Goal: Task Accomplishment & Management: Manage account settings

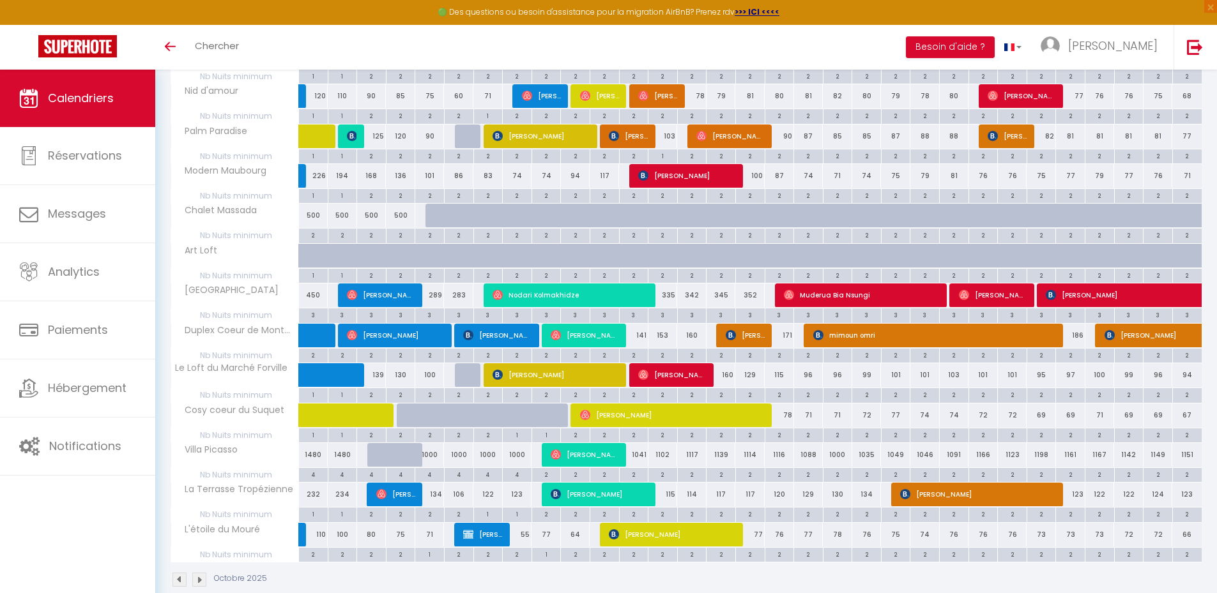
scroll to position [269, 0]
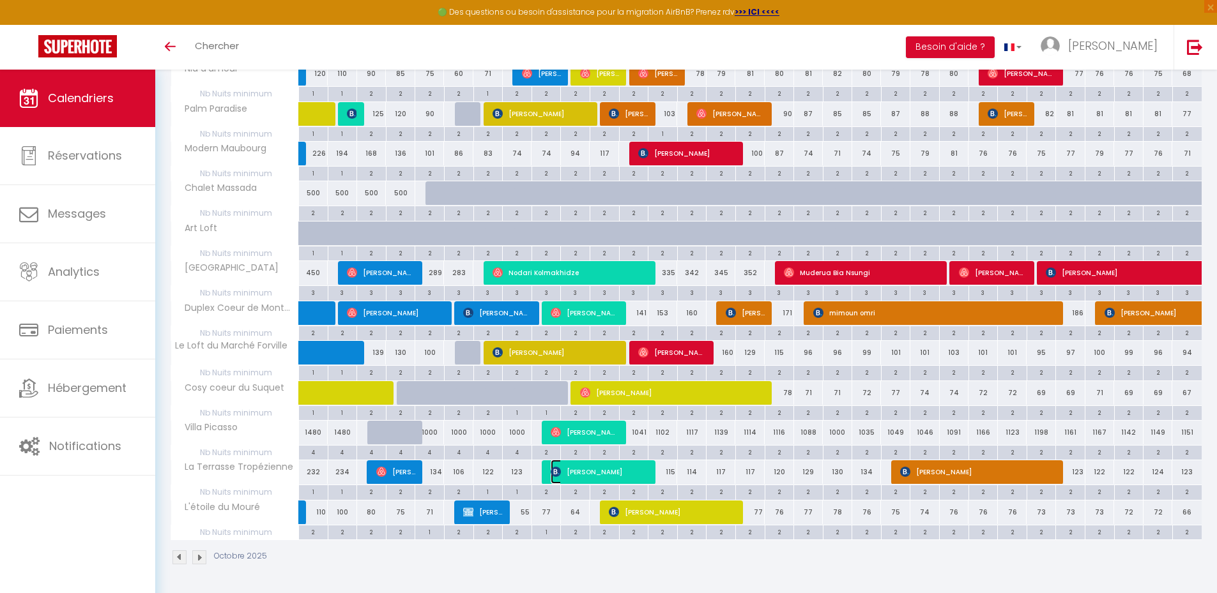
click at [588, 475] on span "[PERSON_NAME]" at bounding box center [599, 472] width 98 height 24
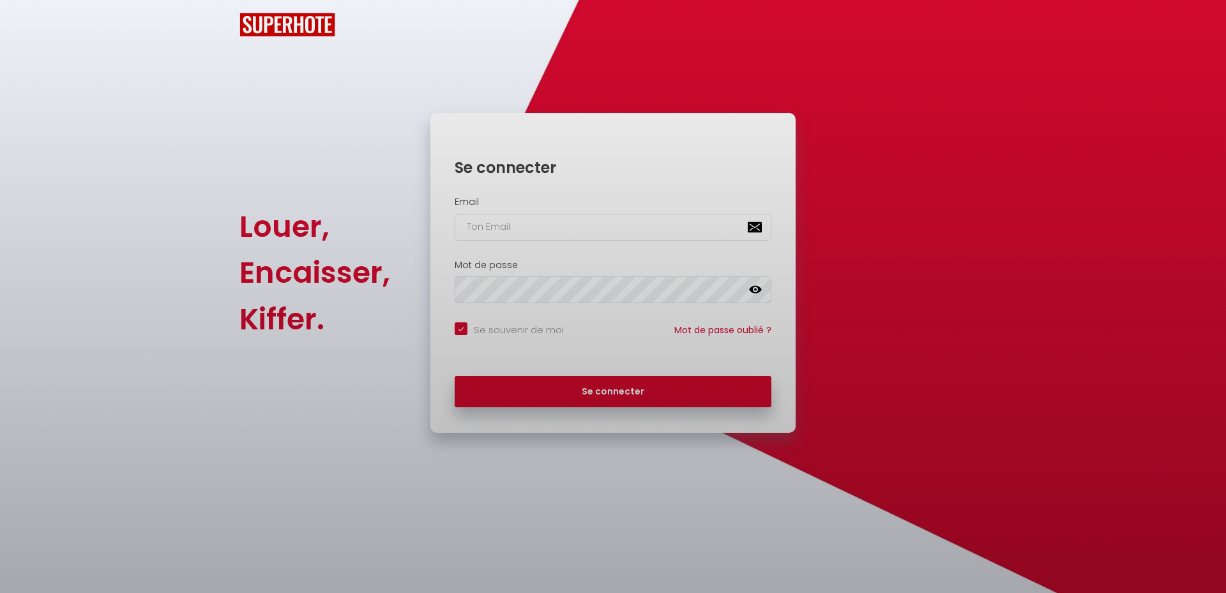
checkbox input "true"
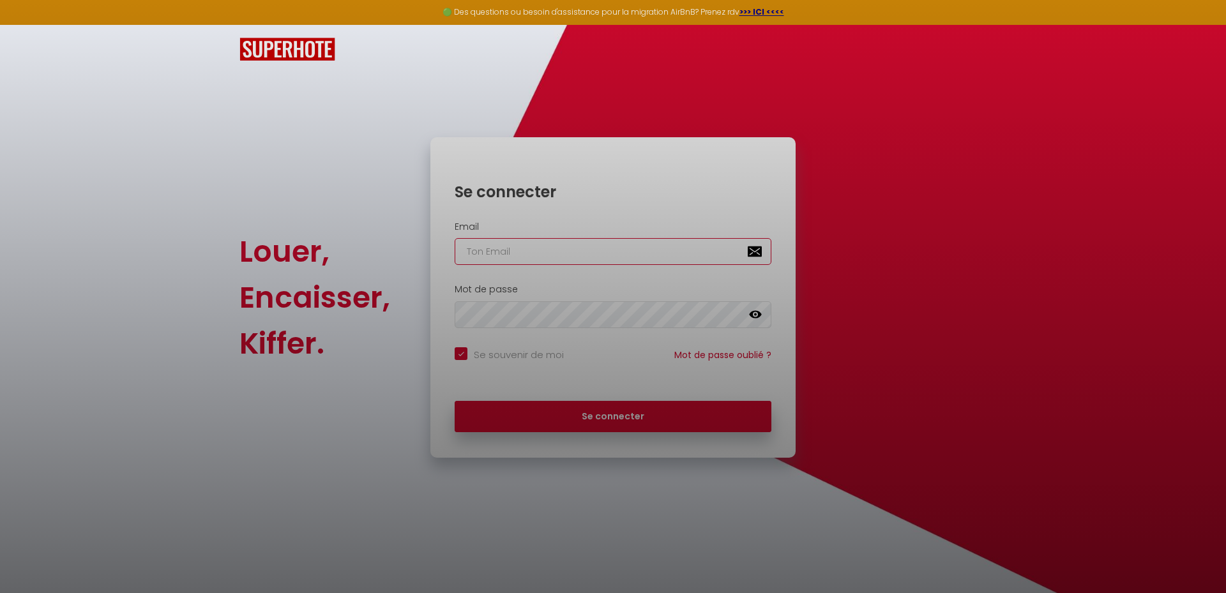
type input "[EMAIL_ADDRESS][DOMAIN_NAME]"
checkbox input "true"
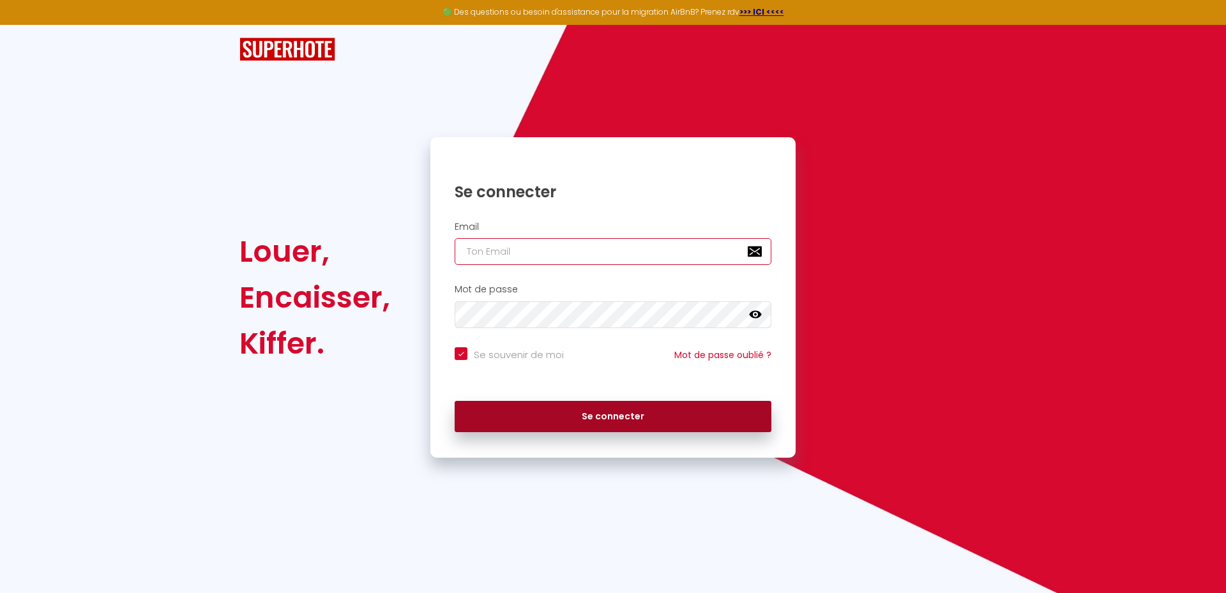
type input "[EMAIL_ADDRESS][DOMAIN_NAME]"
click at [558, 416] on button "Se connecter" at bounding box center [613, 417] width 317 height 32
checkbox input "true"
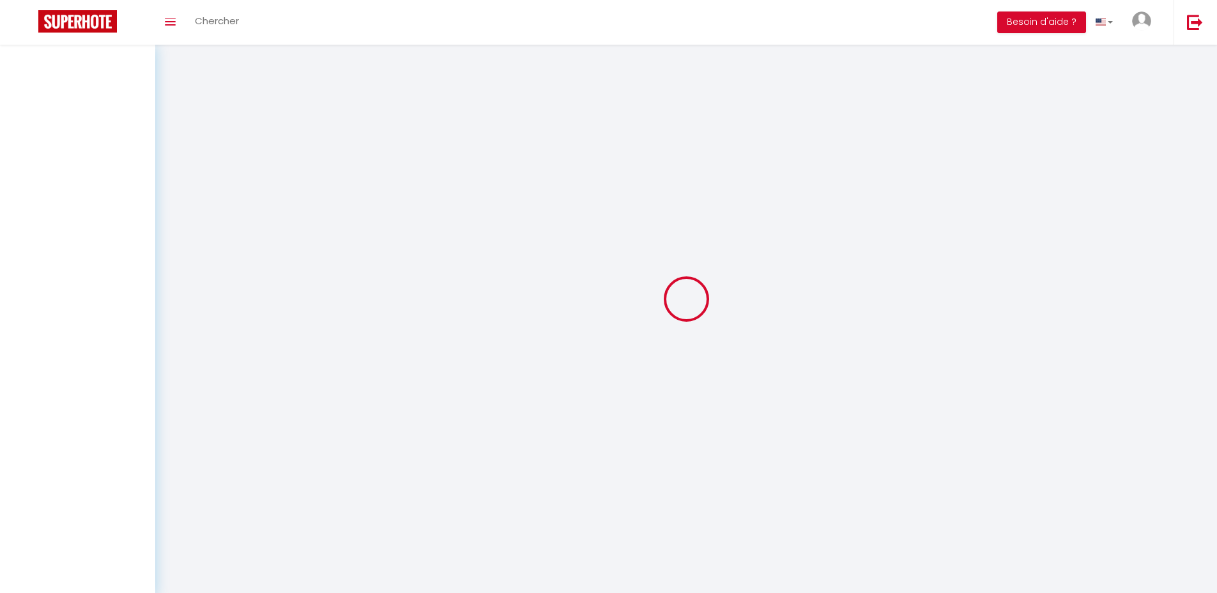
select select
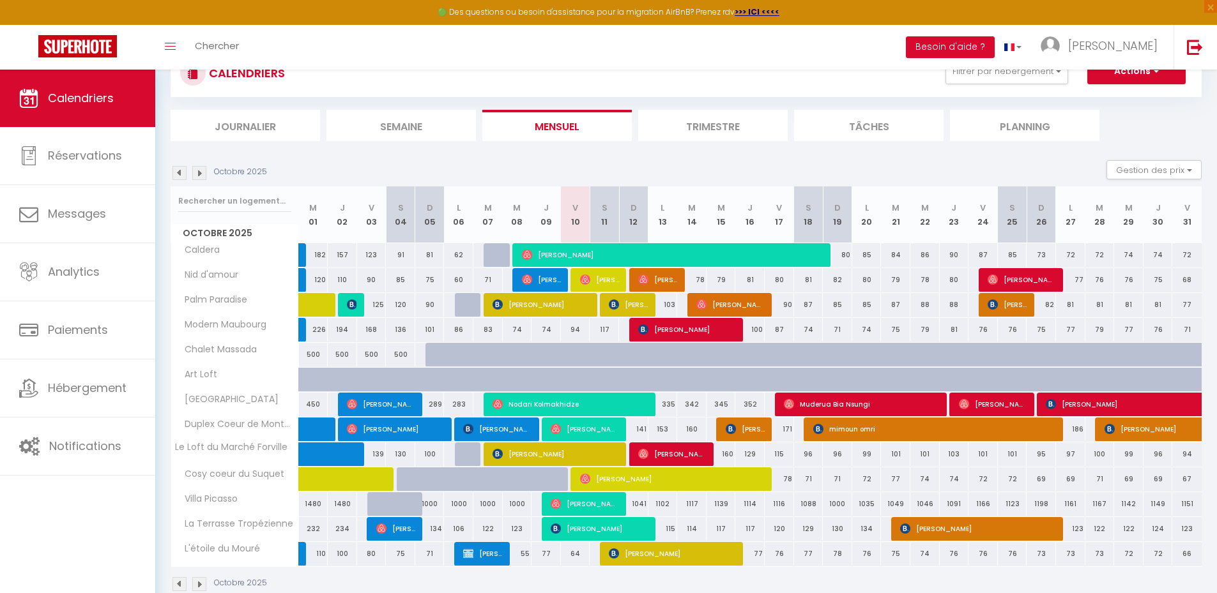
scroll to position [75, 0]
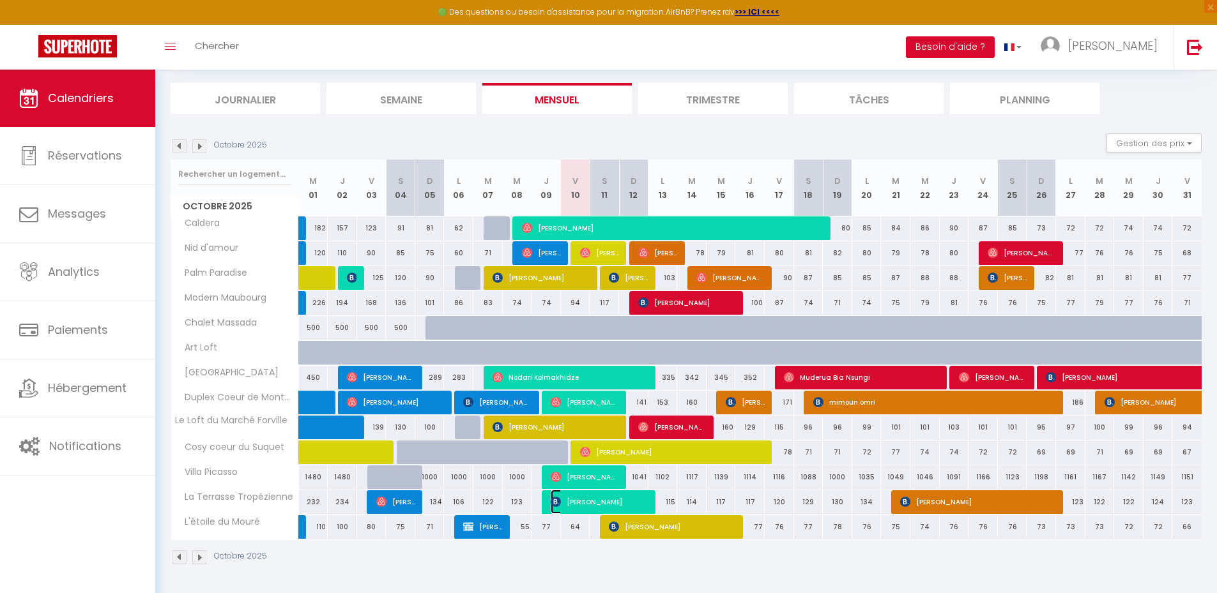
click at [578, 507] on span "[PERSON_NAME]" at bounding box center [599, 502] width 98 height 24
select select "OK"
select select "KO"
select select "0"
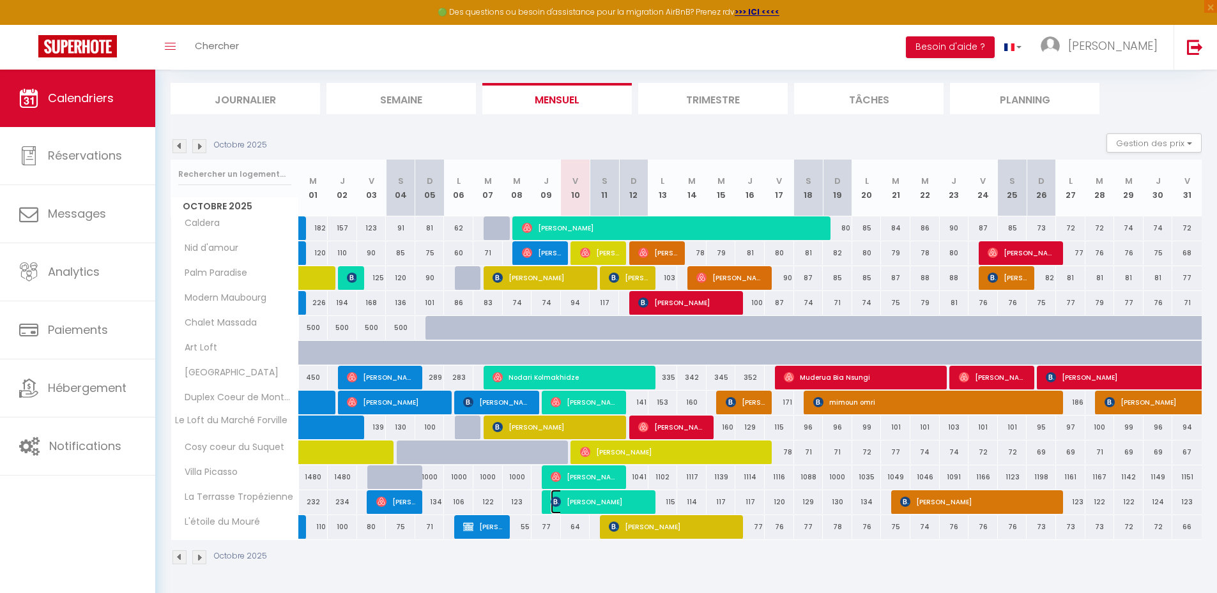
select select "1"
select select
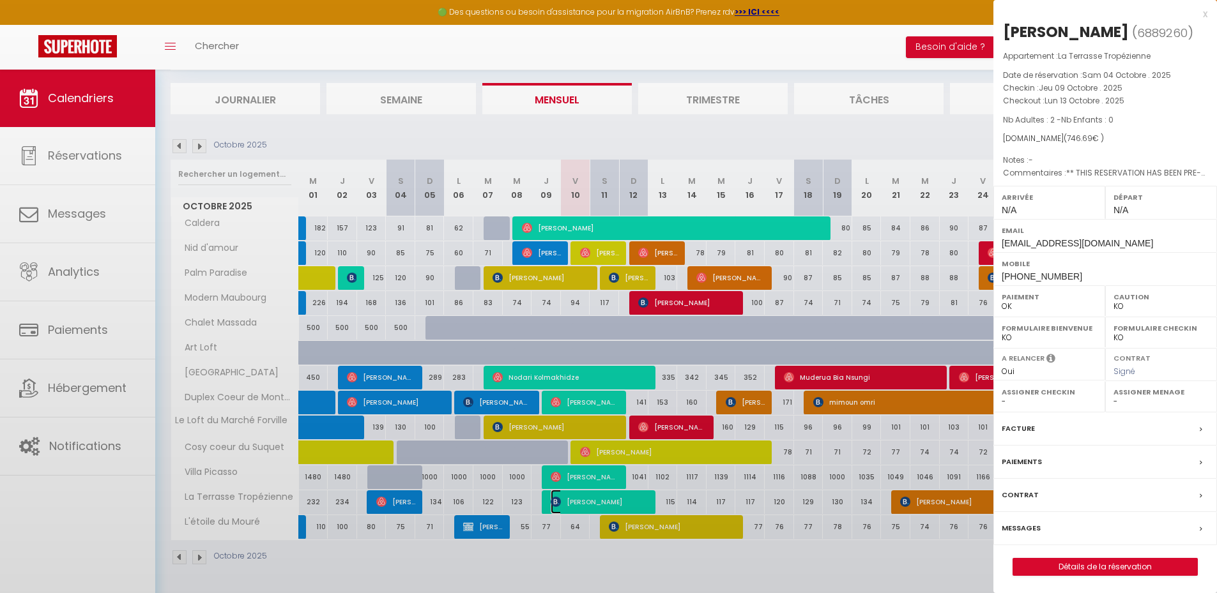
select select "53283"
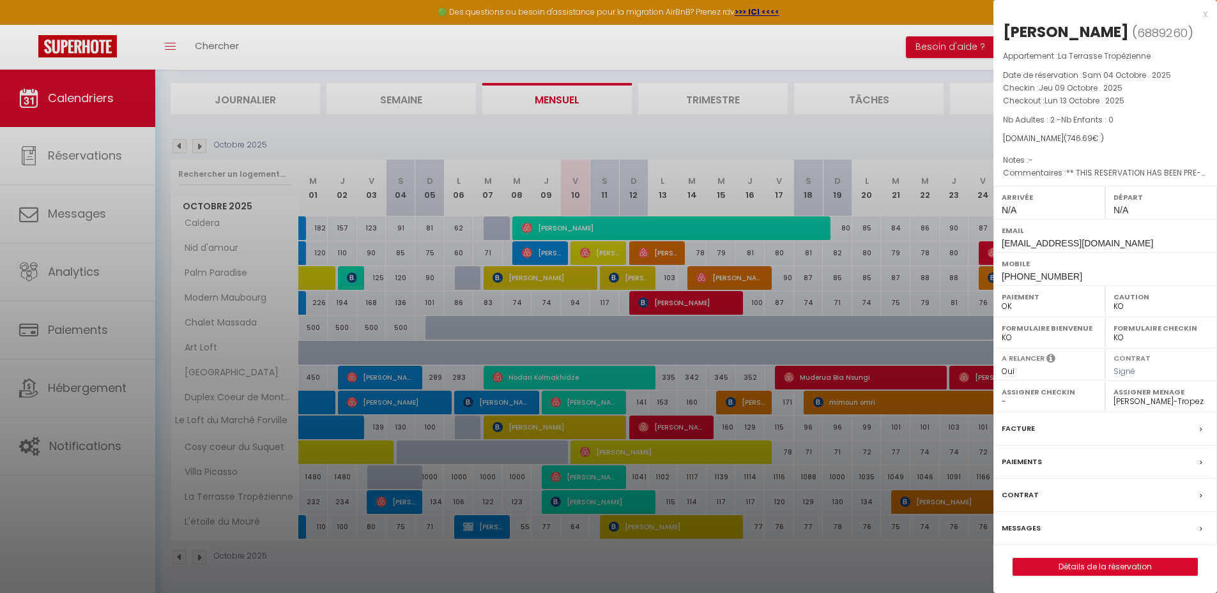
click at [1204, 16] on div "x" at bounding box center [1100, 13] width 214 height 15
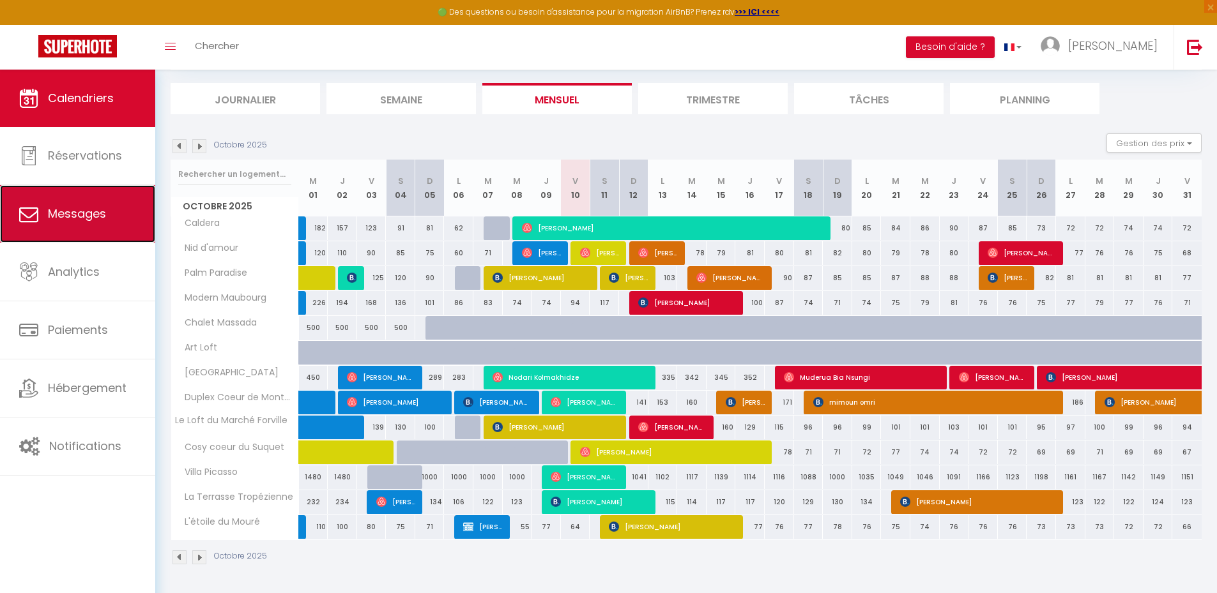
click at [82, 209] on span "Messages" at bounding box center [77, 214] width 58 height 16
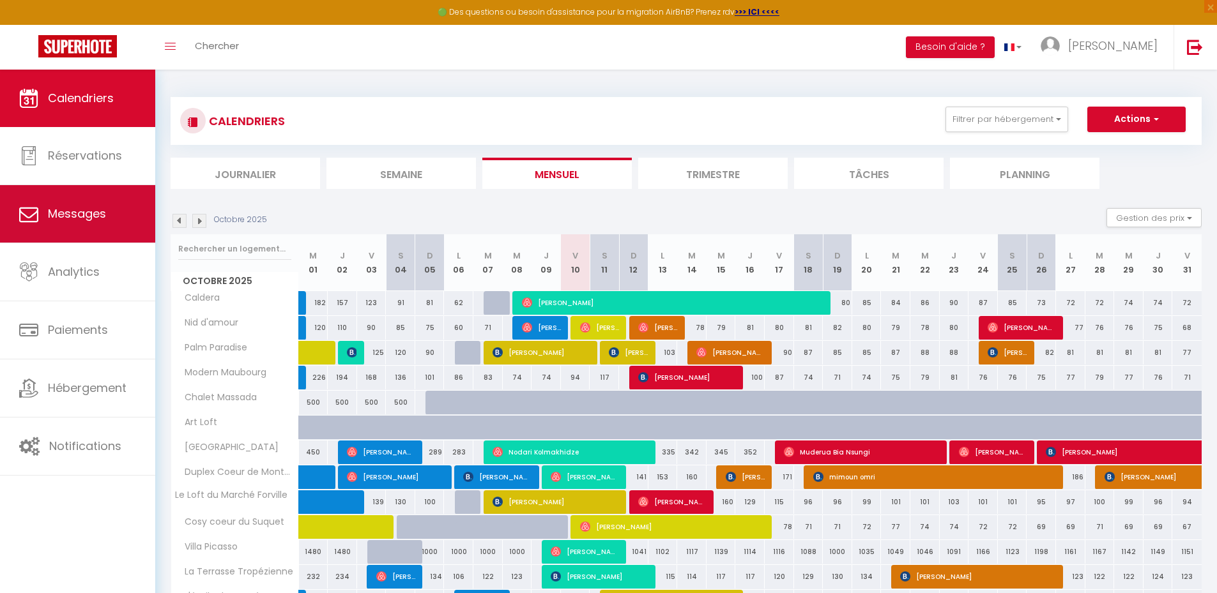
select select "message"
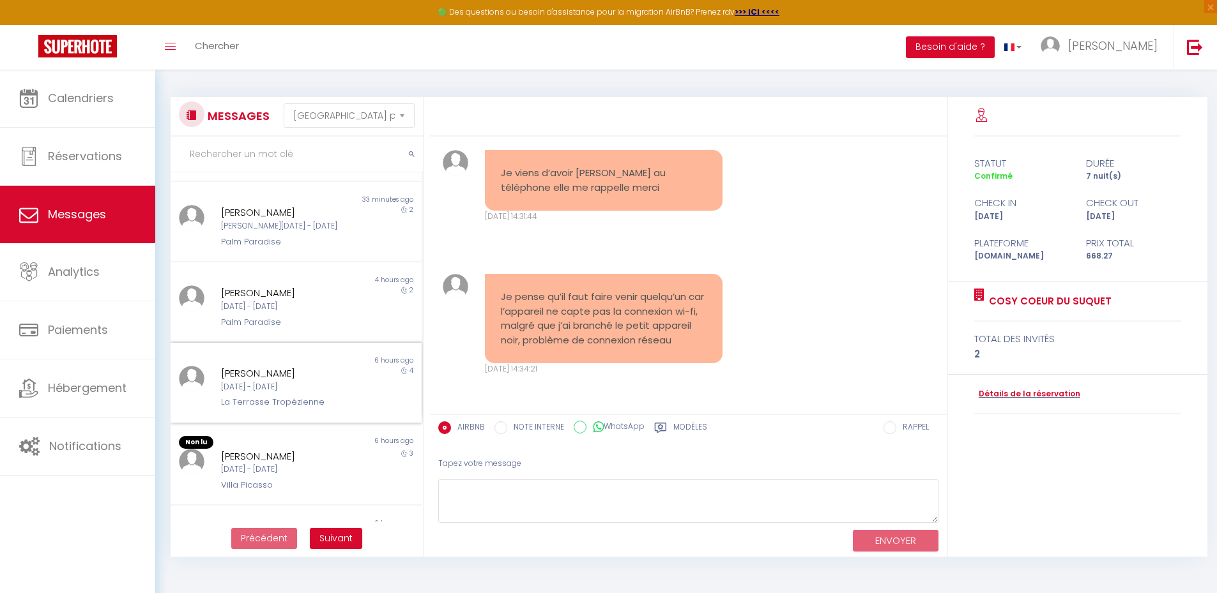
scroll to position [192, 0]
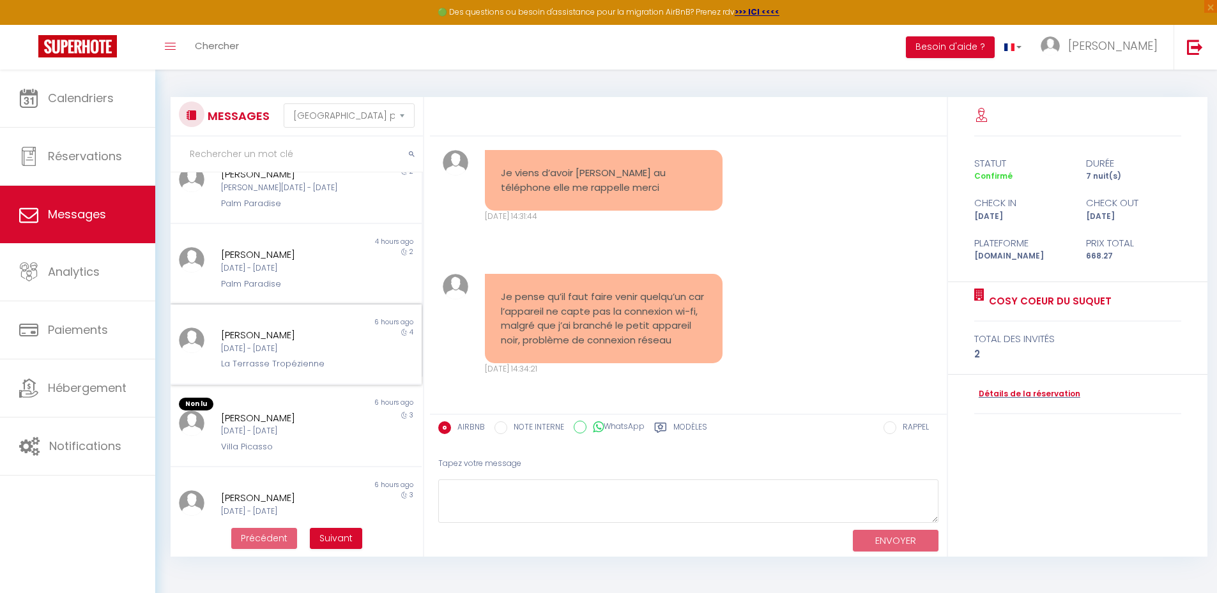
click at [266, 326] on div "Non lu" at bounding box center [233, 322] width 125 height 10
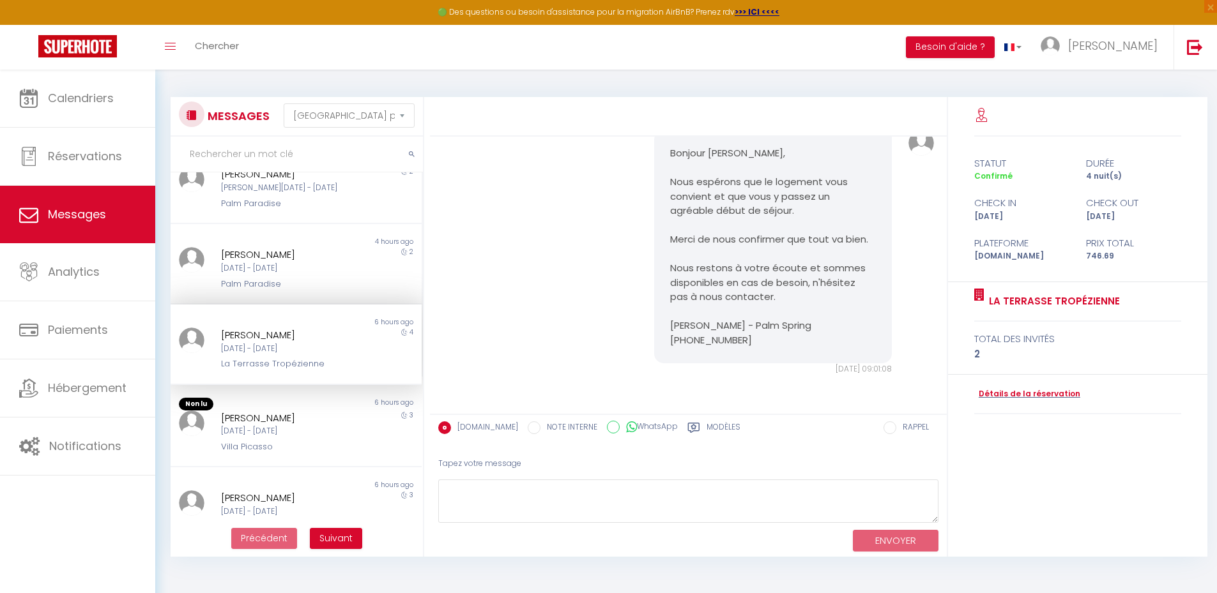
scroll to position [2312, 0]
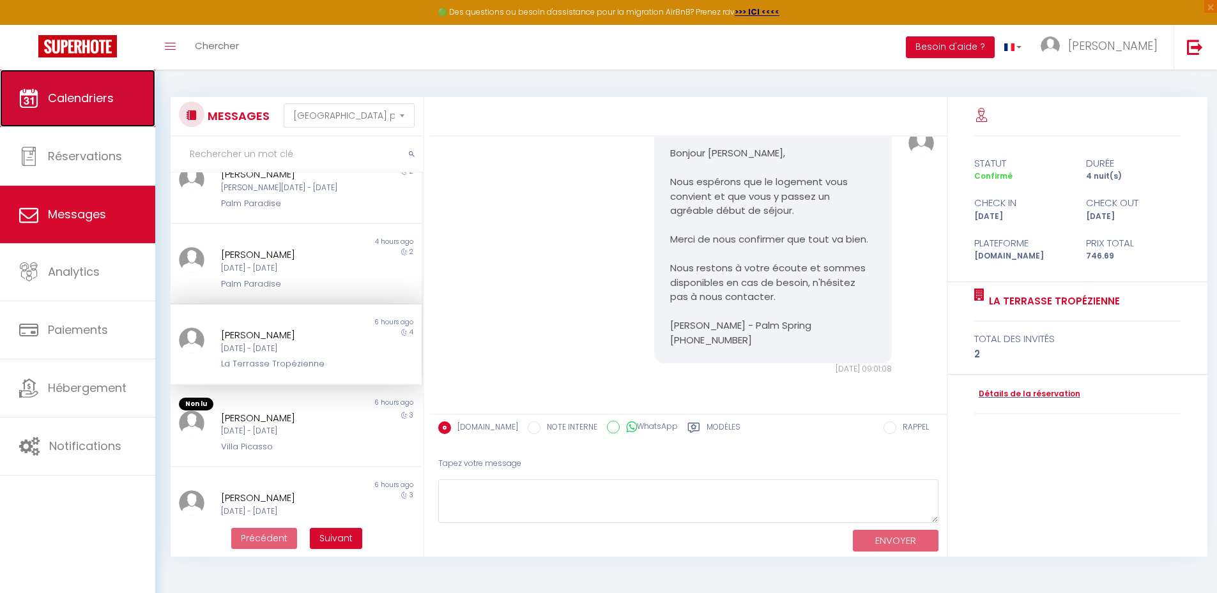
click at [100, 103] on span "Calendriers" at bounding box center [81, 98] width 66 height 16
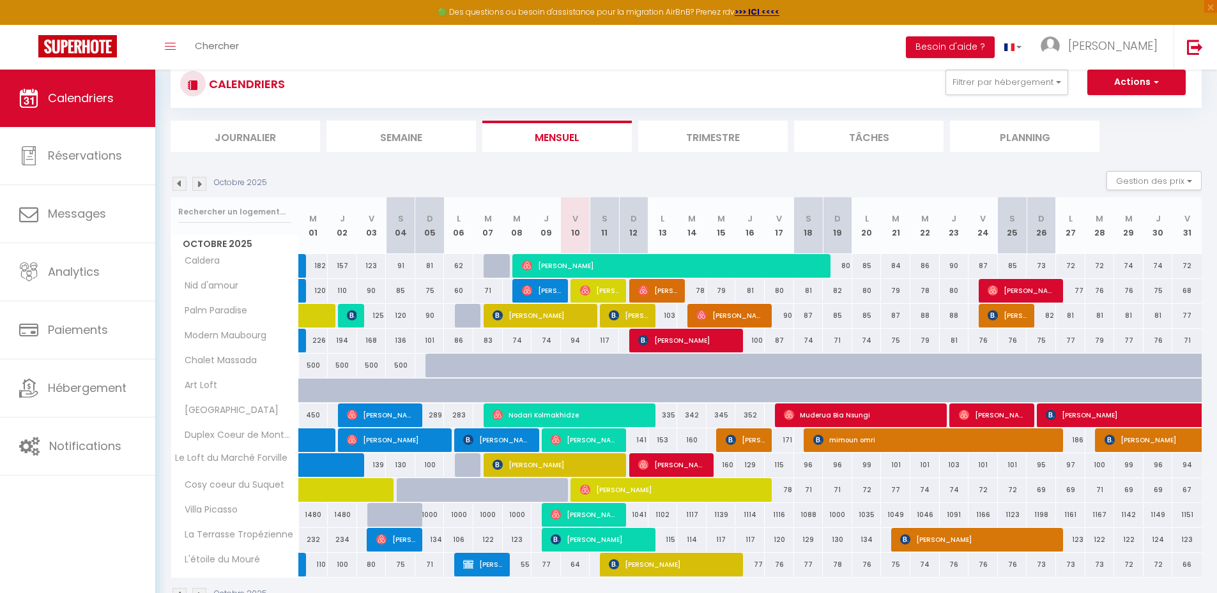
scroll to position [75, 0]
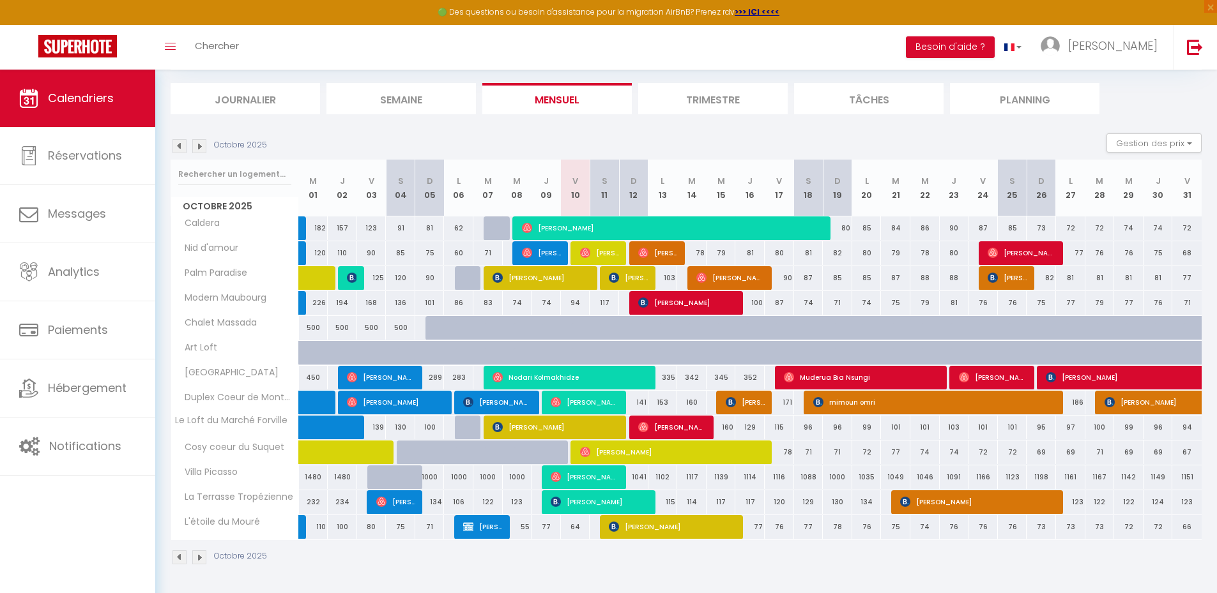
click at [197, 144] on img at bounding box center [199, 146] width 14 height 14
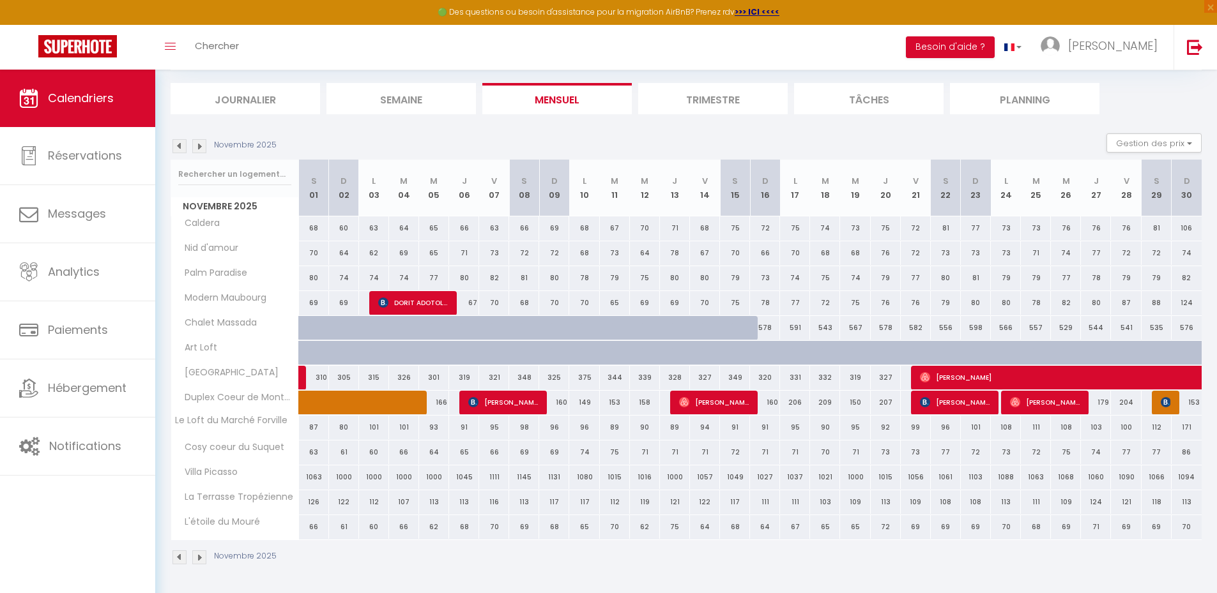
click at [201, 146] on img at bounding box center [199, 146] width 14 height 14
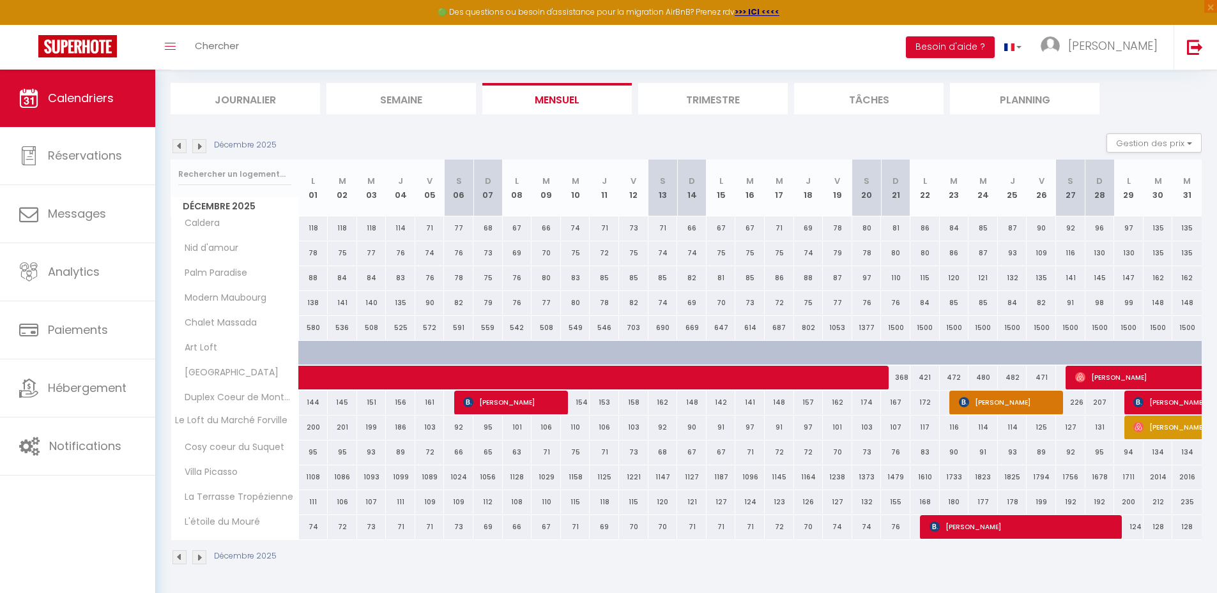
click at [182, 146] on img at bounding box center [179, 146] width 14 height 14
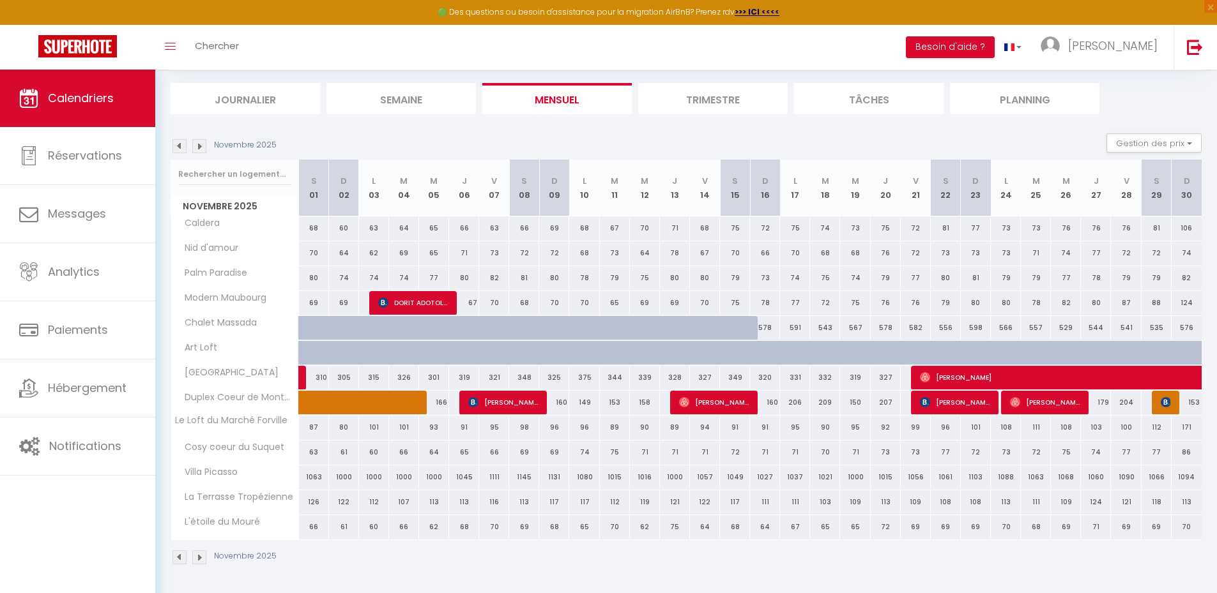
click at [182, 146] on img at bounding box center [179, 146] width 14 height 14
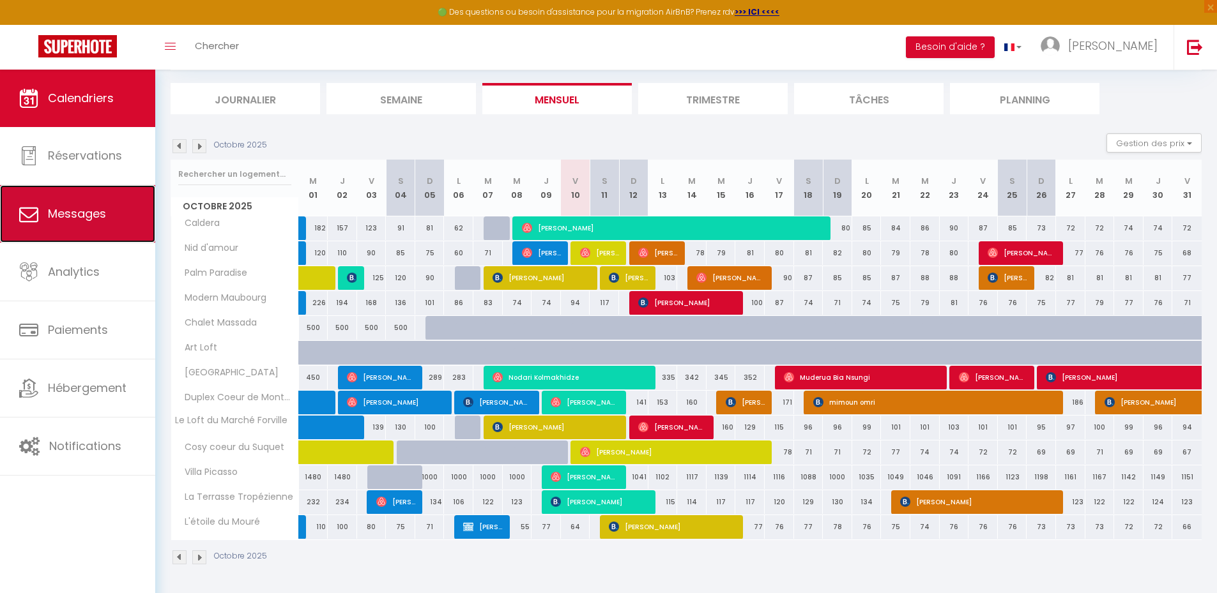
click at [103, 217] on span "Messages" at bounding box center [77, 214] width 58 height 16
select select "message"
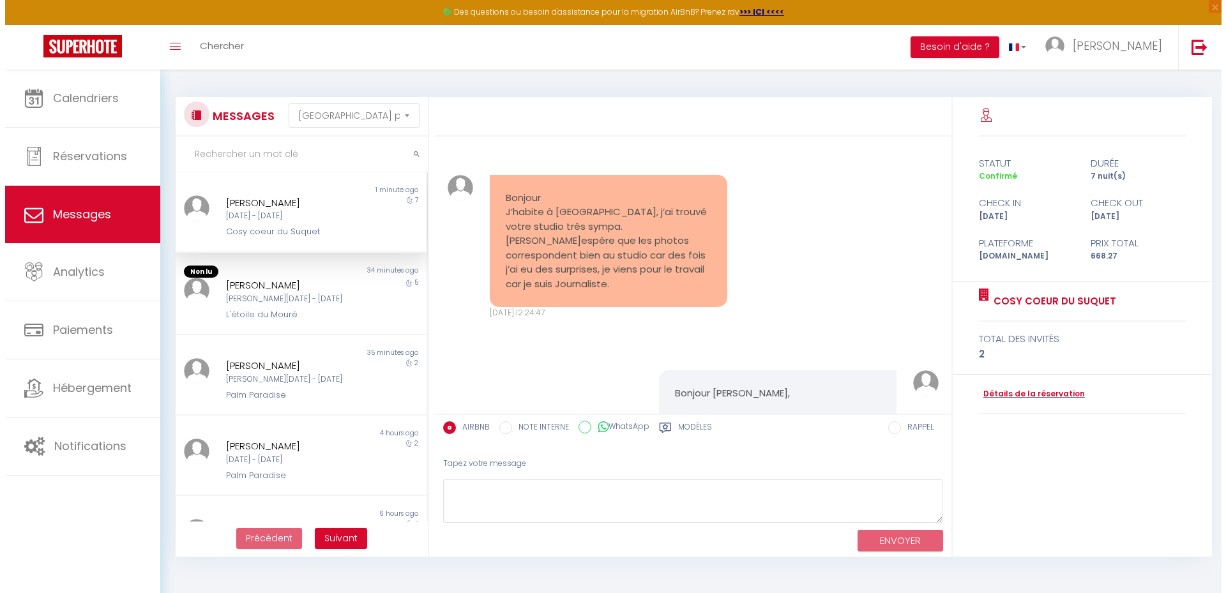
scroll to position [7946, 0]
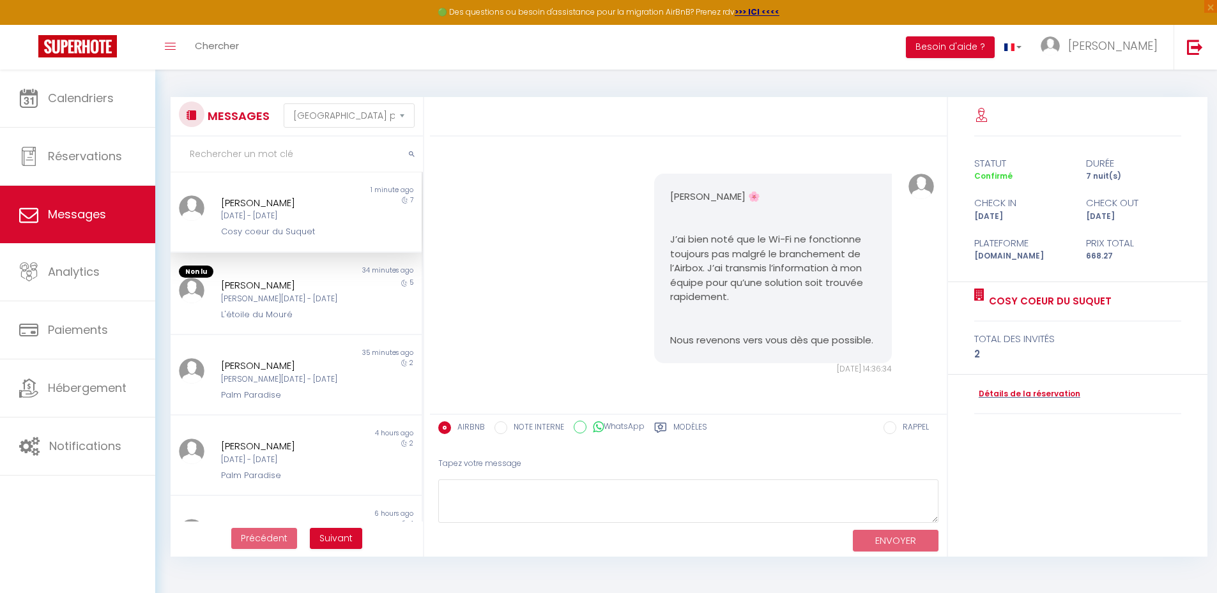
click at [695, 430] on label "Modèles" at bounding box center [690, 429] width 34 height 16
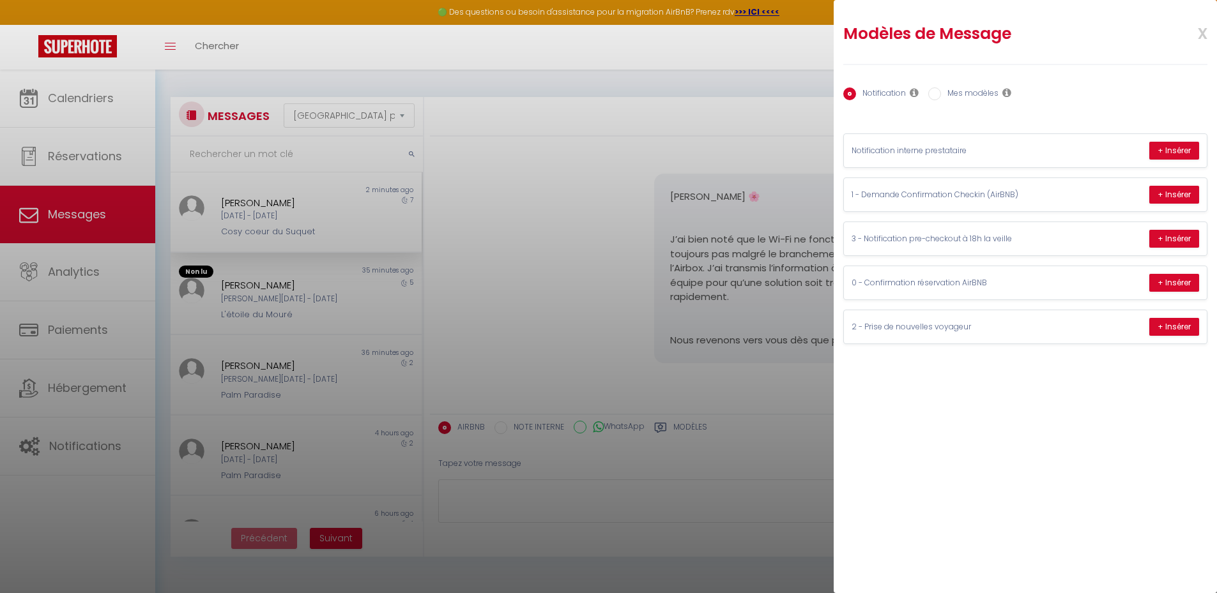
click at [979, 89] on label "Mes modèles" at bounding box center [969, 94] width 57 height 14
click at [941, 89] on input "Mes modèles" at bounding box center [934, 93] width 13 height 13
radio input "true"
radio input "false"
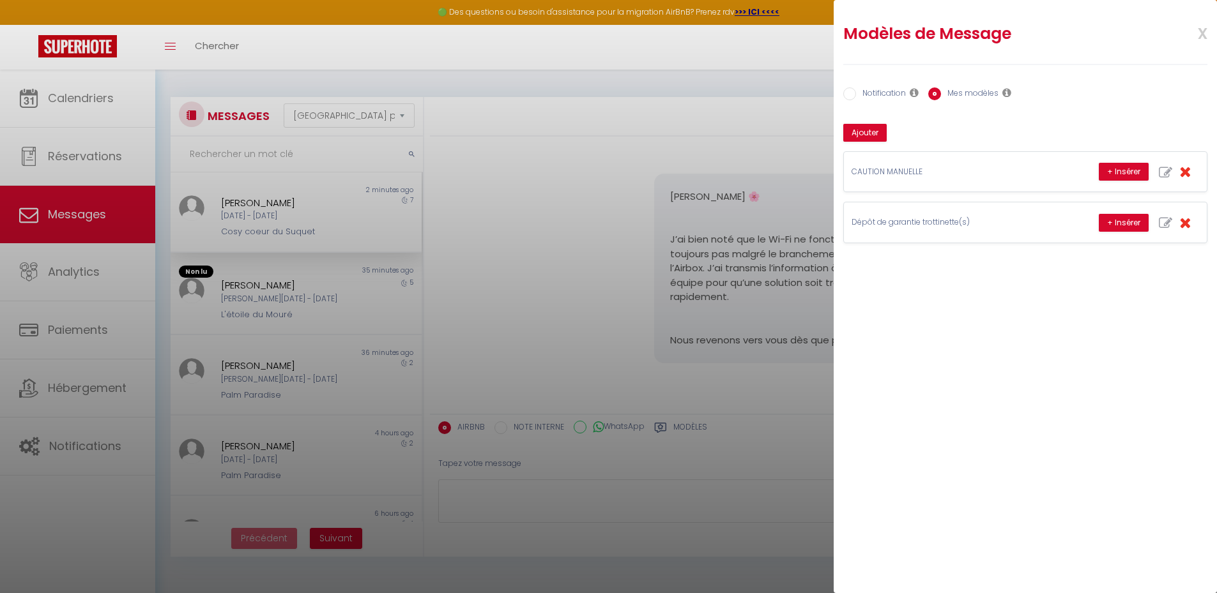
click at [1202, 28] on span "x" at bounding box center [1187, 32] width 40 height 30
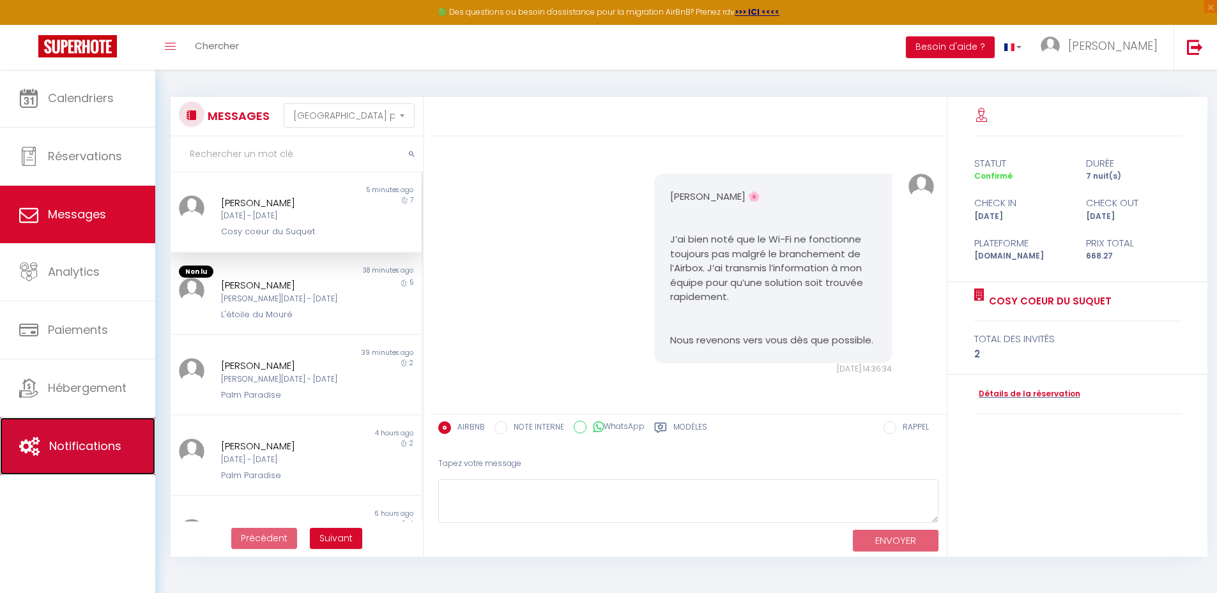
click at [98, 437] on link "Notifications" at bounding box center [77, 446] width 155 height 57
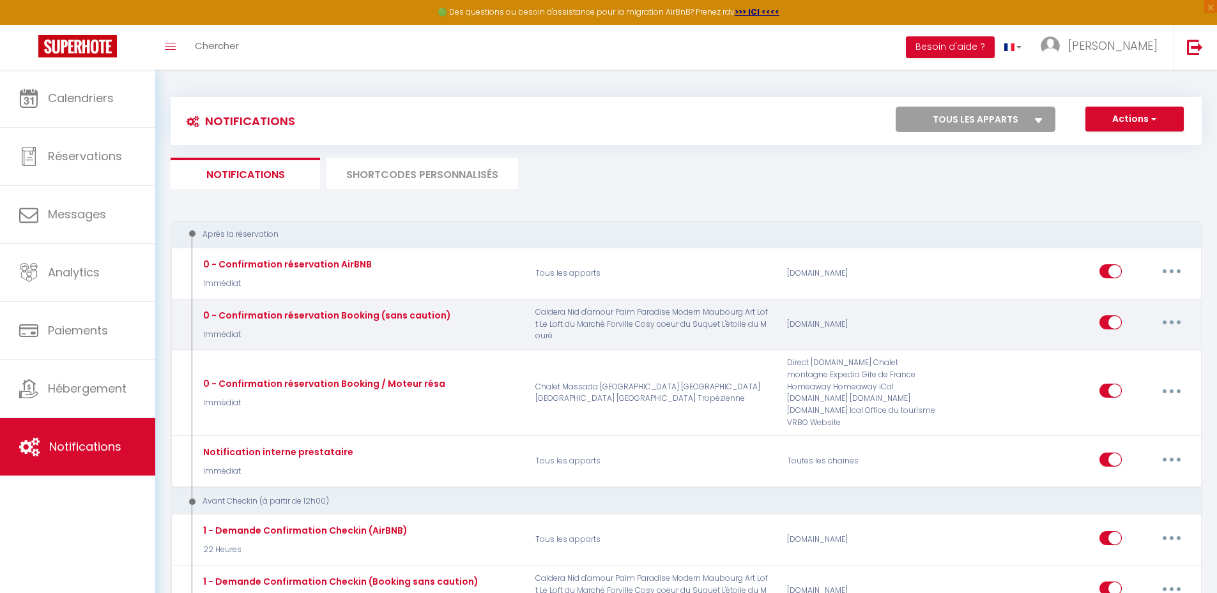
click at [1167, 322] on button "button" at bounding box center [1171, 322] width 36 height 20
click at [1141, 351] on link "Editer" at bounding box center [1138, 352] width 95 height 22
type input "0 - Confirmation réservation Booking (sans caution)"
select select "Immédiat"
select select "if_booking_is_paid"
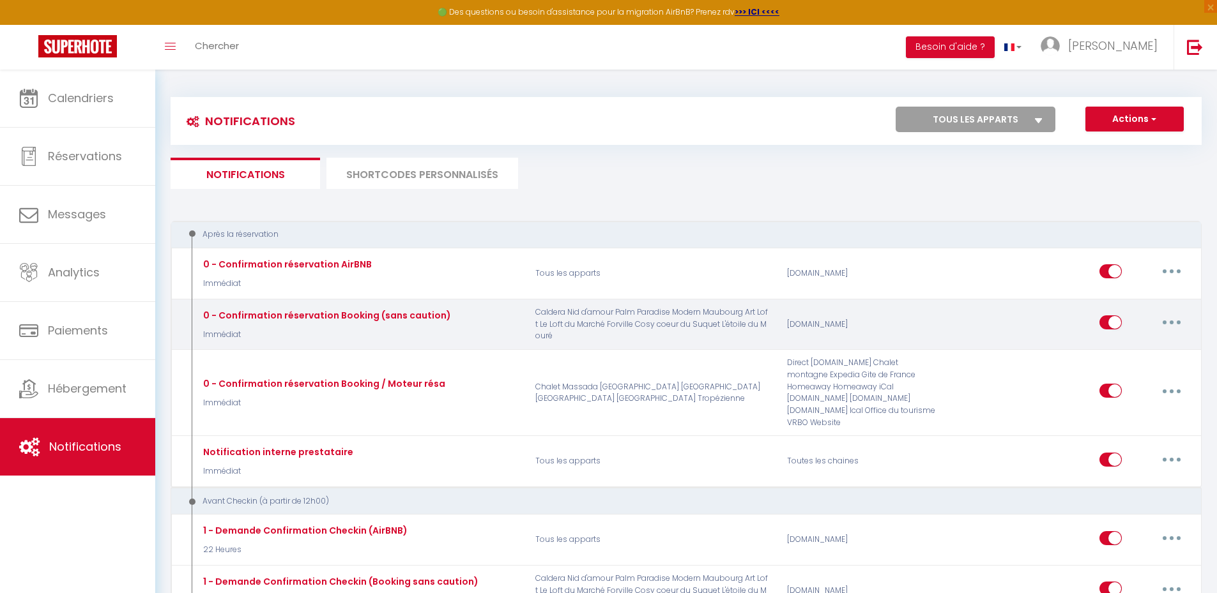
checkbox input "true"
checkbox input "false"
checkbox input "true"
radio input "true"
type input "[RENTAL:NAME] - Merci pour votre réservation - [BOOKING:ID] - [GUEST:FIRST_NAME…"
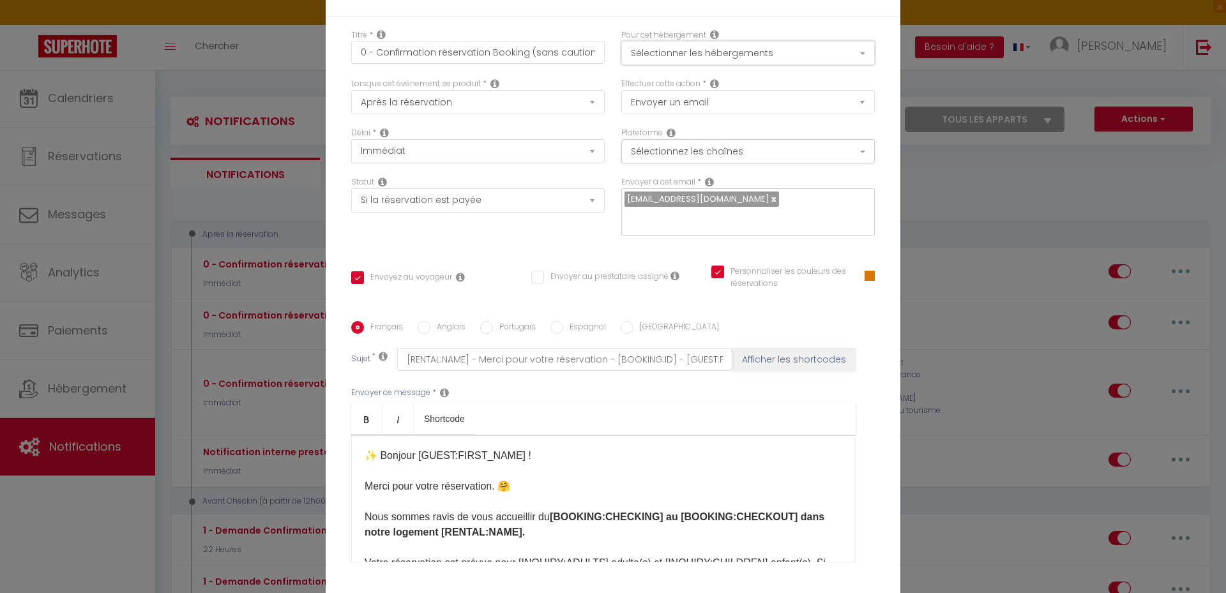
click at [735, 57] on button "Sélectionner les hébergements" at bounding box center [748, 53] width 254 height 24
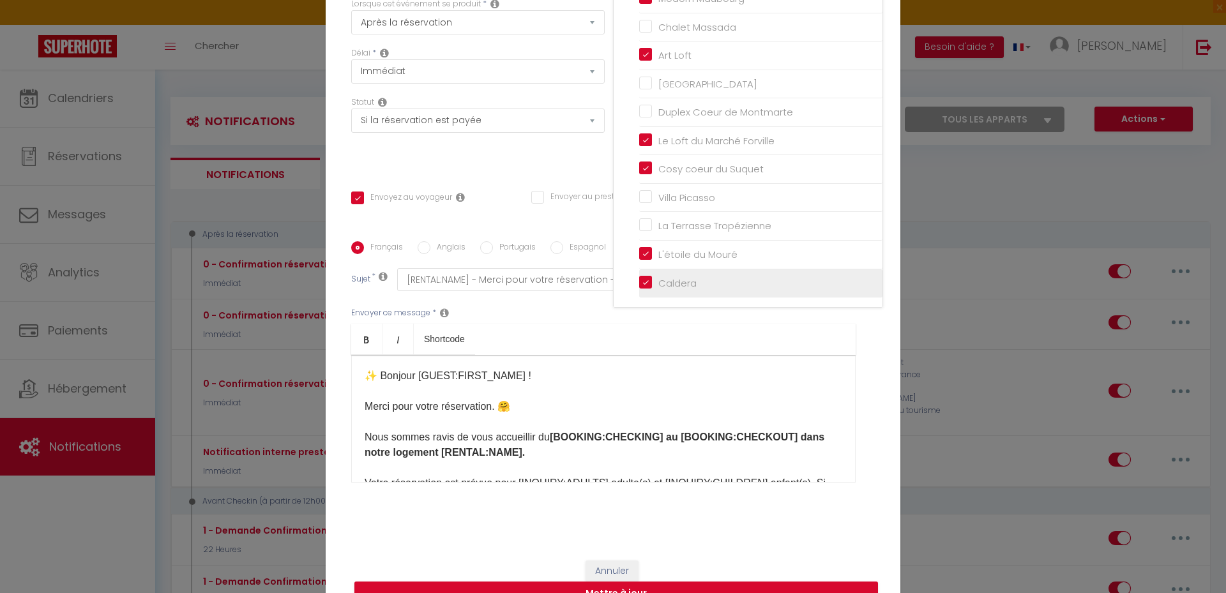
scroll to position [105, 0]
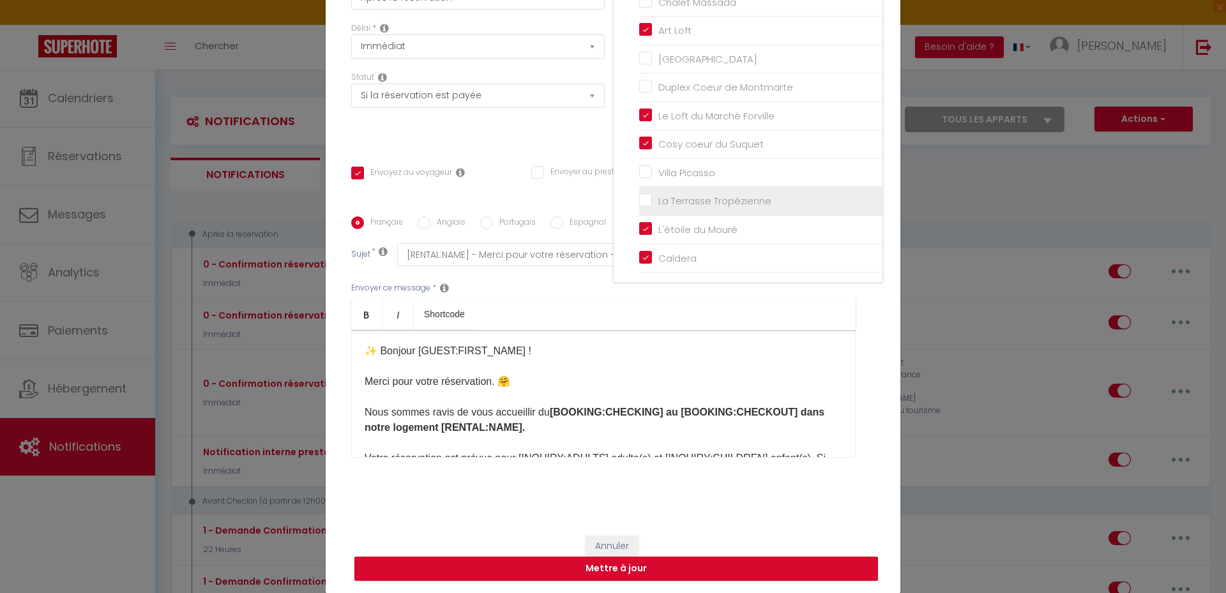
click at [643, 201] on input "La Terrasse Tropézienne" at bounding box center [760, 201] width 243 height 13
checkbox input "true"
checkbox input "false"
checkbox input "true"
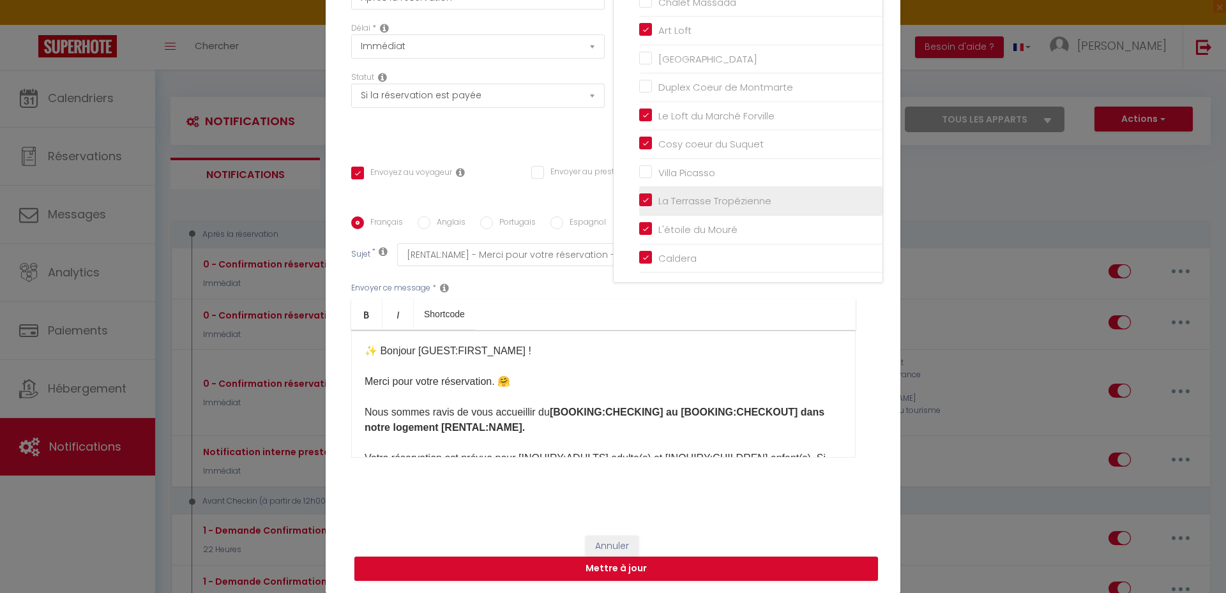
checkbox input "false"
click at [641, 301] on ul "Bold Italic Shortcode" at bounding box center [603, 314] width 504 height 31
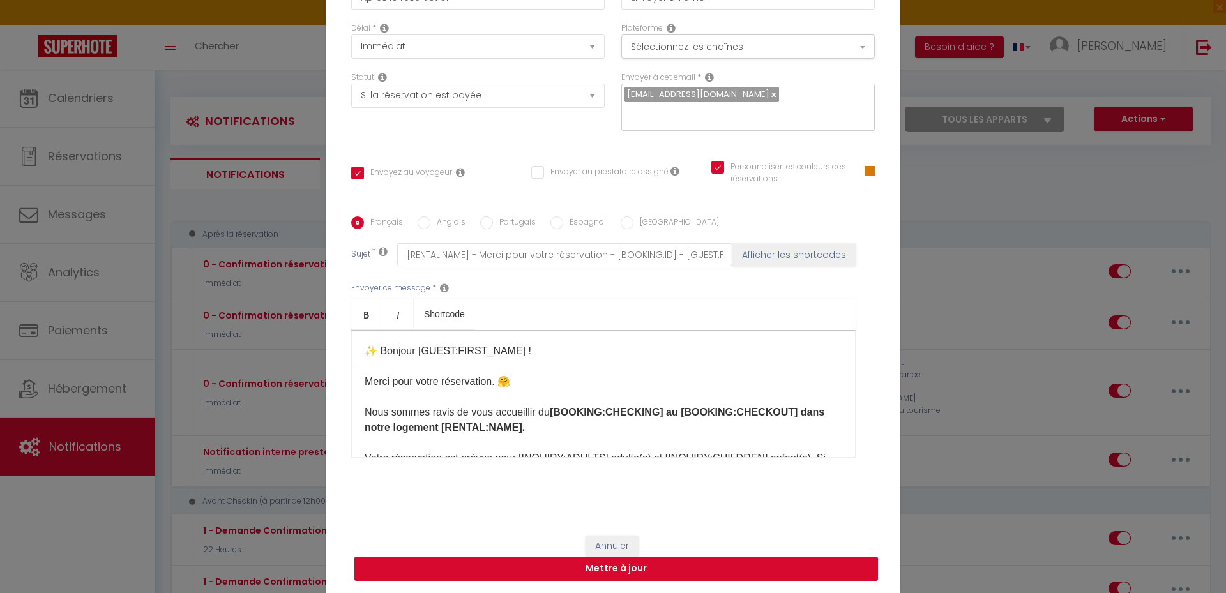
click at [605, 567] on button "Mettre à jour" at bounding box center [616, 569] width 524 height 24
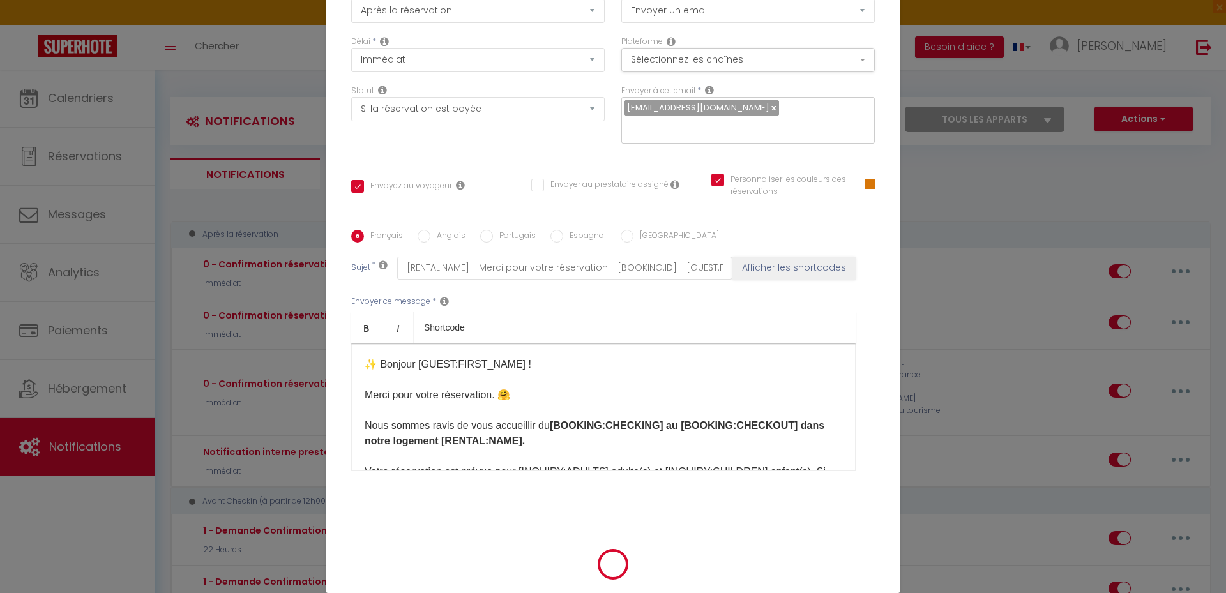
checkbox input "true"
checkbox input "false"
checkbox input "true"
select select
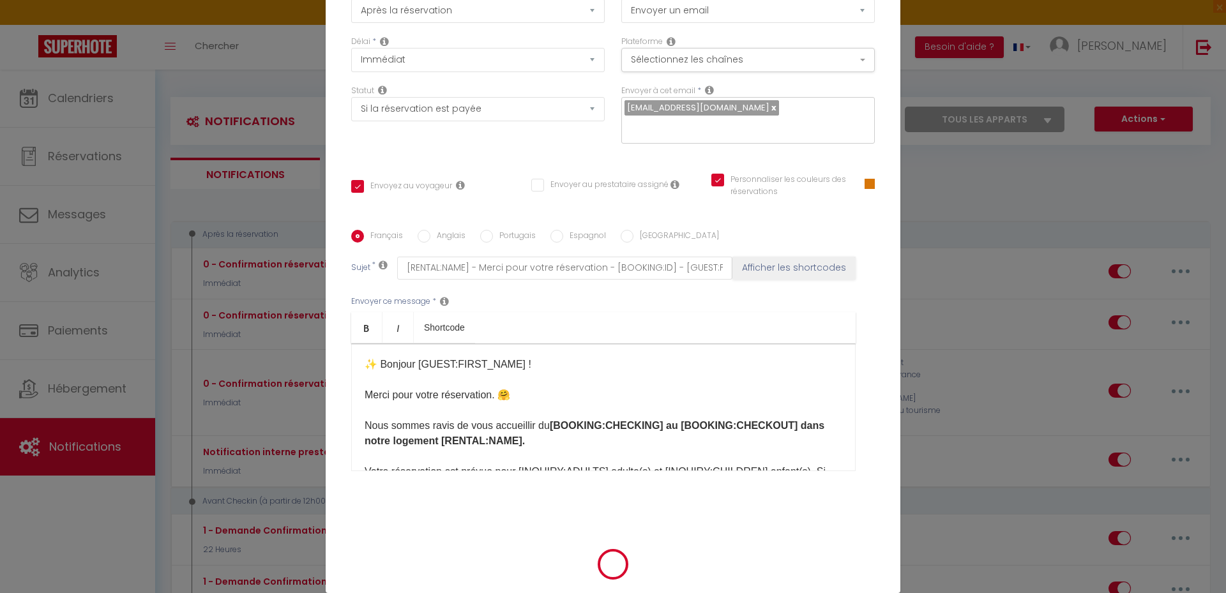
checkbox input "false"
radio input "false"
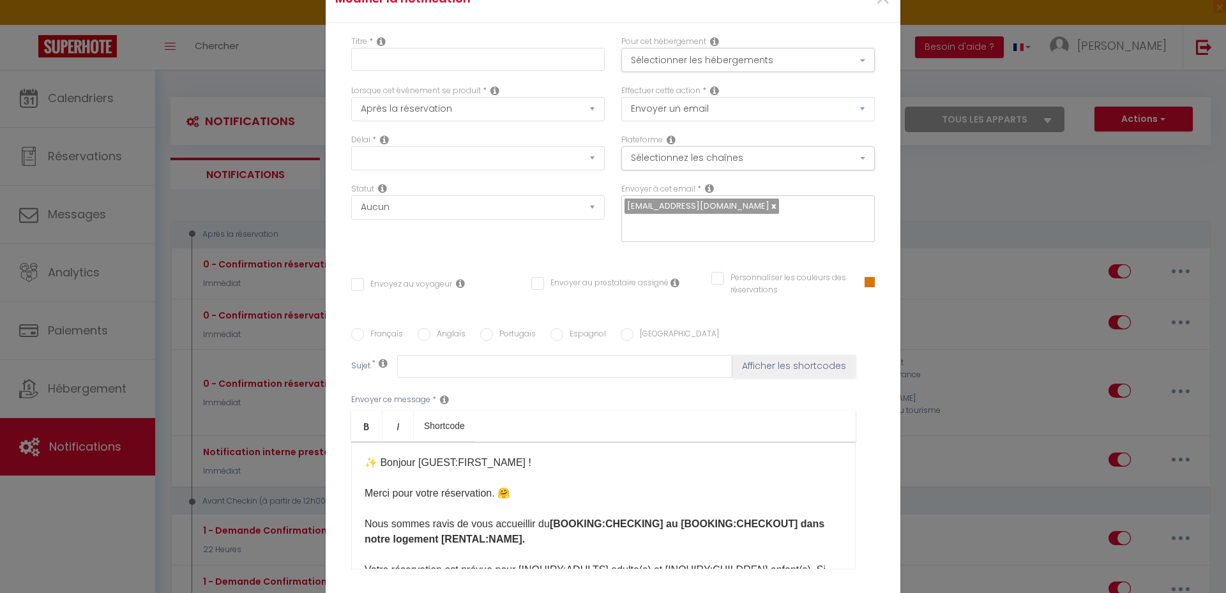
select select
checkbox input "false"
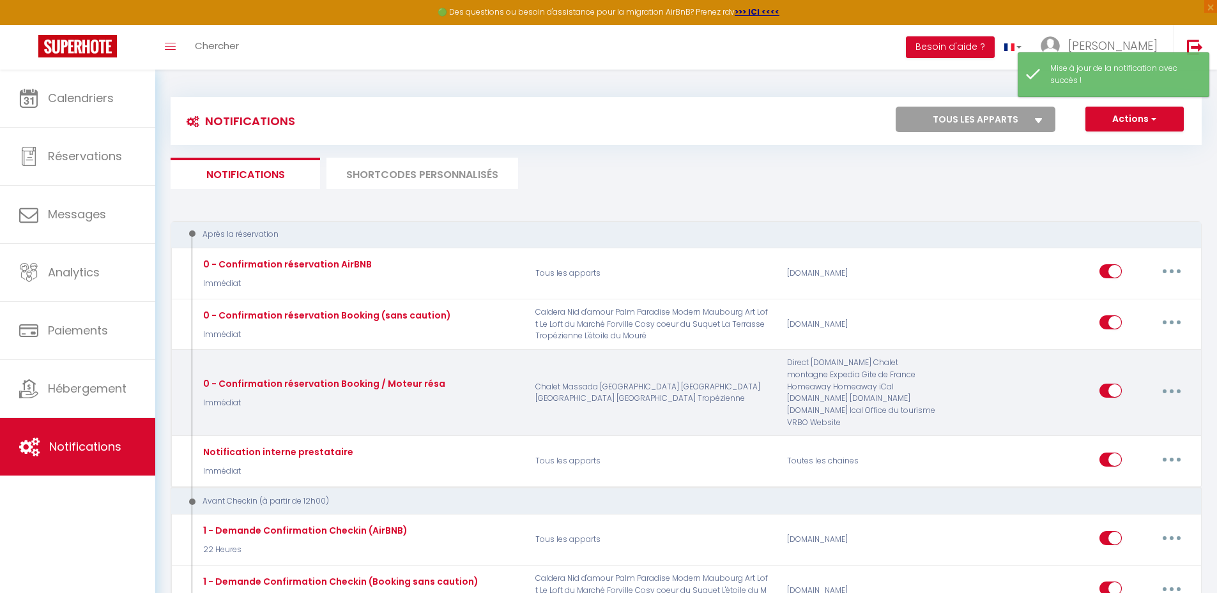
click at [1164, 386] on button "button" at bounding box center [1171, 391] width 36 height 20
click at [1132, 411] on link "Editer" at bounding box center [1138, 420] width 95 height 22
type input "0 - Confirmation réservation Booking / Moteur résa"
select select "Immédiat"
select select "if_booking_is_paid"
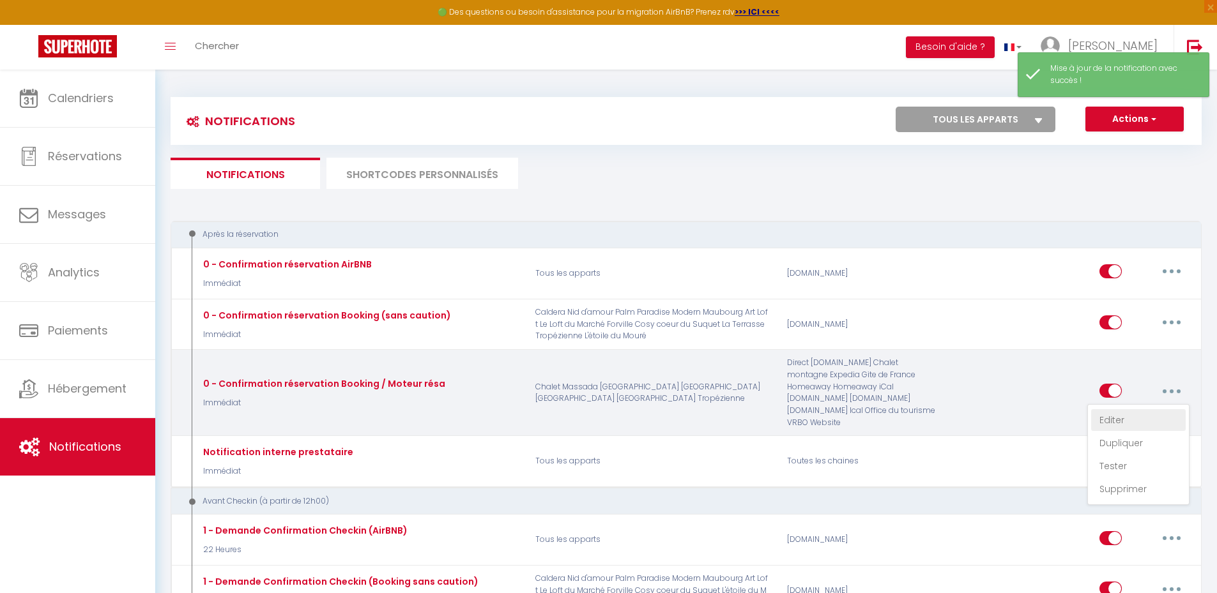
checkbox input "true"
checkbox input "false"
checkbox input "true"
radio input "true"
type input "[RENTAL:NAME] - Merci pour votre réservation - [BOOKING:ID] - [GUEST:FIRST_NAME…"
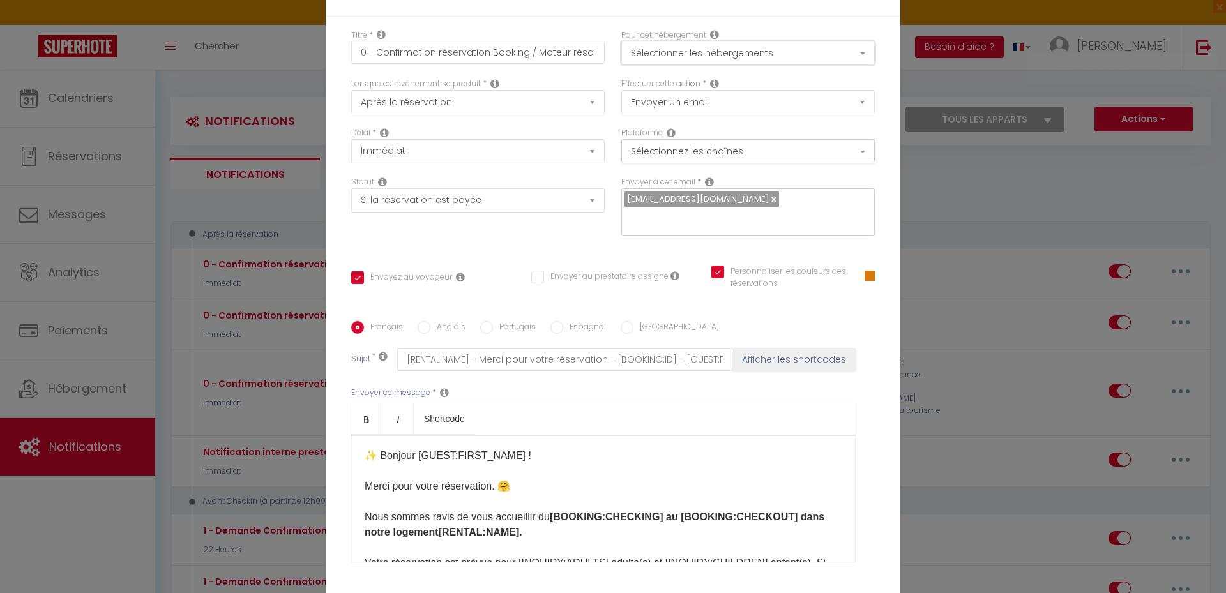
click at [729, 54] on button "Sélectionner les hébergements" at bounding box center [748, 53] width 254 height 24
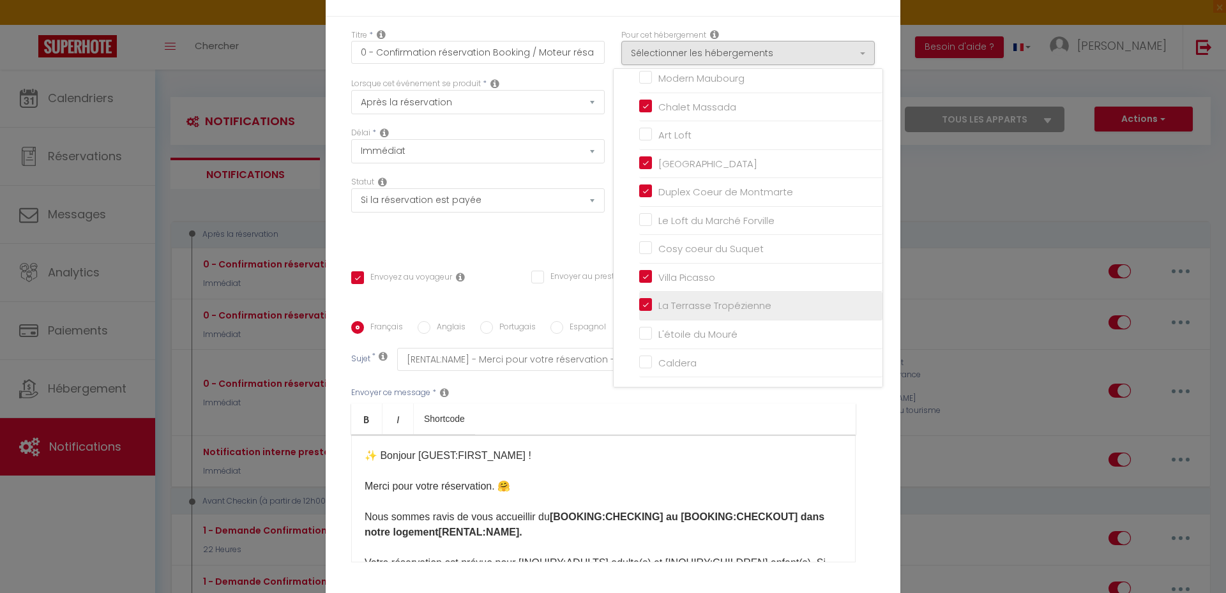
click at [641, 303] on input "La Terrasse Tropézienne" at bounding box center [760, 306] width 243 height 13
checkbox input "false"
click at [566, 245] on div "Statut Aucun Si la réservation est payée Si réservation non payée Si la caution…" at bounding box center [478, 212] width 270 height 72
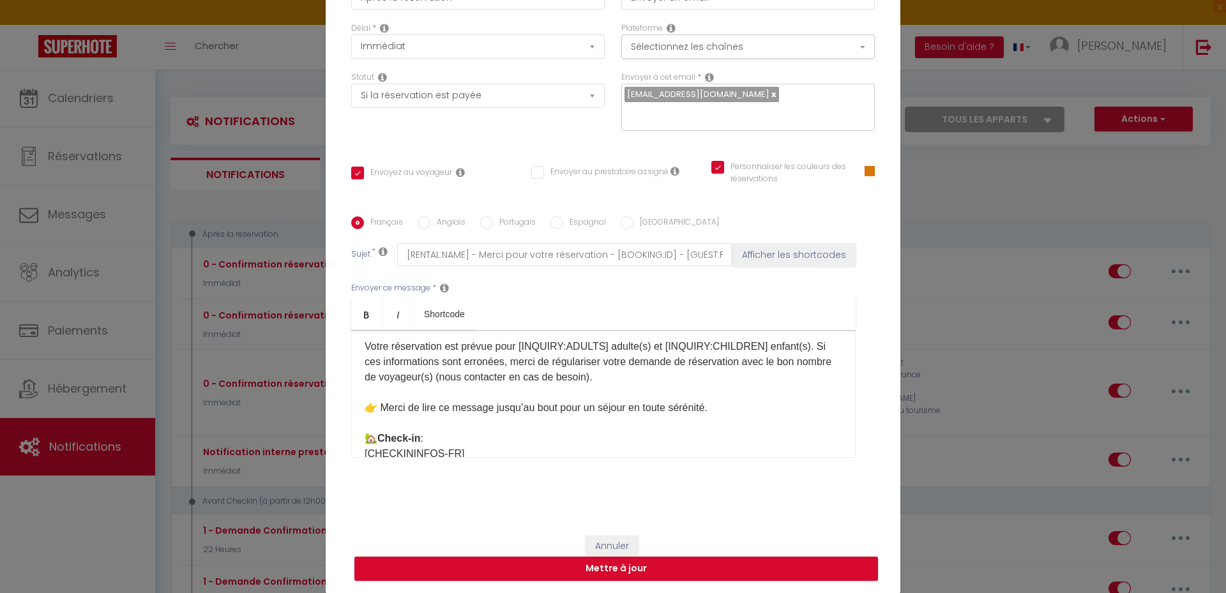
scroll to position [255, 0]
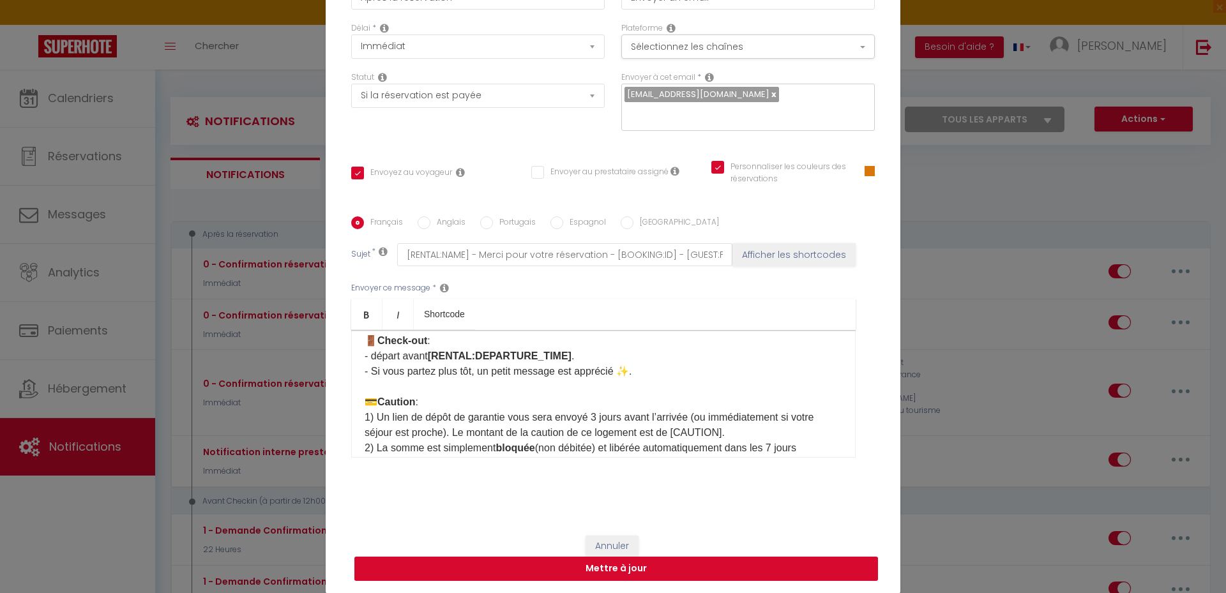
click at [607, 572] on button "Mettre à jour" at bounding box center [616, 569] width 524 height 24
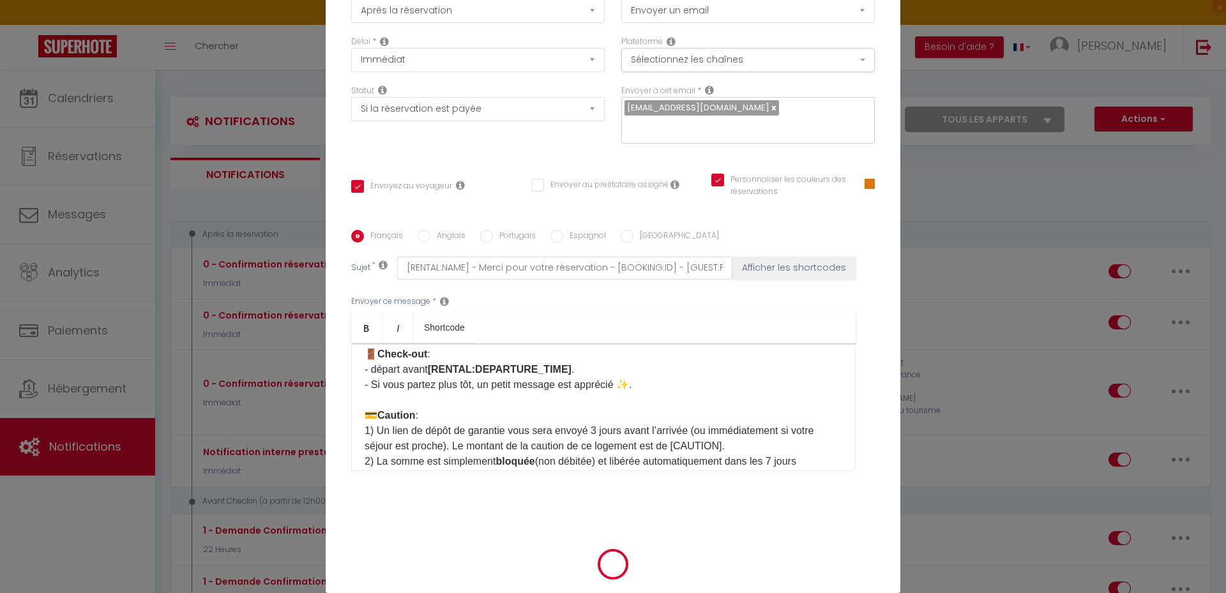
checkbox input "true"
checkbox input "false"
checkbox input "true"
select select
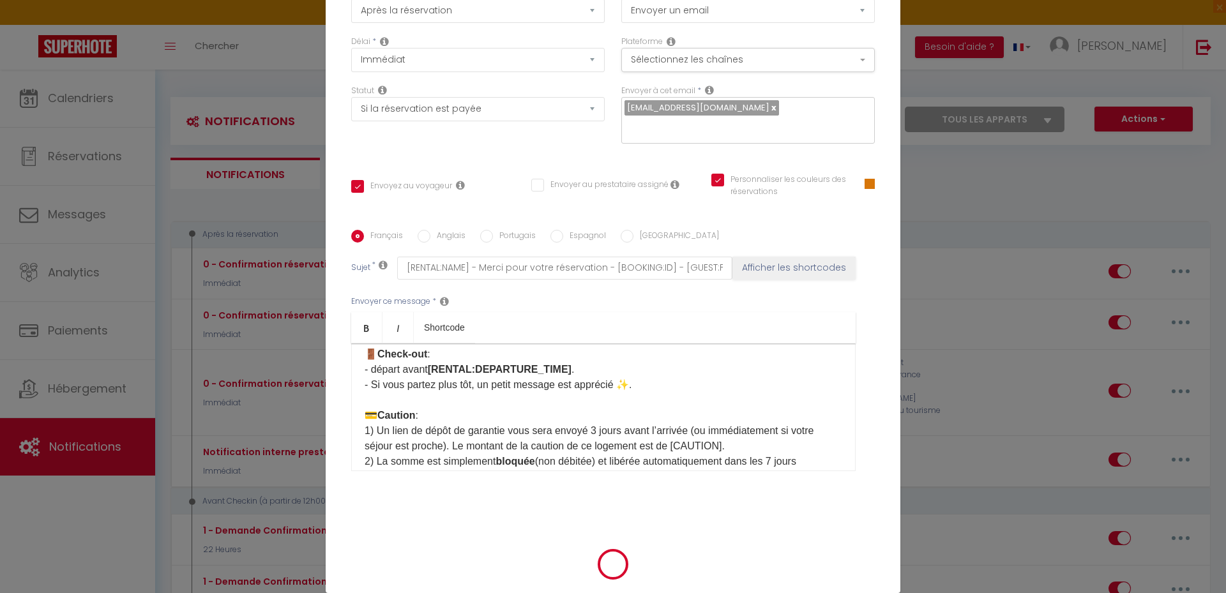
checkbox input "false"
radio input "false"
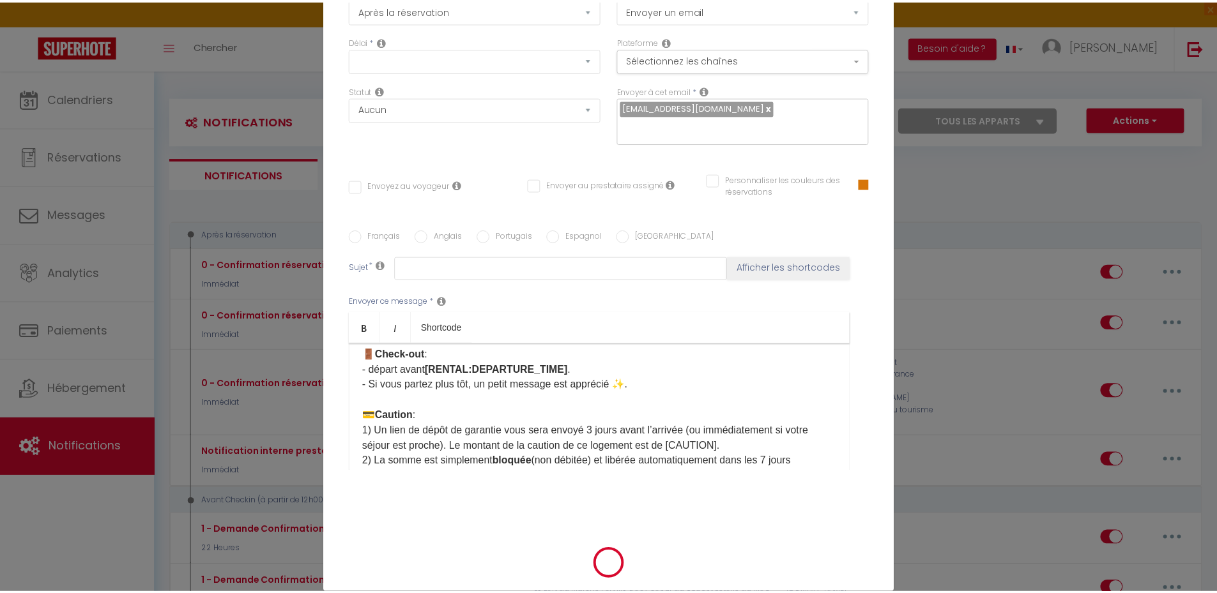
scroll to position [0, 0]
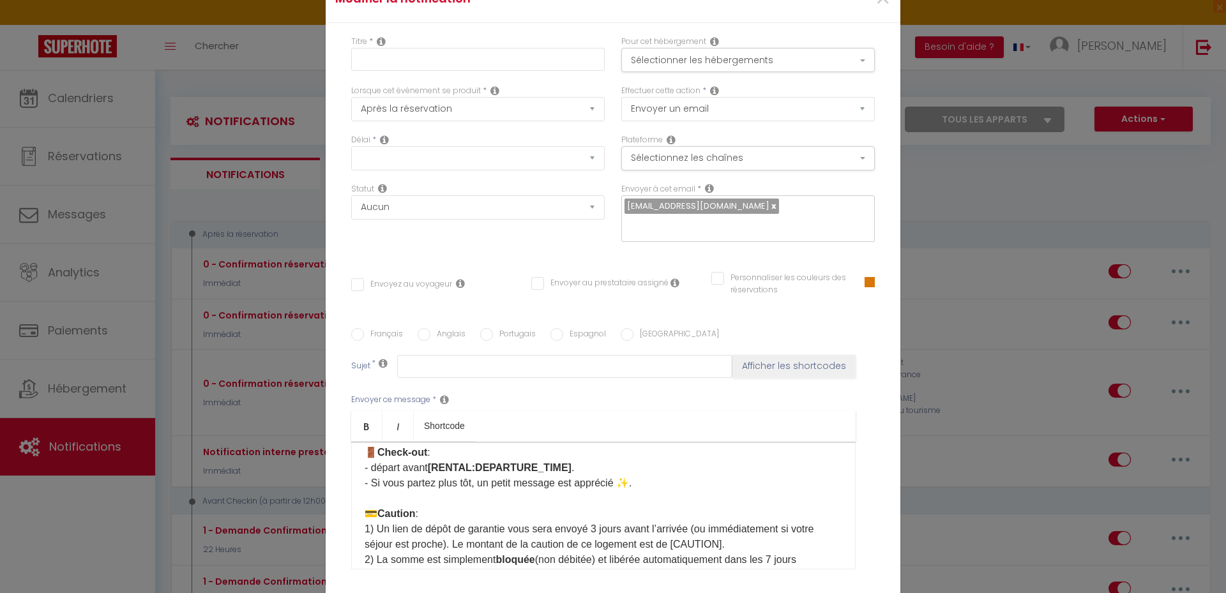
select select
checkbox input "false"
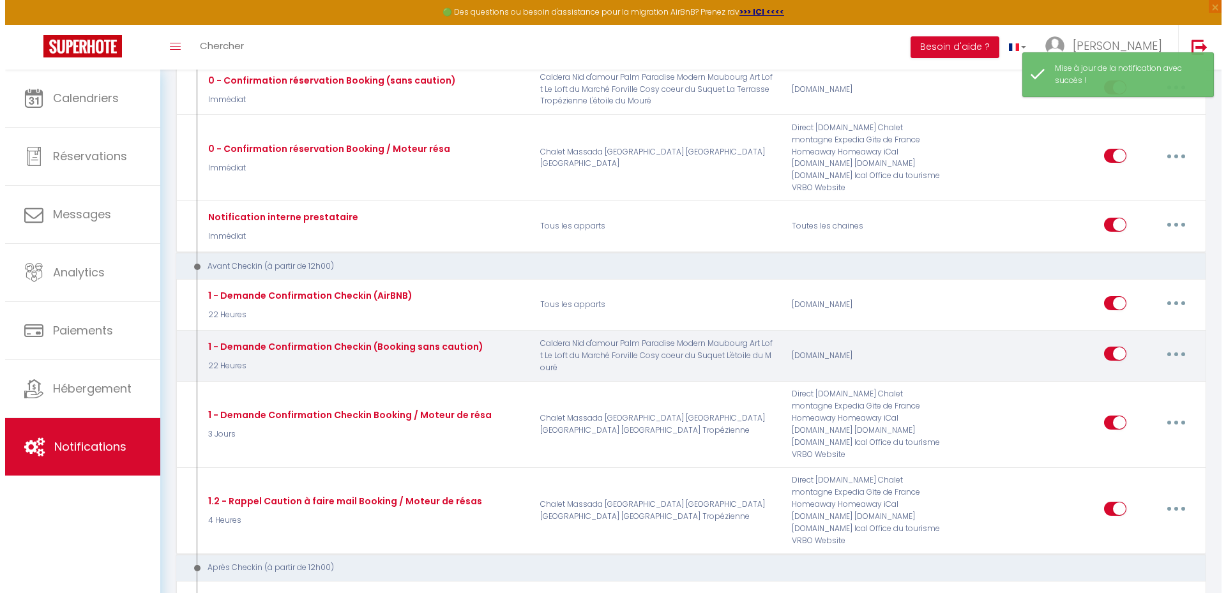
scroll to position [255, 0]
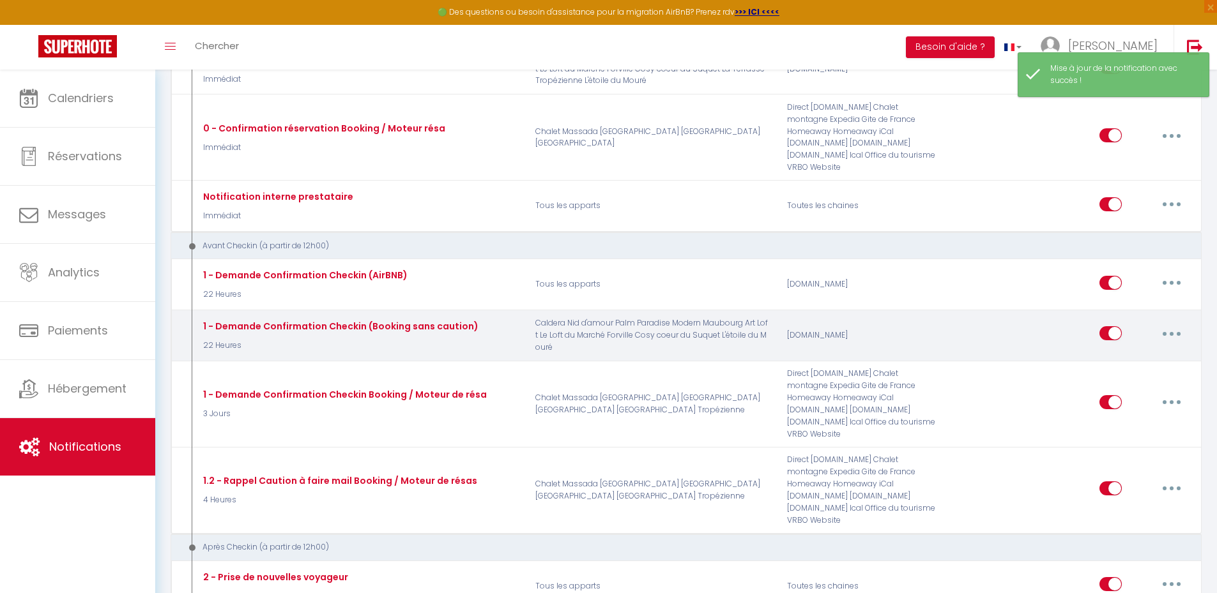
click at [1171, 332] on icon "button" at bounding box center [1171, 334] width 4 height 4
click at [1151, 352] on link "Editer" at bounding box center [1138, 363] width 95 height 22
type input "1 - Demande Confirmation Checkin (Booking sans caution)"
select select "22 Heures"
select select "if_booking_is_paid"
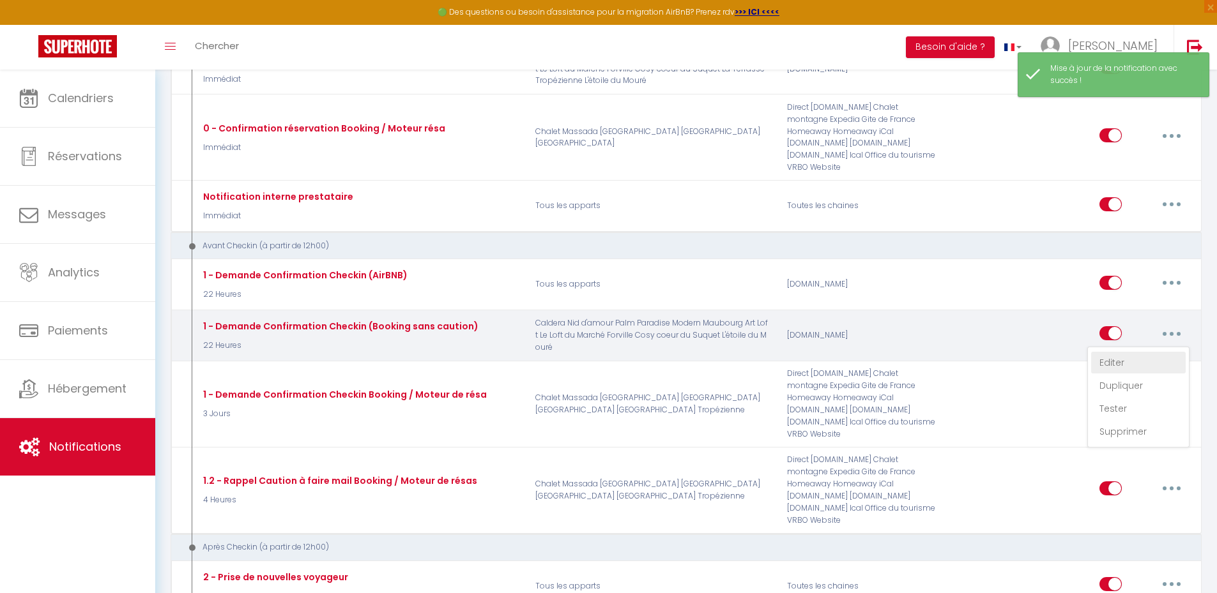
checkbox input "true"
checkbox input "false"
checkbox input "true"
radio input "true"
type input "[RENTAL:NAME] - Instructions d'accès - [BOOKING:ID] - [GUEST:FIRST_NAME] [GUEST…"
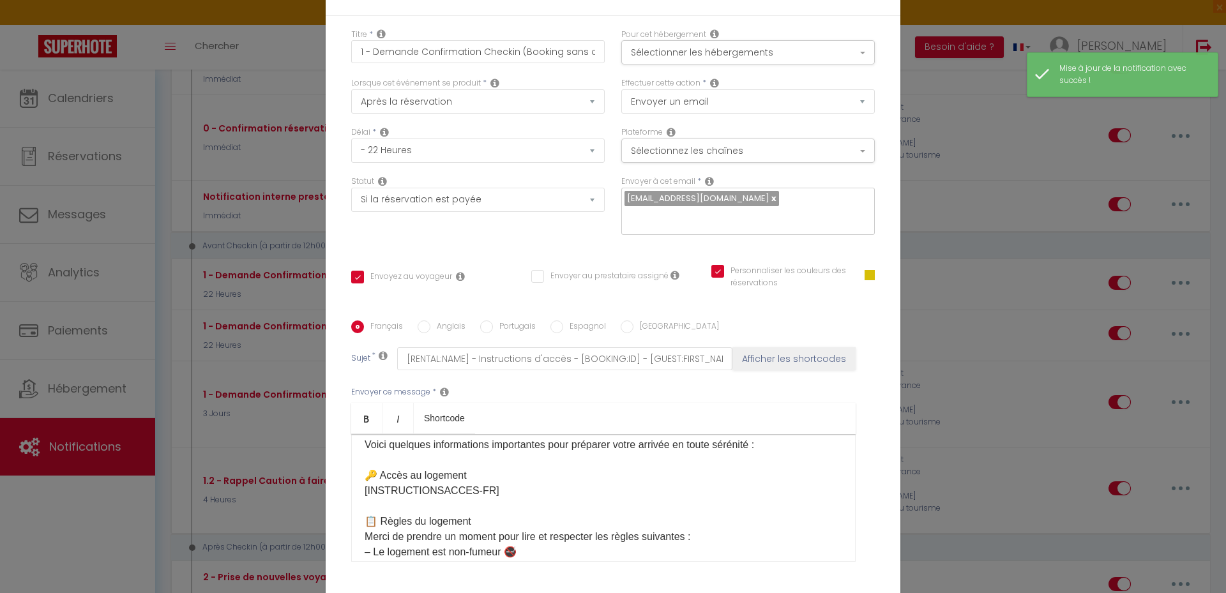
scroll to position [0, 0]
click at [736, 50] on button "Sélectionner les hébergements" at bounding box center [748, 53] width 254 height 24
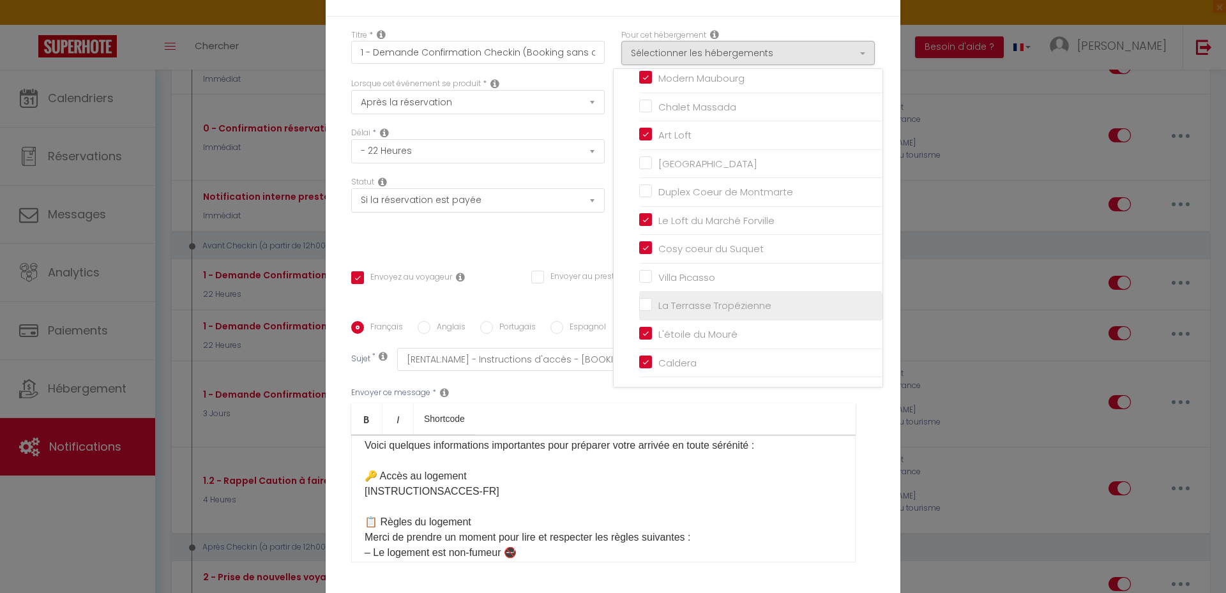
click at [683, 305] on input "La Terrasse Tropézienne" at bounding box center [760, 306] width 243 height 13
checkbox input "true"
checkbox input "false"
checkbox input "true"
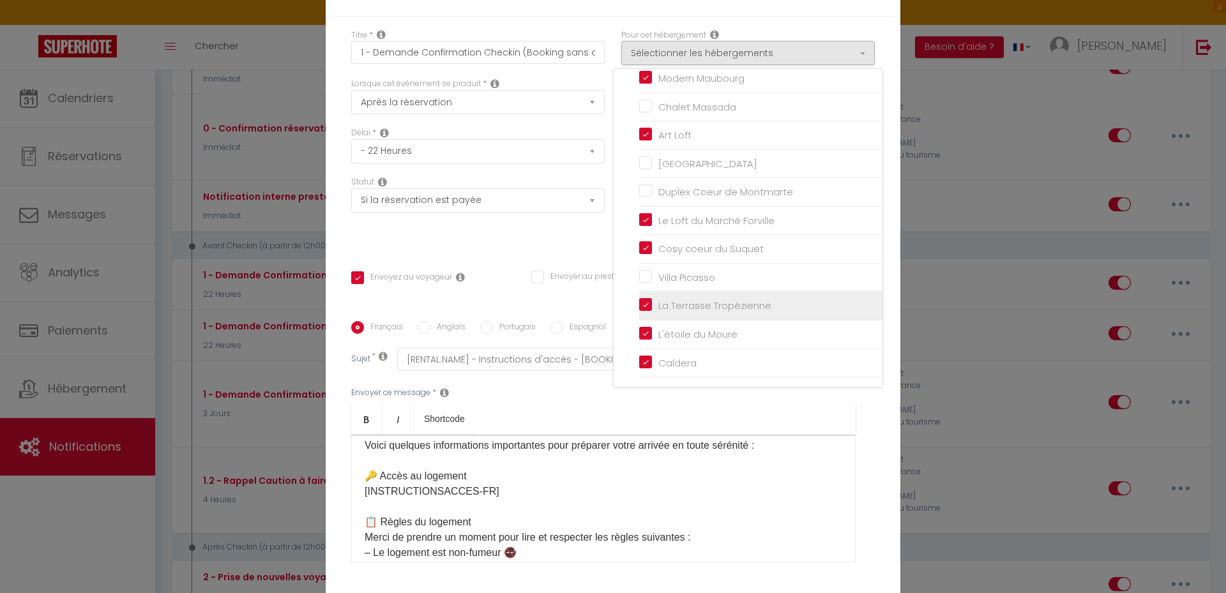
checkbox input "false"
click at [576, 237] on div "Statut Aucun Si la réservation est payée Si réservation non payée Si la caution…" at bounding box center [478, 212] width 270 height 72
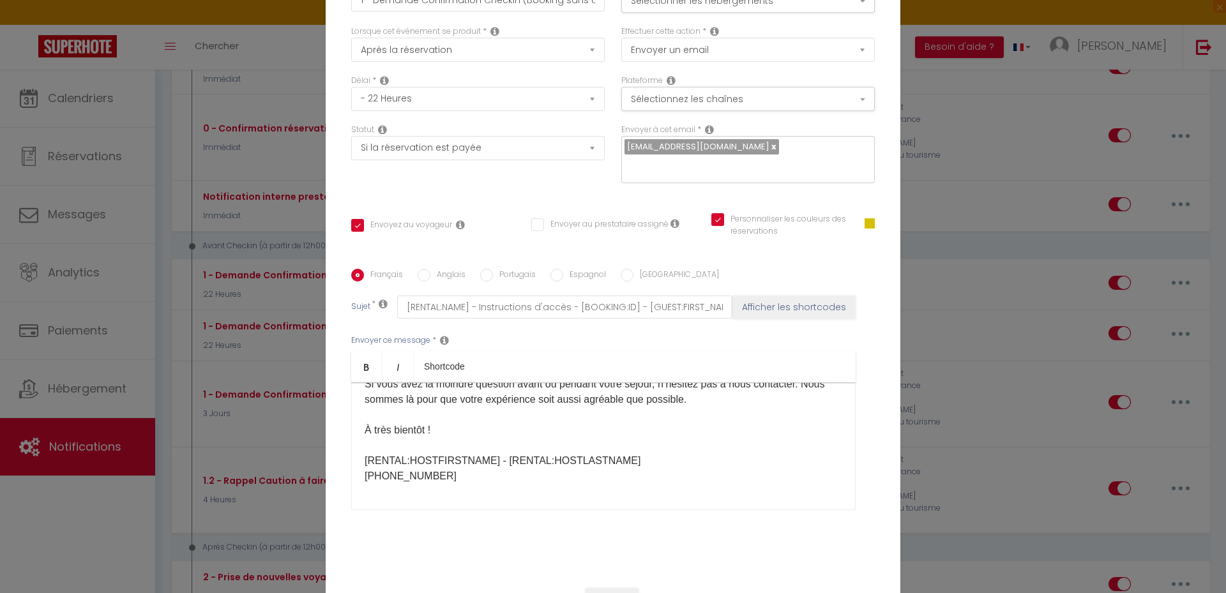
scroll to position [105, 0]
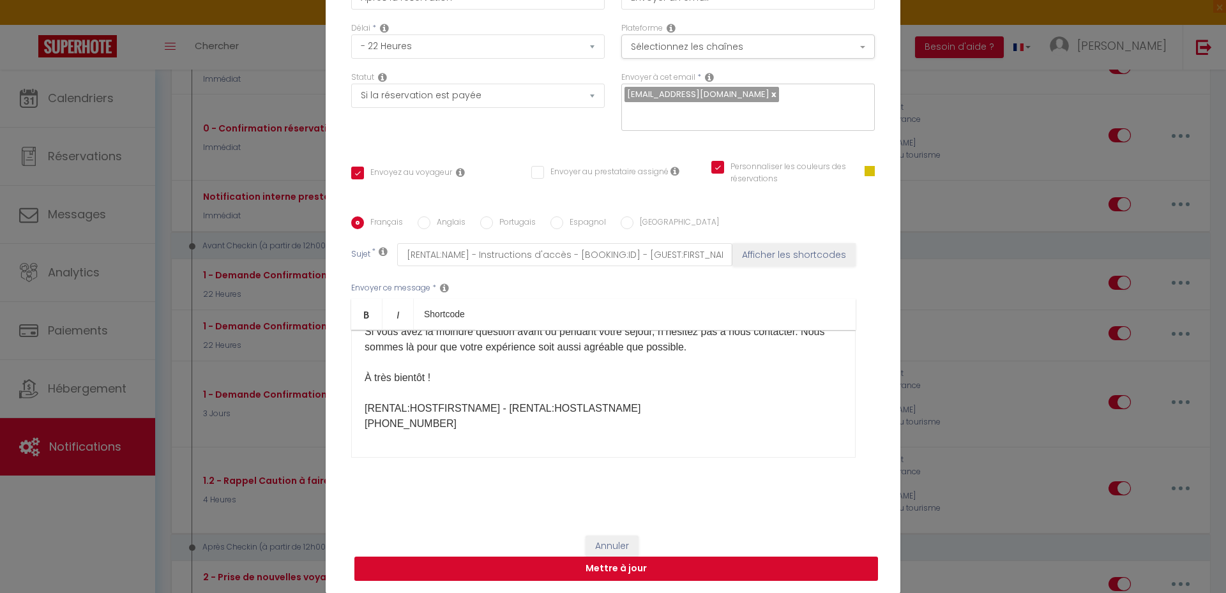
click at [617, 565] on button "Mettre à jour" at bounding box center [616, 569] width 524 height 24
checkbox input "true"
checkbox input "false"
checkbox input "true"
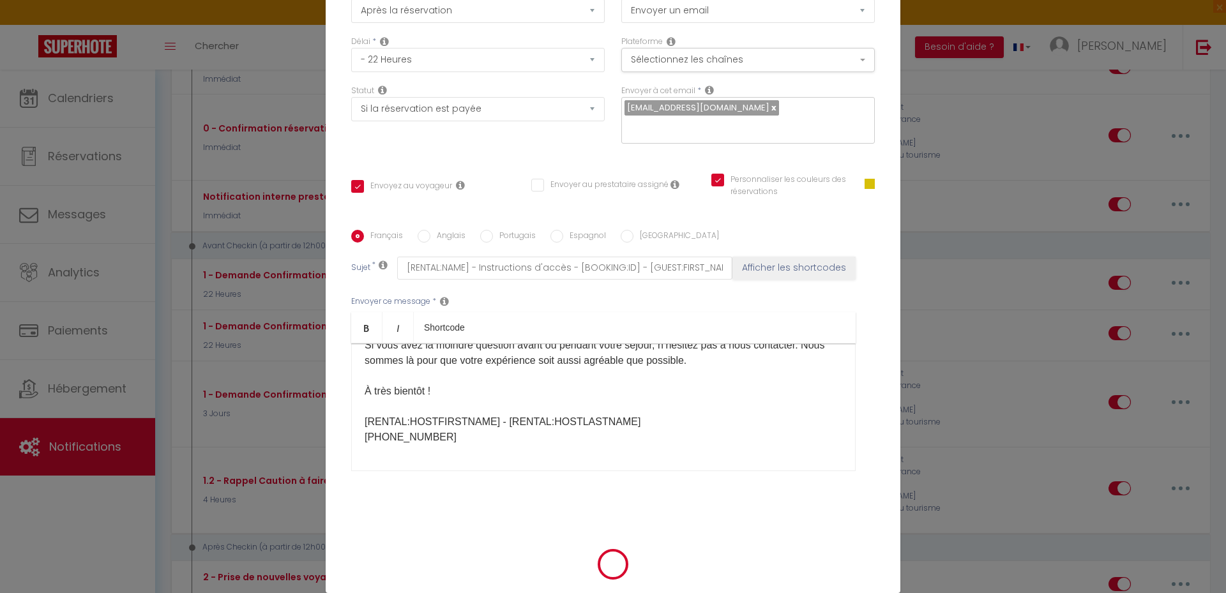
scroll to position [98, 0]
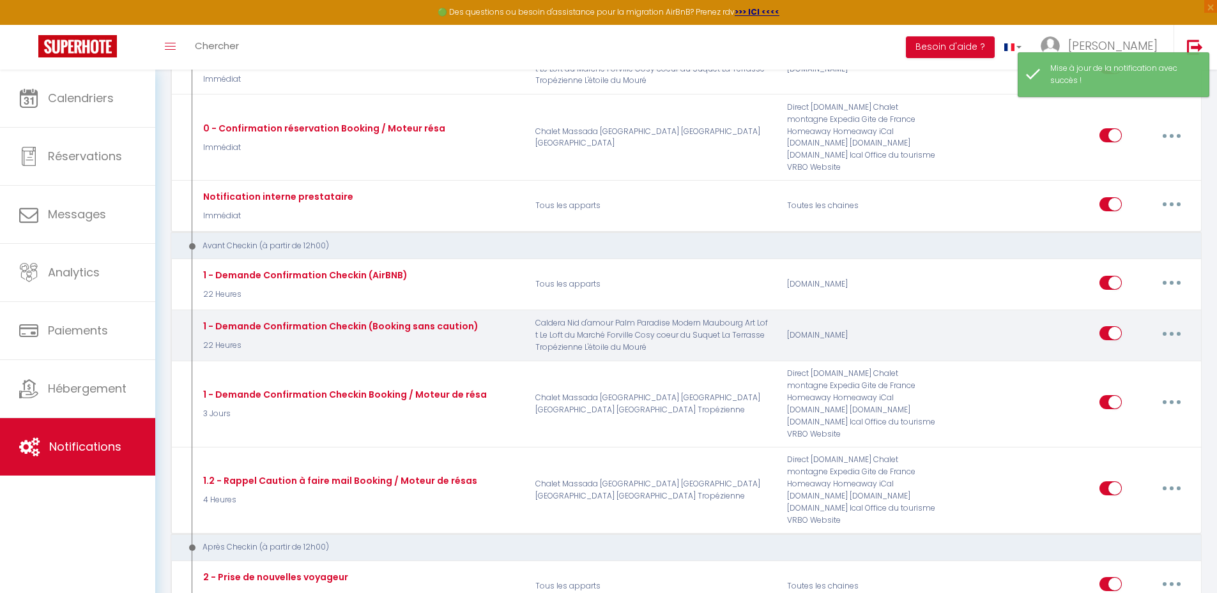
click at [1167, 323] on button "button" at bounding box center [1171, 333] width 36 height 20
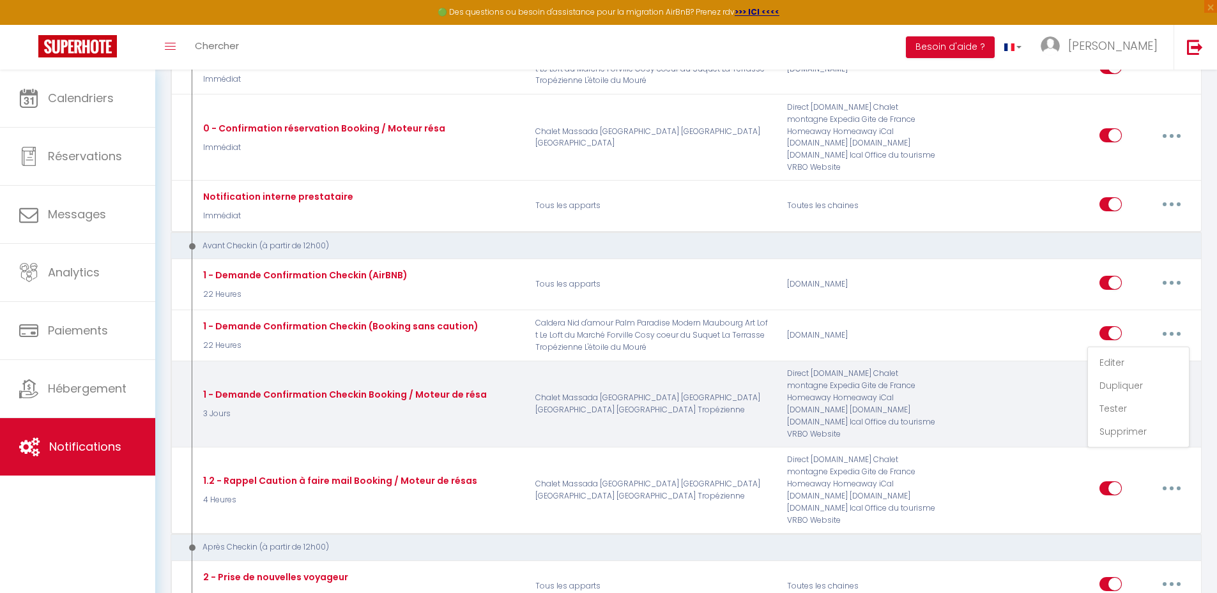
click at [944, 407] on div "Direct Booking.com Chalet montagne Expedia Gite de France Homeaway Homeaway iCa…" at bounding box center [862, 404] width 168 height 72
click at [1164, 392] on button "button" at bounding box center [1171, 402] width 36 height 20
click at [1135, 420] on link "Editer" at bounding box center [1138, 431] width 95 height 22
type input "1 - Demande Confirmation Checkin Booking / Moteur de résa"
select select "3 Jours"
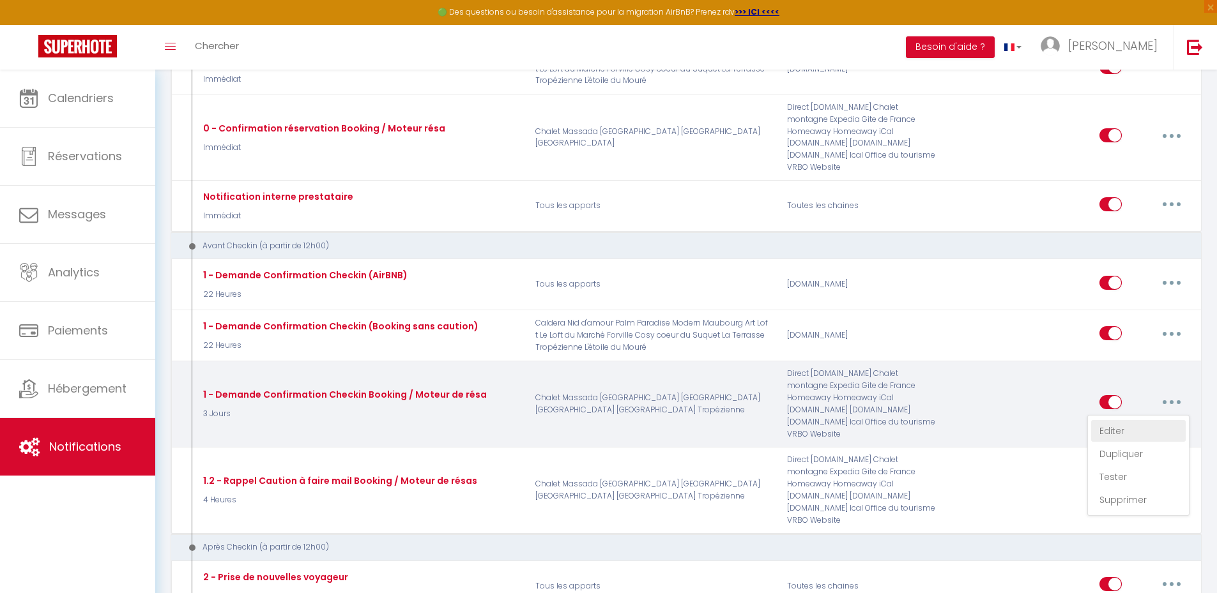
select select "if_booking_is_paid"
checkbox input "true"
checkbox input "false"
checkbox input "true"
radio input "true"
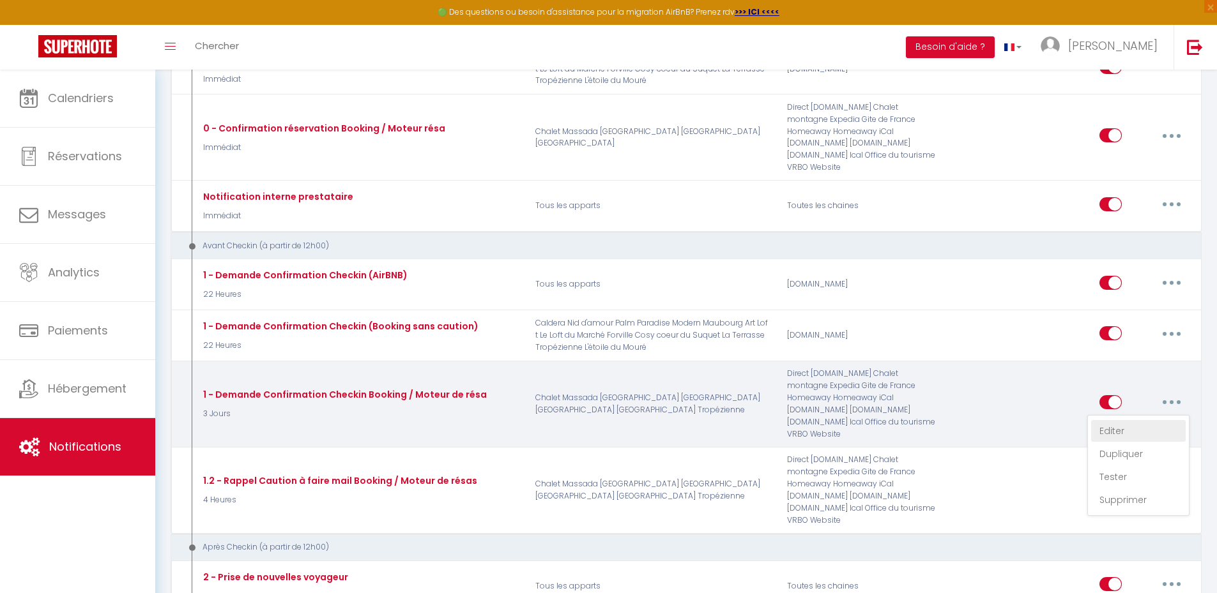
type input "Régler votre caution pour l'accès à [RENTAL:NAME] - [GUEST:FIRST_NAME] [GUEST:L…"
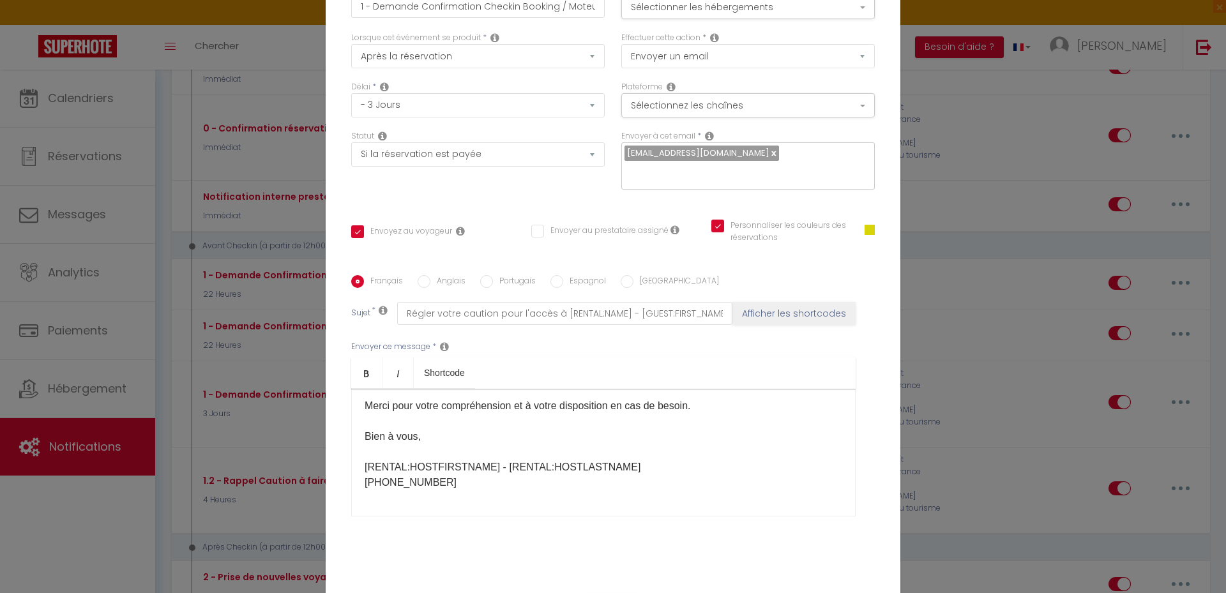
scroll to position [0, 0]
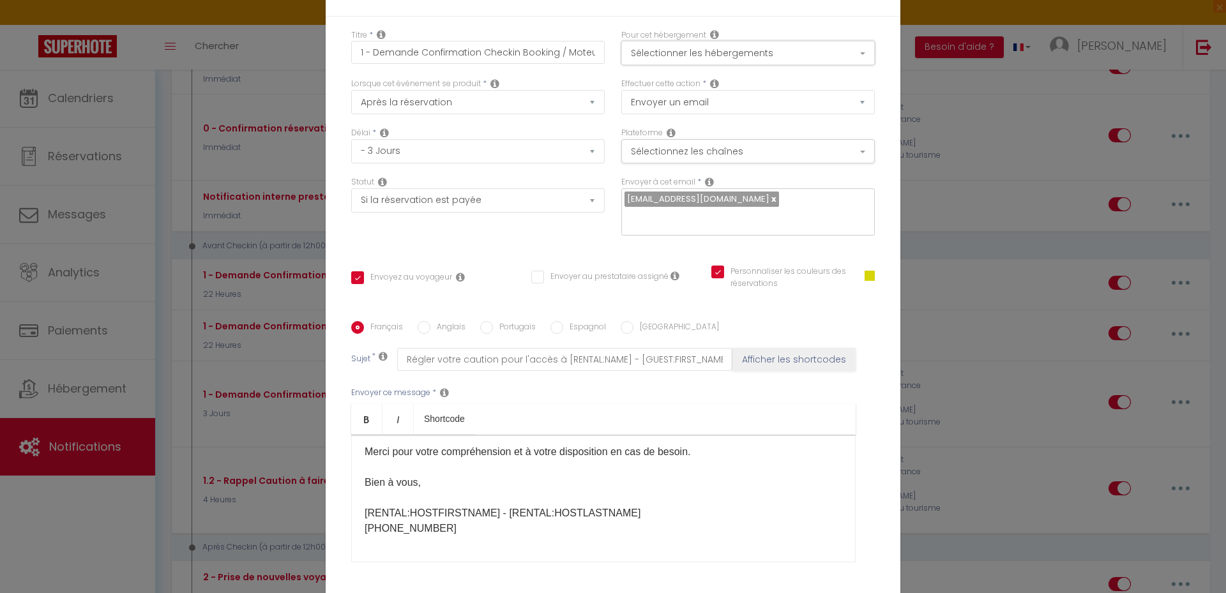
click at [766, 54] on button "Sélectionner les hébergements" at bounding box center [748, 53] width 254 height 24
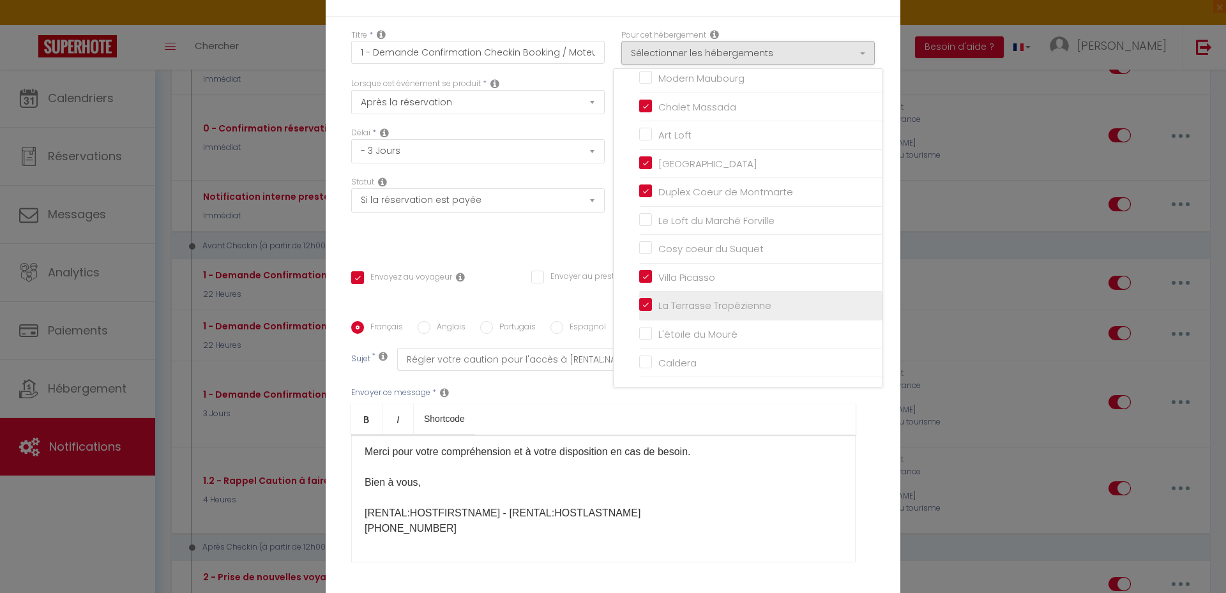
click at [641, 304] on input "La Terrasse Tropézienne" at bounding box center [760, 306] width 243 height 13
checkbox input "false"
click at [570, 234] on div "Statut Aucun Si la réservation est payée Si réservation non payée Si la caution…" at bounding box center [478, 212] width 270 height 72
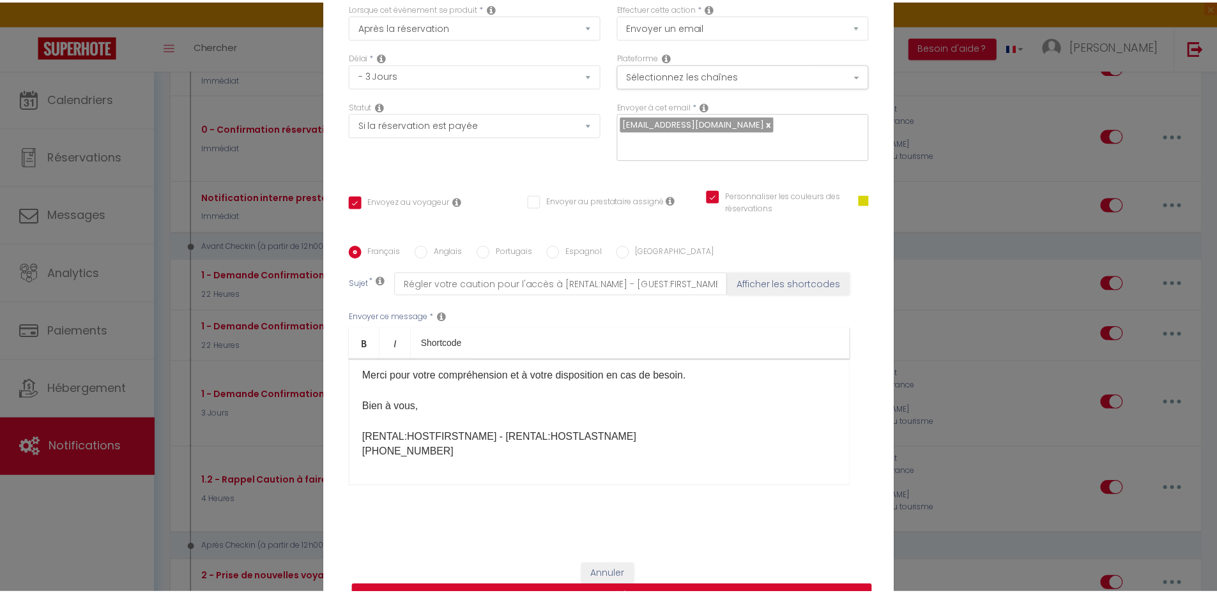
scroll to position [105, 0]
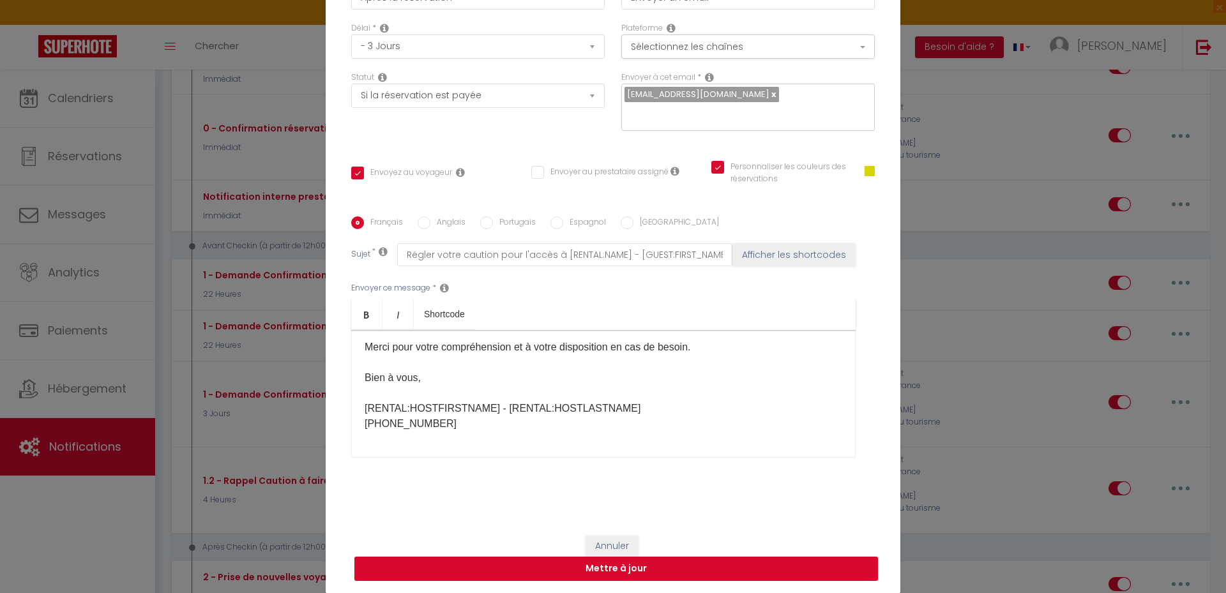
click at [612, 569] on button "Mettre à jour" at bounding box center [616, 569] width 524 height 24
checkbox input "true"
checkbox input "false"
checkbox input "true"
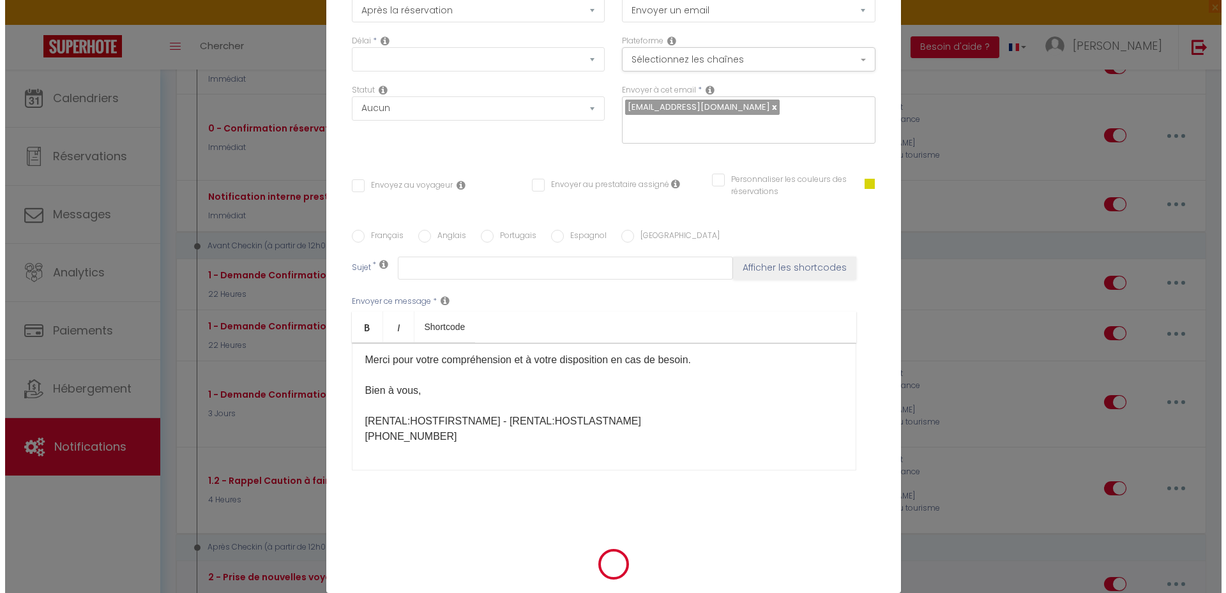
scroll to position [0, 0]
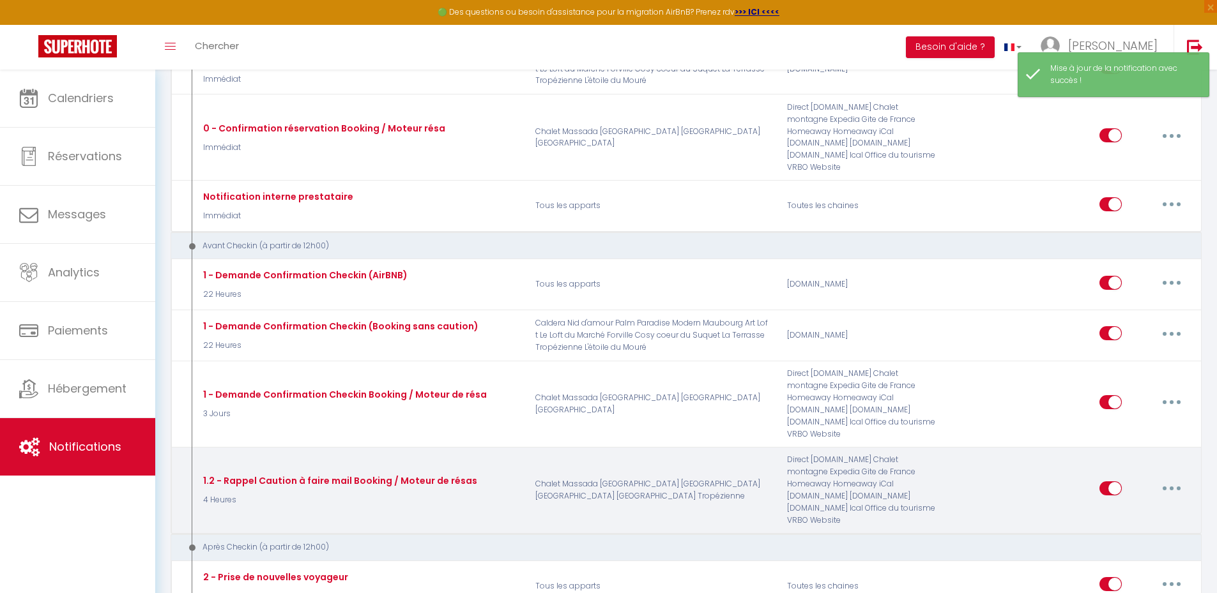
click at [1169, 478] on button "button" at bounding box center [1171, 488] width 36 height 20
click at [1144, 506] on link "Editer" at bounding box center [1138, 517] width 95 height 22
type input "1.2 - Rappel Caution à faire mail Booking / Moteur de résas"
select select "4 Heures"
select select "if_deposit_not_paid"
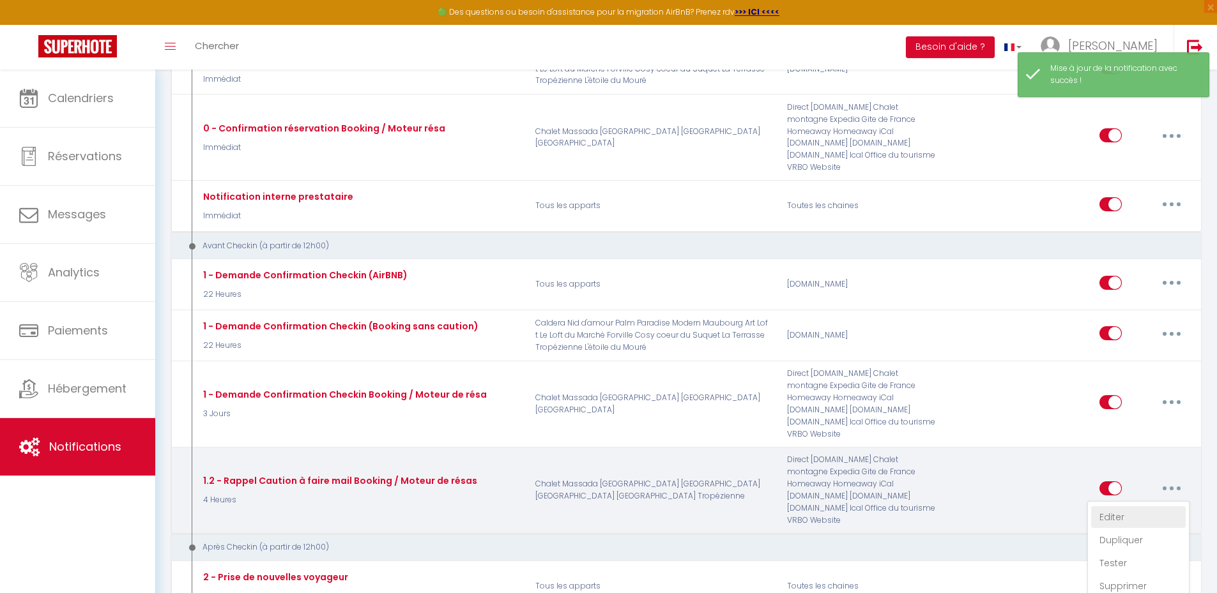
checkbox input "true"
checkbox input "false"
checkbox input "true"
radio input "true"
type input "Régler votre caution pour l'accès à [RENTAL:NAME] - [GUEST:FIRST_NAME] [GUEST:L…"
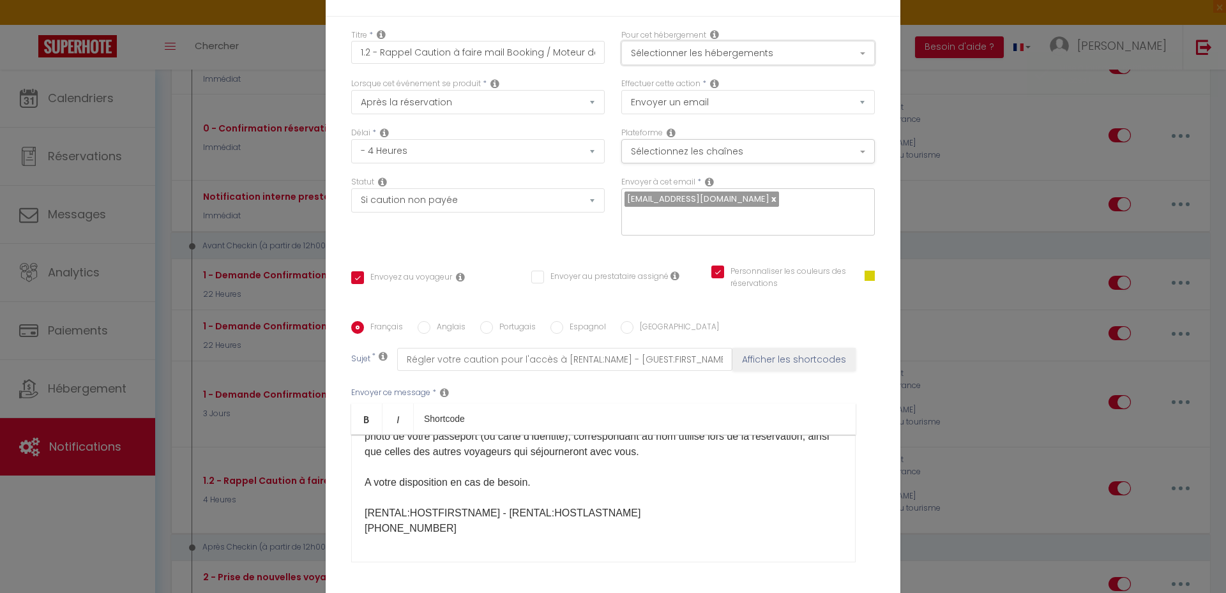
click at [757, 49] on button "Sélectionner les hébergements" at bounding box center [748, 53] width 254 height 24
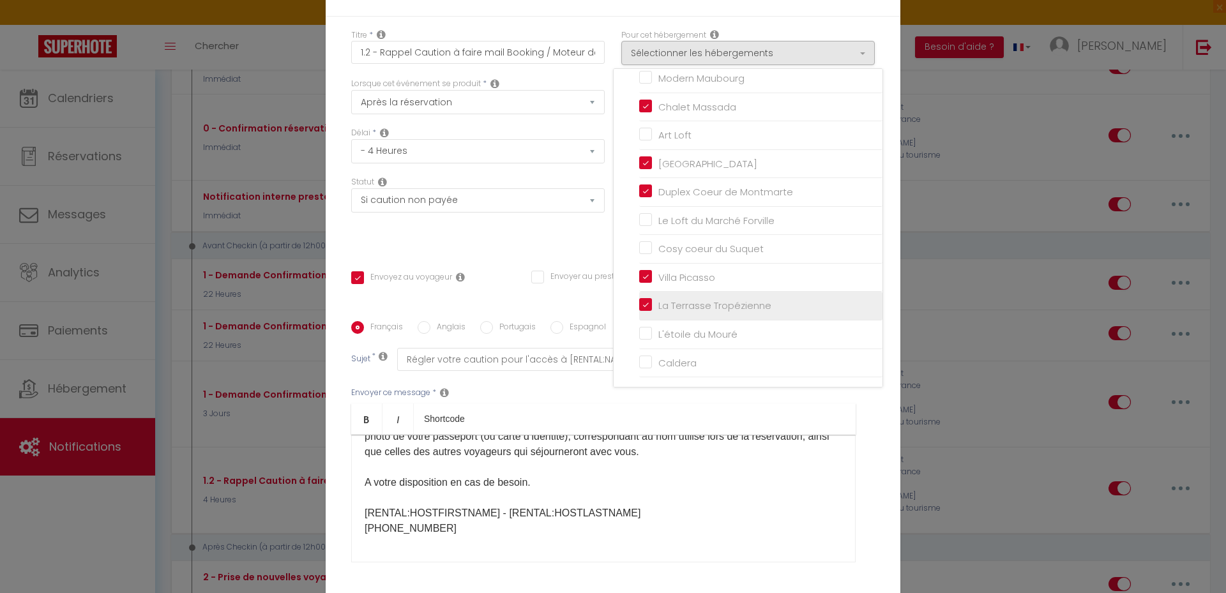
click at [697, 303] on input "La Terrasse Tropézienne" at bounding box center [760, 306] width 243 height 13
checkbox input "false"
click at [854, 420] on div "Envoyer ce message * Bold Italic Shortcode Rich text editor IMPORTANT: Bonjour …" at bounding box center [613, 475] width 524 height 208
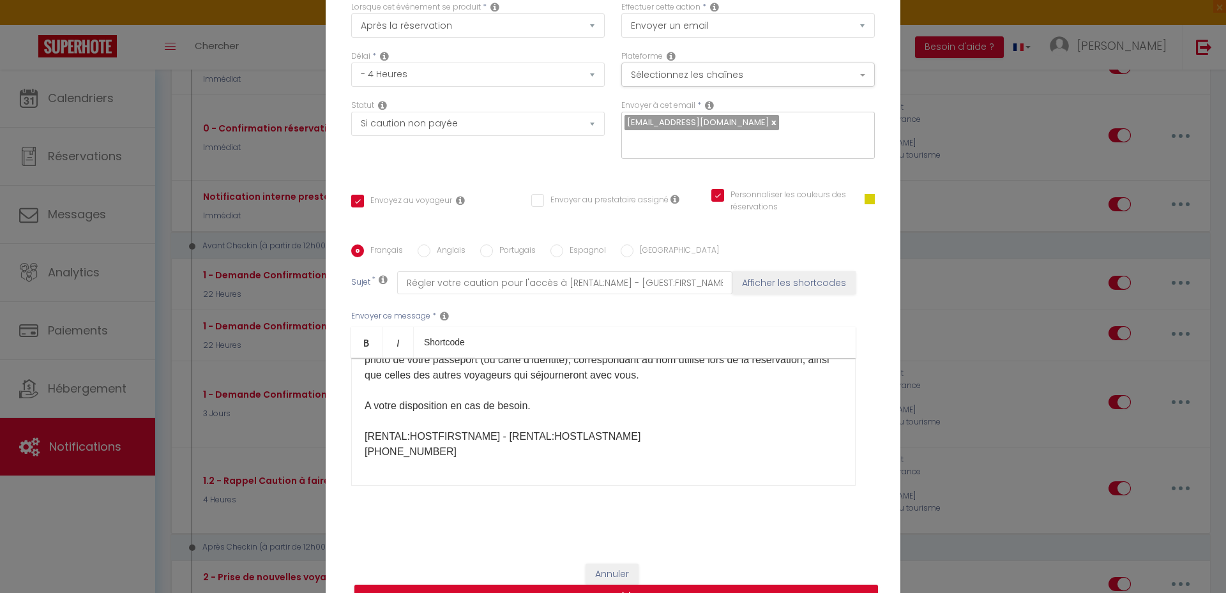
scroll to position [105, 0]
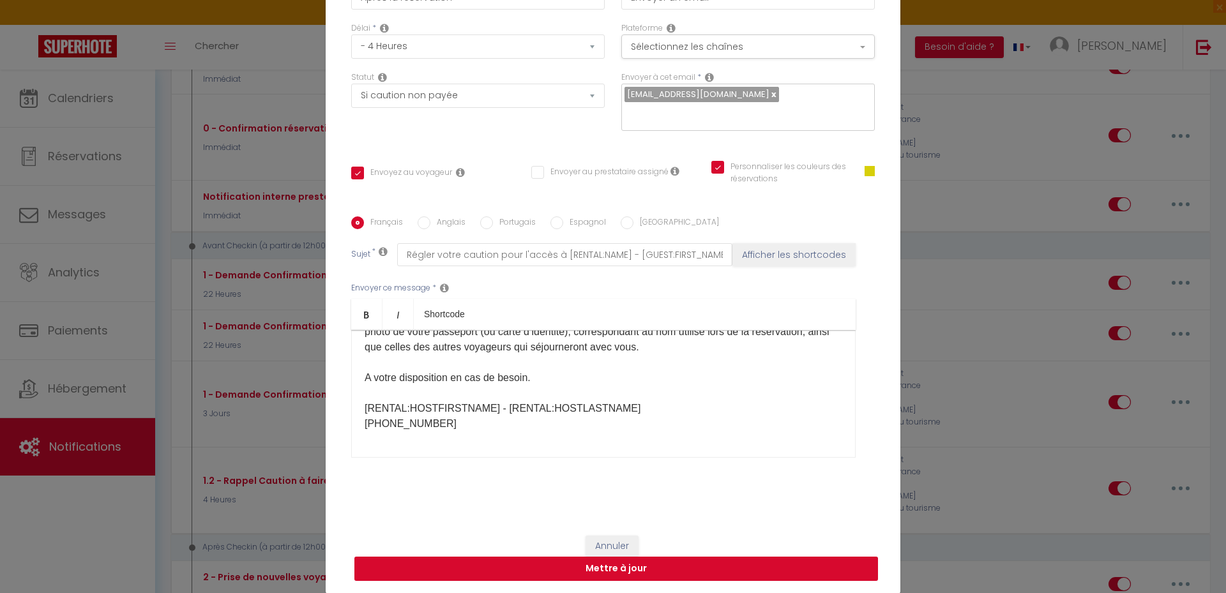
click at [732, 569] on button "Mettre à jour" at bounding box center [616, 569] width 524 height 24
checkbox input "true"
checkbox input "false"
checkbox input "true"
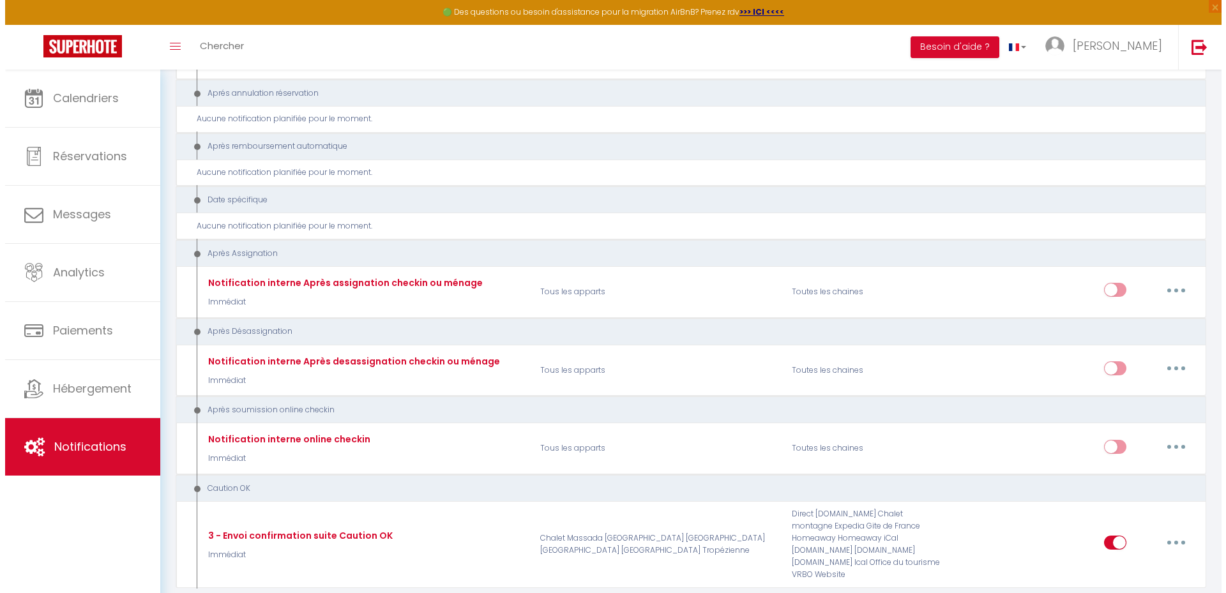
scroll to position [1964, 0]
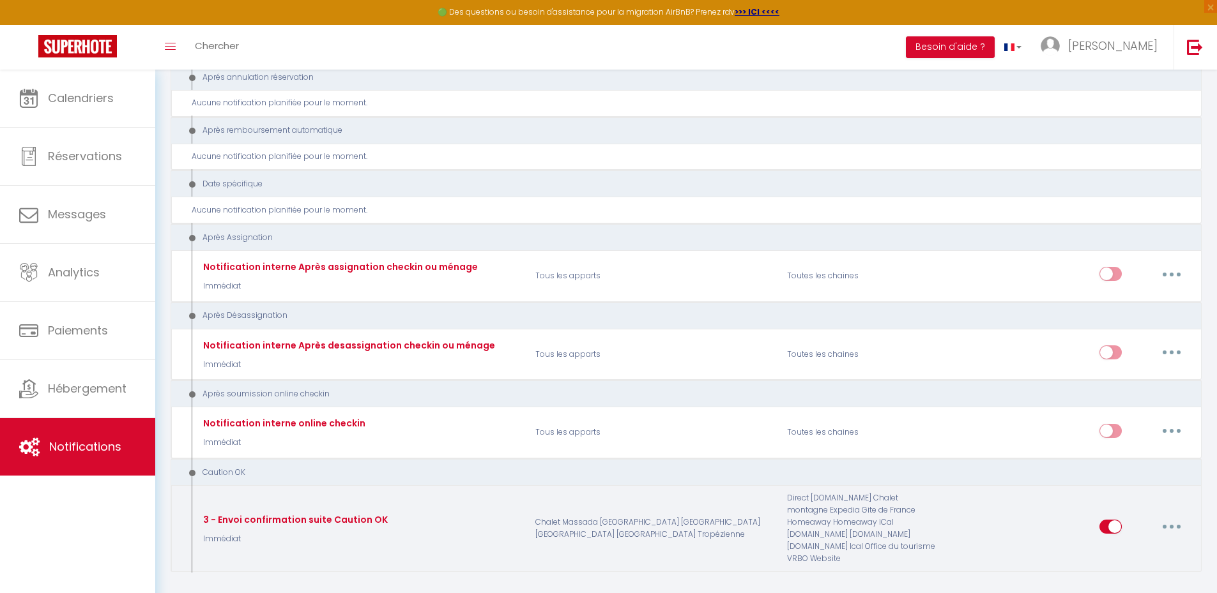
click at [1168, 517] on button "button" at bounding box center [1171, 527] width 36 height 20
click at [1134, 414] on link "Editer" at bounding box center [1138, 425] width 95 height 22
type input "3 - Envoi confirmation suite Caution OK"
select select "24"
select select "Immédiat"
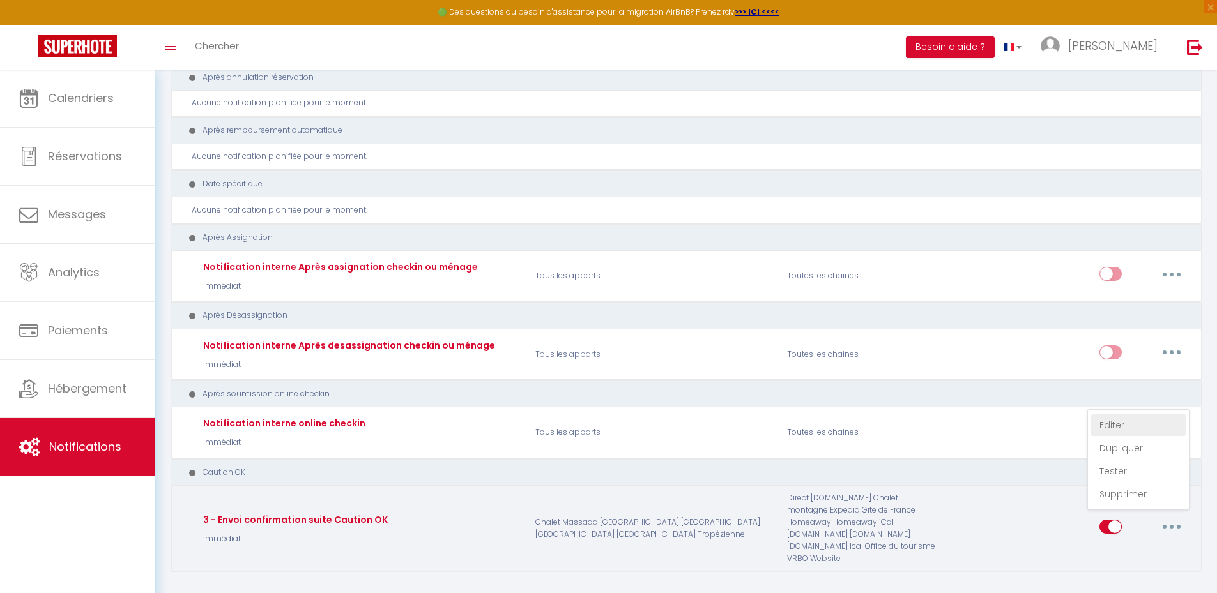
select select "if_deposit_is_paid"
checkbox input "true"
checkbox input "false"
checkbox input "true"
radio input "true"
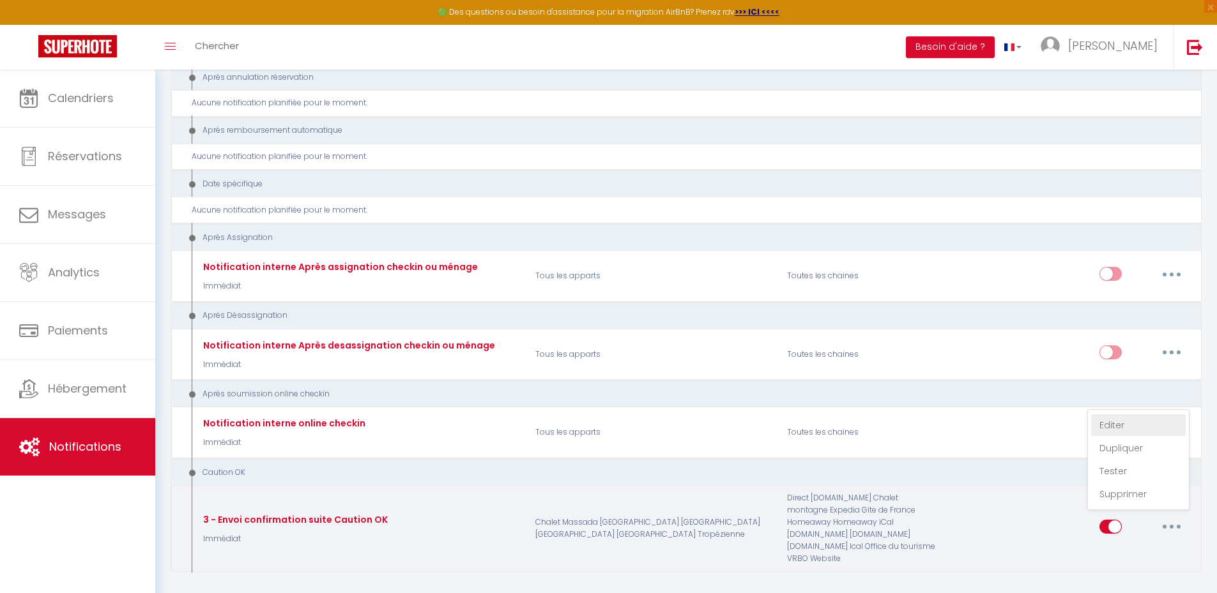
type input "Confirmation et instructions - [RENTAL:NAME] du [CHECKING:DD-MM-YYYY] au [CHECK…"
checkbox input "false"
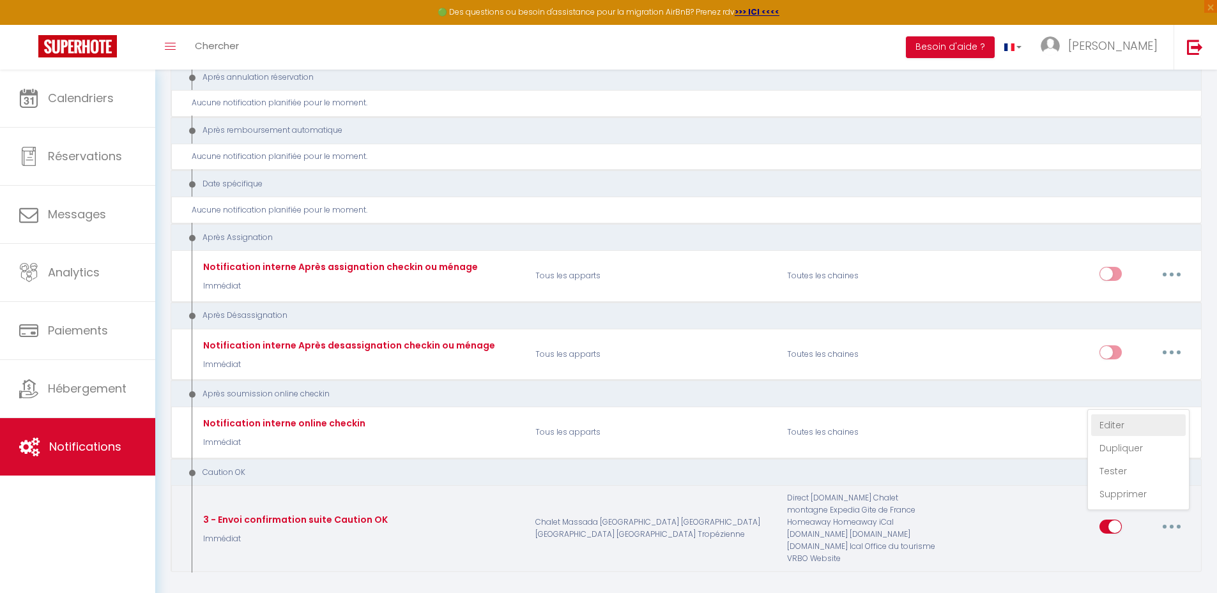
checkbox input "false"
checkbox input "true"
checkbox input "false"
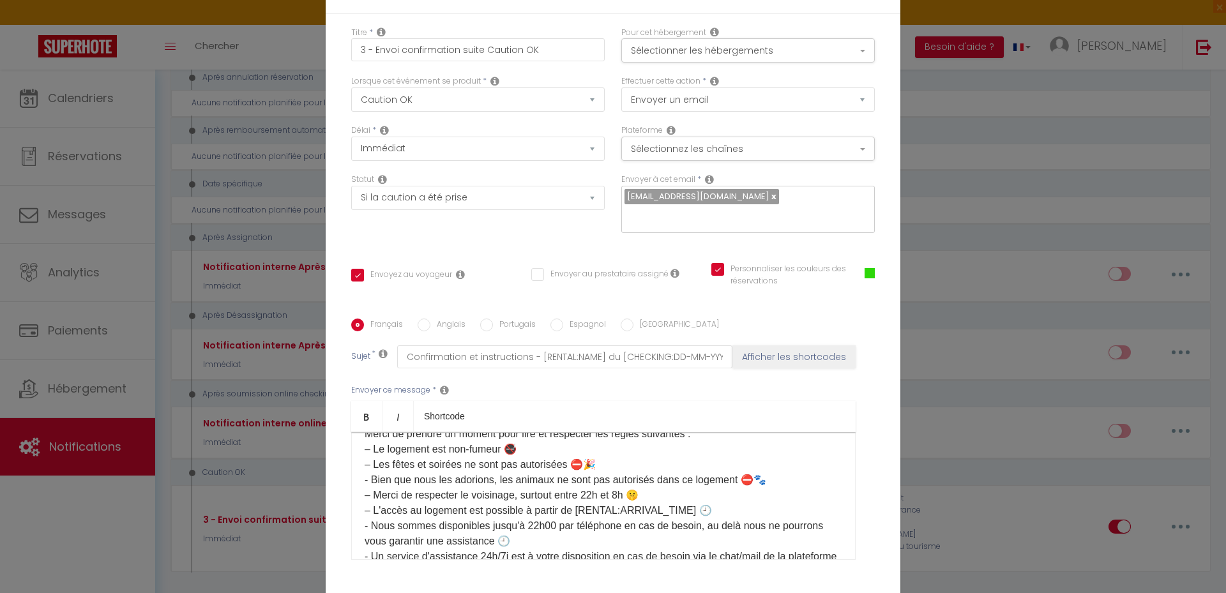
scroll to position [0, 0]
click at [765, 48] on button "Sélectionner les hébergements" at bounding box center [748, 53] width 254 height 24
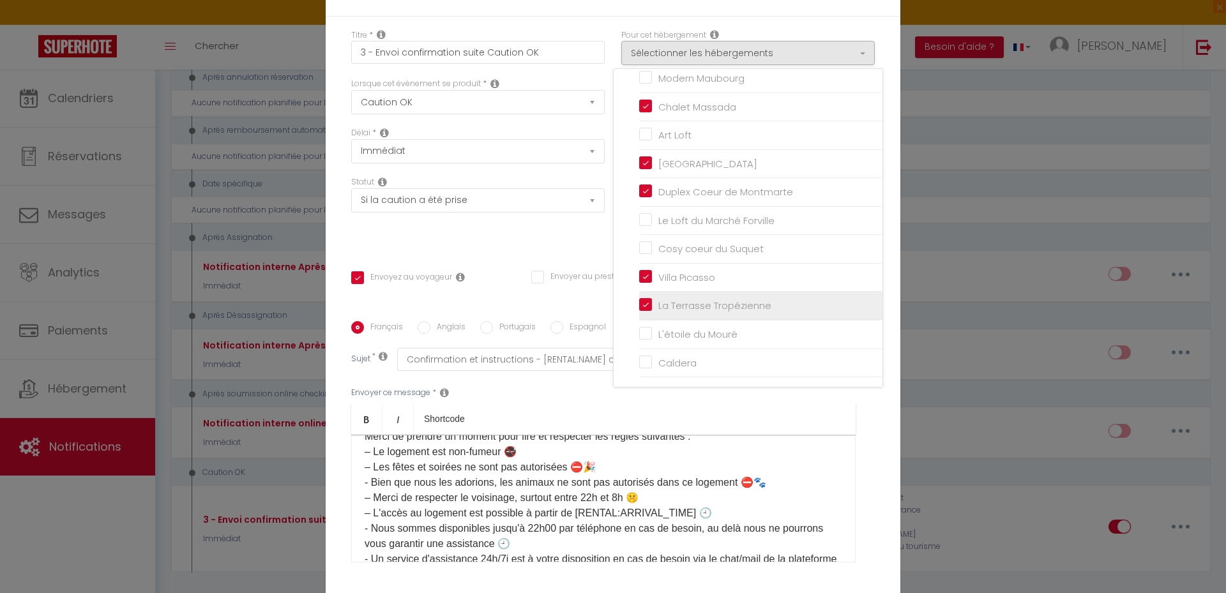
click at [681, 306] on input "La Terrasse Tropézienne" at bounding box center [760, 306] width 243 height 13
checkbox input "false"
click at [581, 241] on div "Statut Aucun Si la réservation est payée Si réservation non payée Si la caution…" at bounding box center [478, 212] width 270 height 72
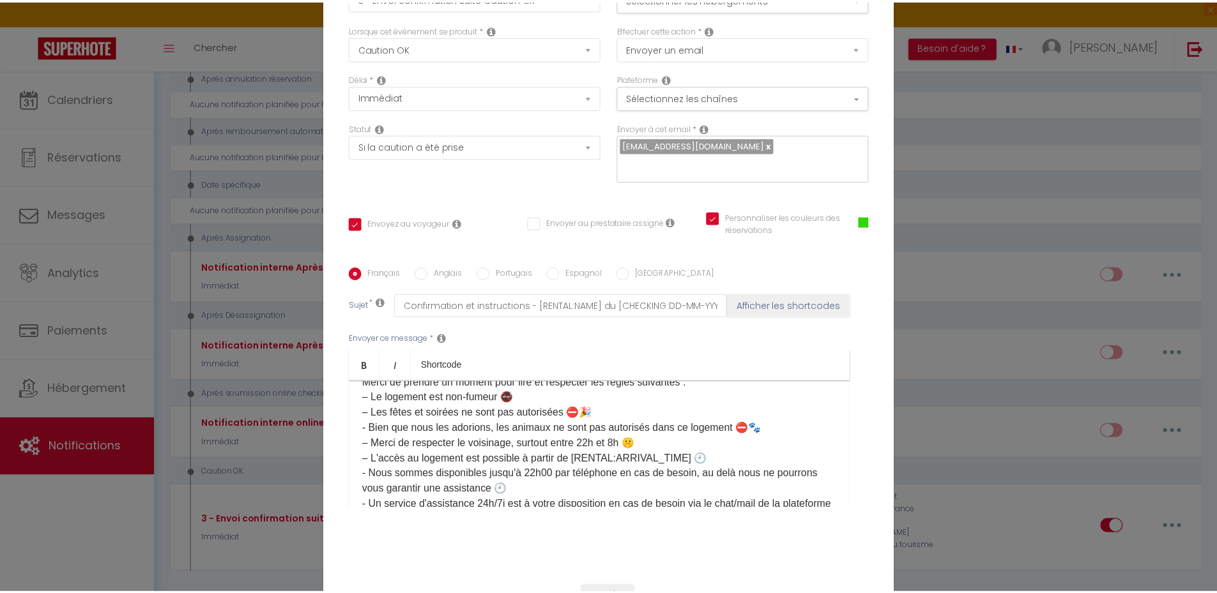
scroll to position [105, 0]
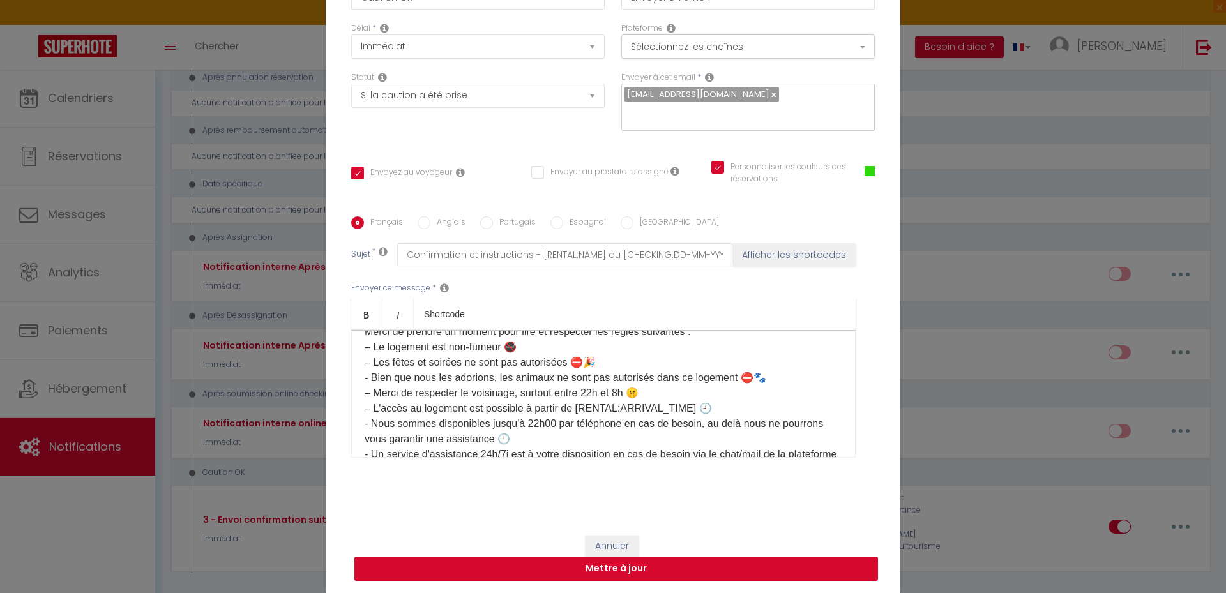
click at [653, 566] on button "Mettre à jour" at bounding box center [616, 569] width 524 height 24
checkbox input "true"
checkbox input "false"
checkbox input "true"
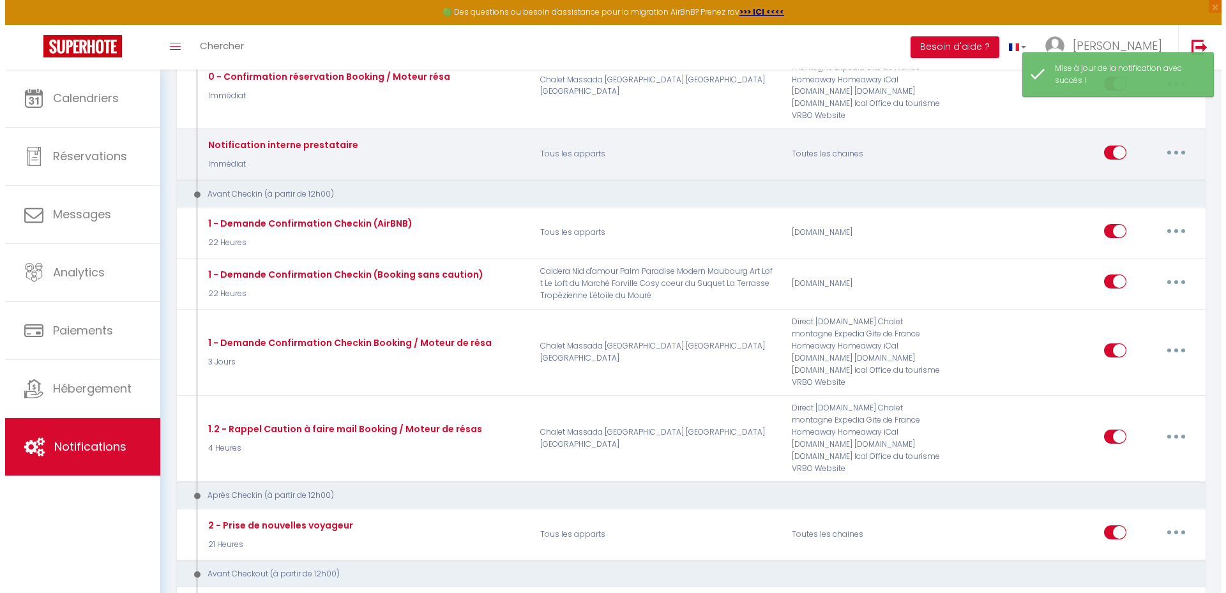
scroll to position [112, 0]
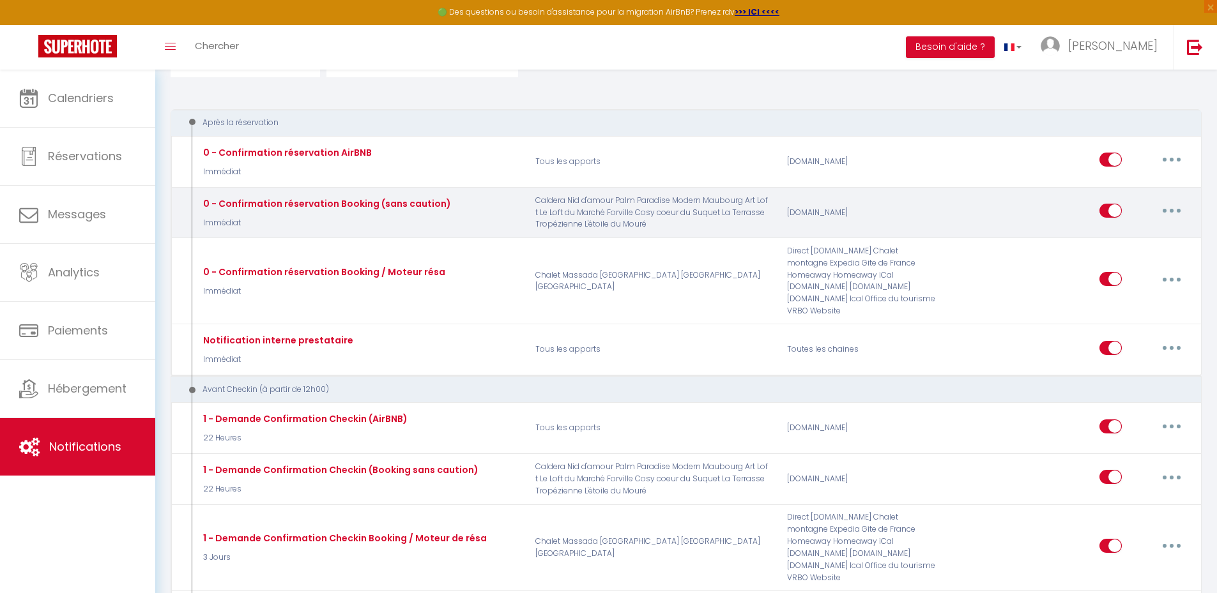
click at [1164, 209] on button "button" at bounding box center [1171, 211] width 36 height 20
click at [1143, 244] on link "Editer" at bounding box center [1138, 240] width 95 height 22
type input "0 - Confirmation réservation Booking (sans caution)"
select select "Immédiat"
select select "if_booking_is_paid"
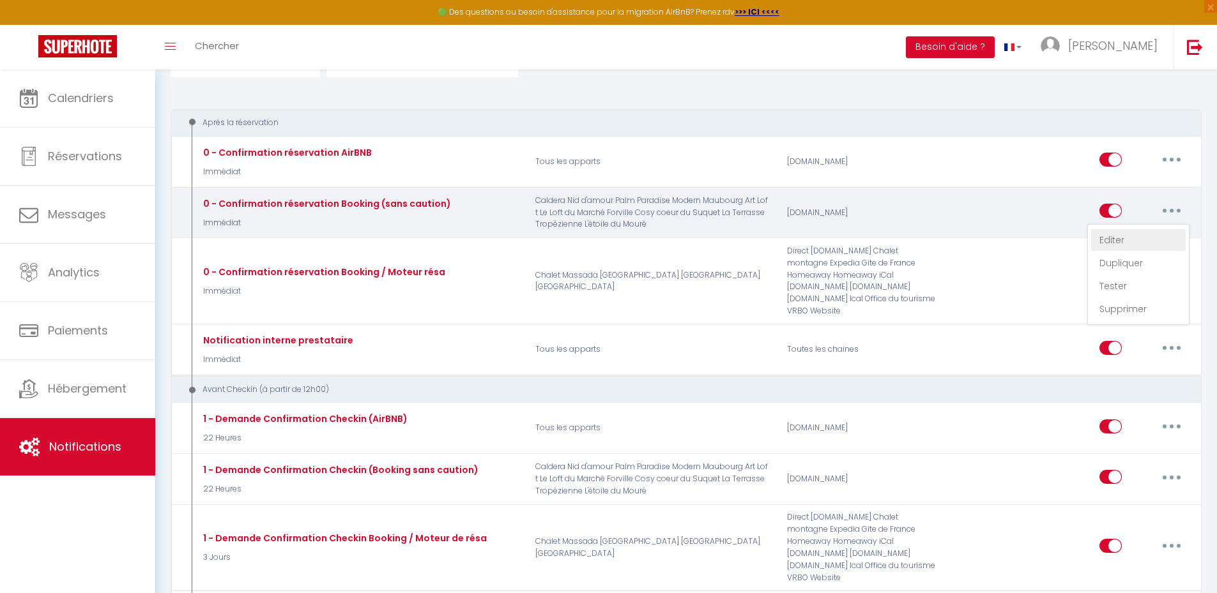
checkbox input "true"
checkbox input "false"
checkbox input "true"
radio input "true"
type input "[RENTAL:NAME] - Merci pour votre réservation - [BOOKING:ID] - [GUEST:FIRST_NAME…"
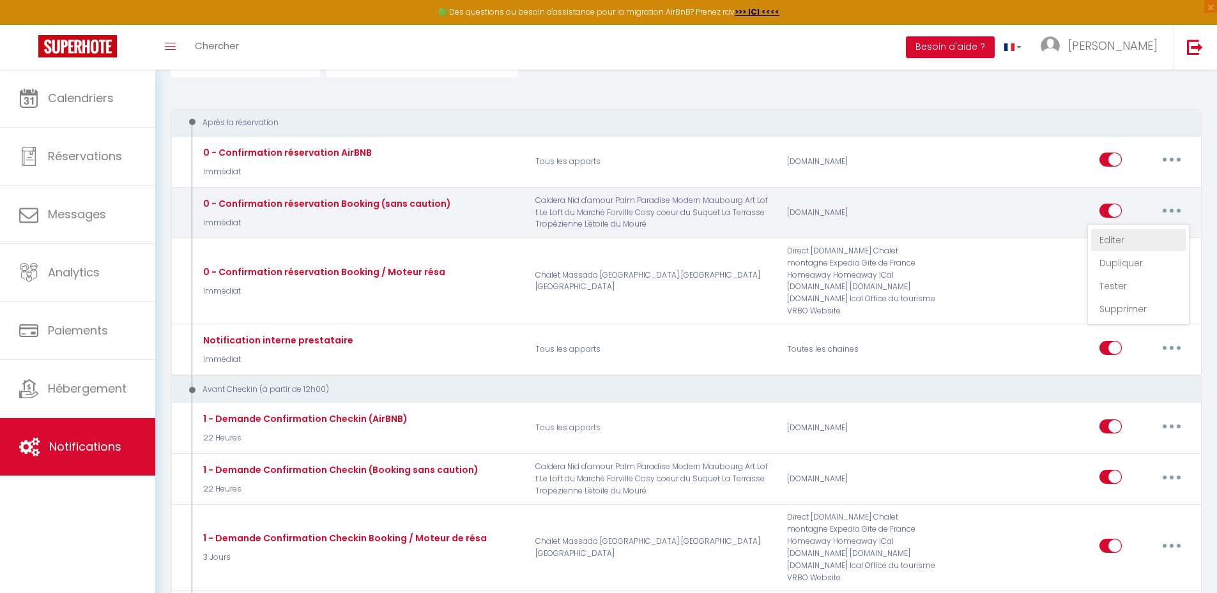
checkbox input "true"
checkbox input "false"
checkbox input "true"
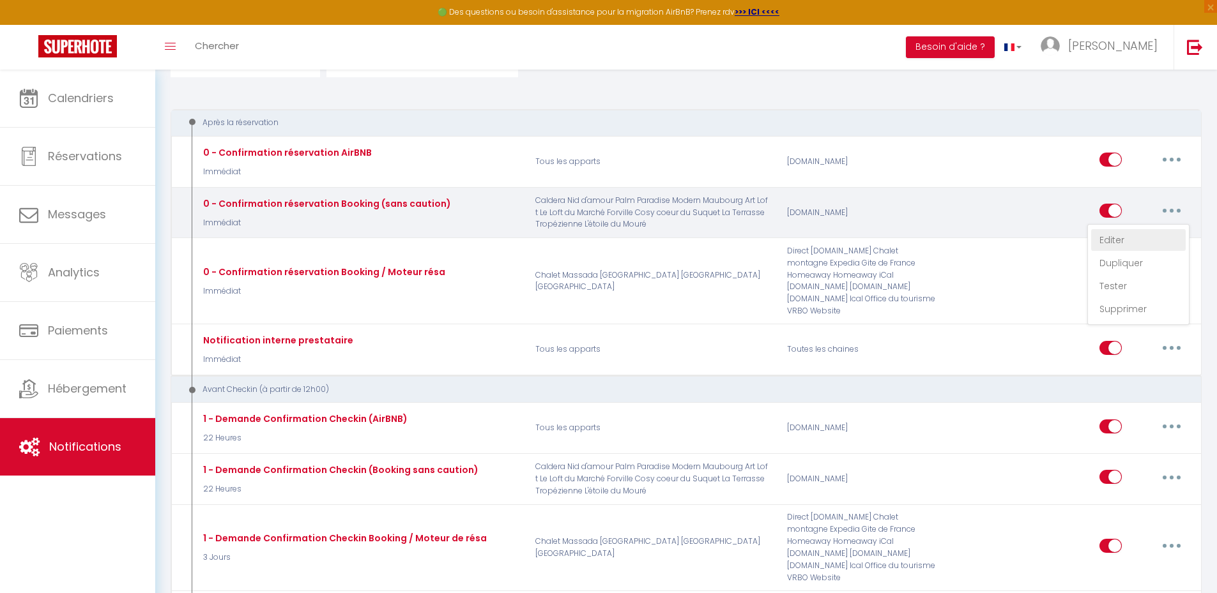
checkbox input "false"
checkbox input "true"
checkbox input "false"
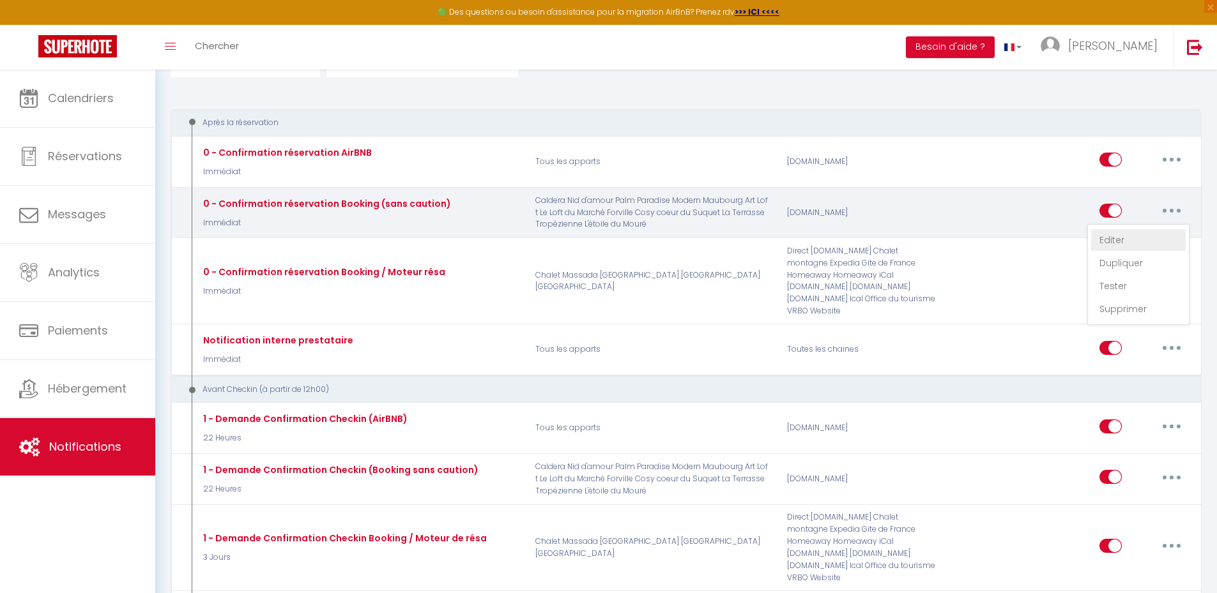
checkbox input "true"
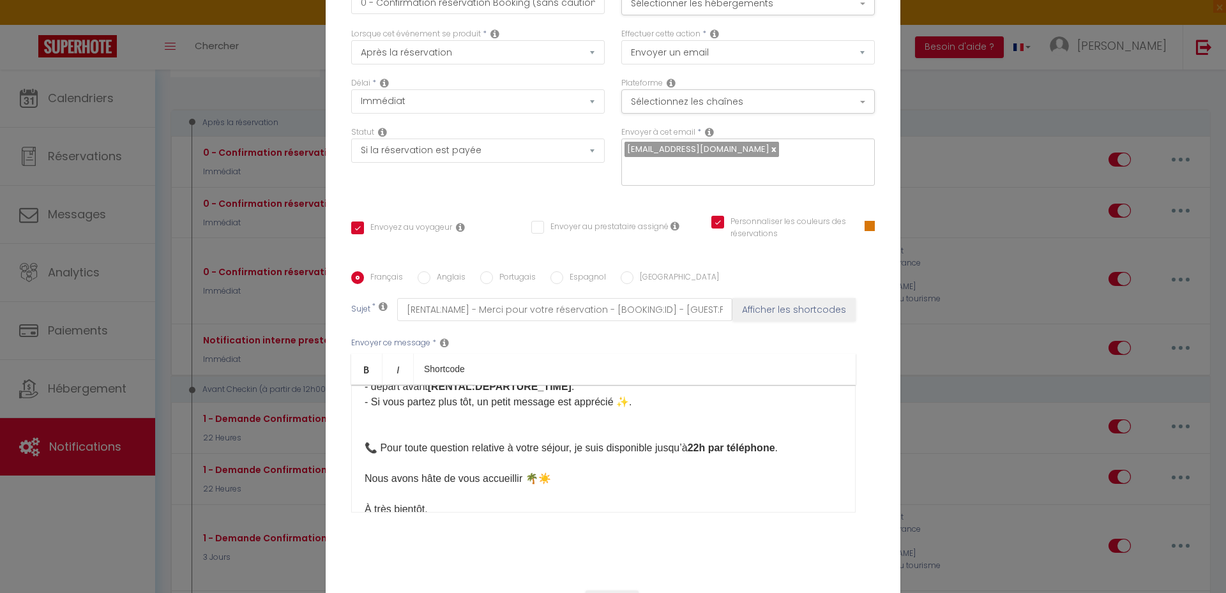
scroll to position [0, 0]
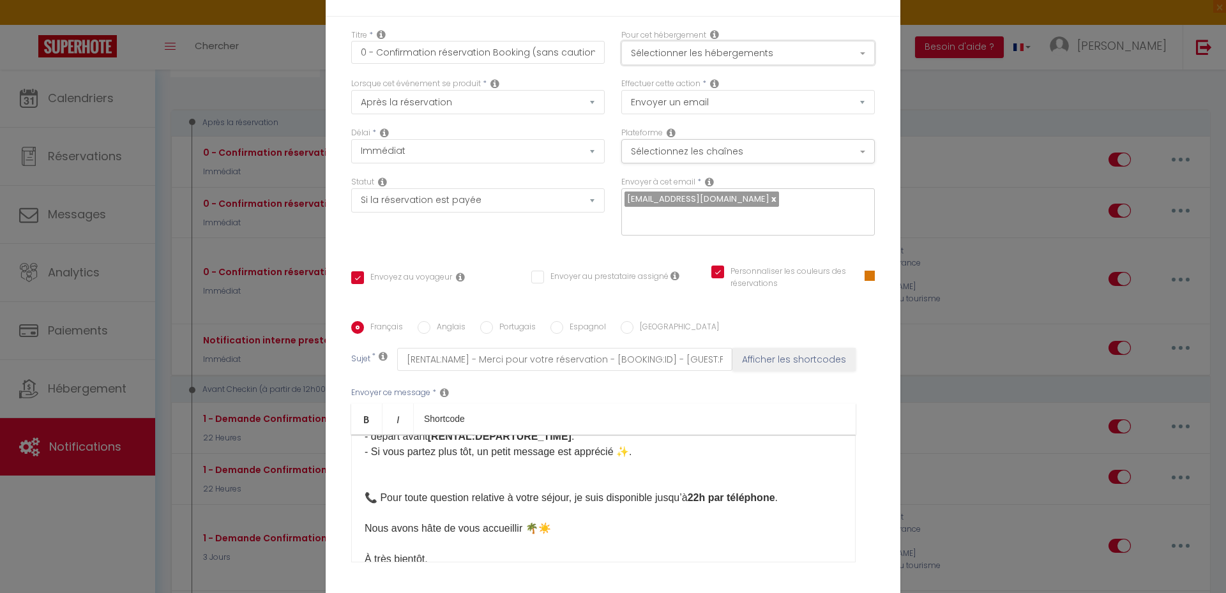
click at [782, 51] on button "Sélectionner les hébergements" at bounding box center [748, 53] width 254 height 24
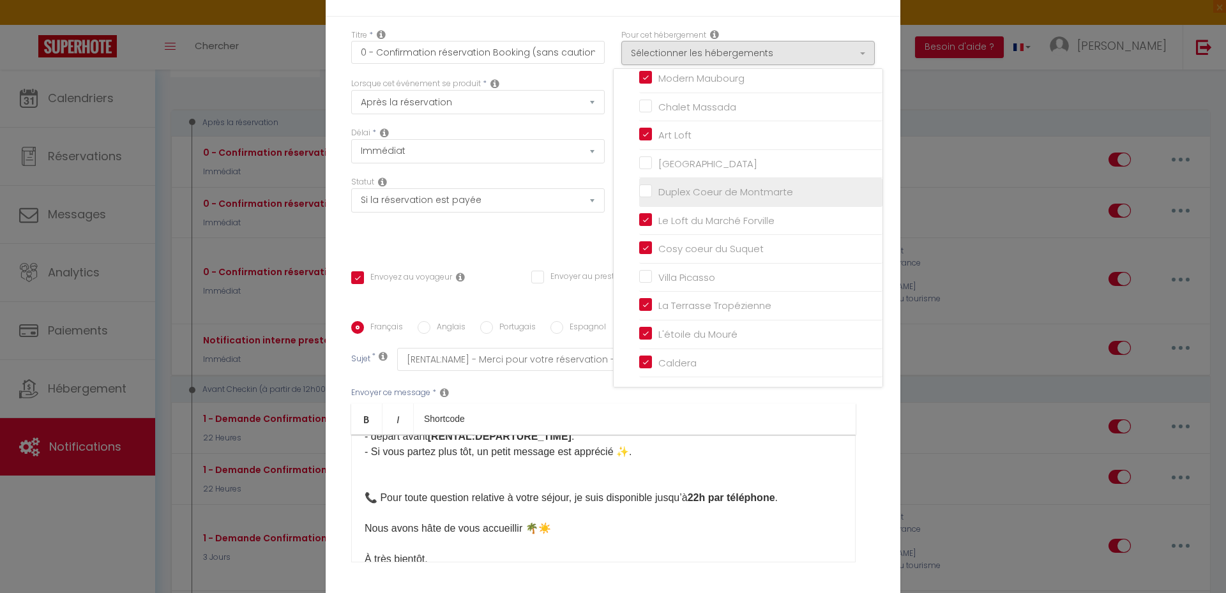
click at [642, 189] on input "Duplex Coeur de Montmarte" at bounding box center [760, 192] width 243 height 13
checkbox input "true"
checkbox input "false"
checkbox input "true"
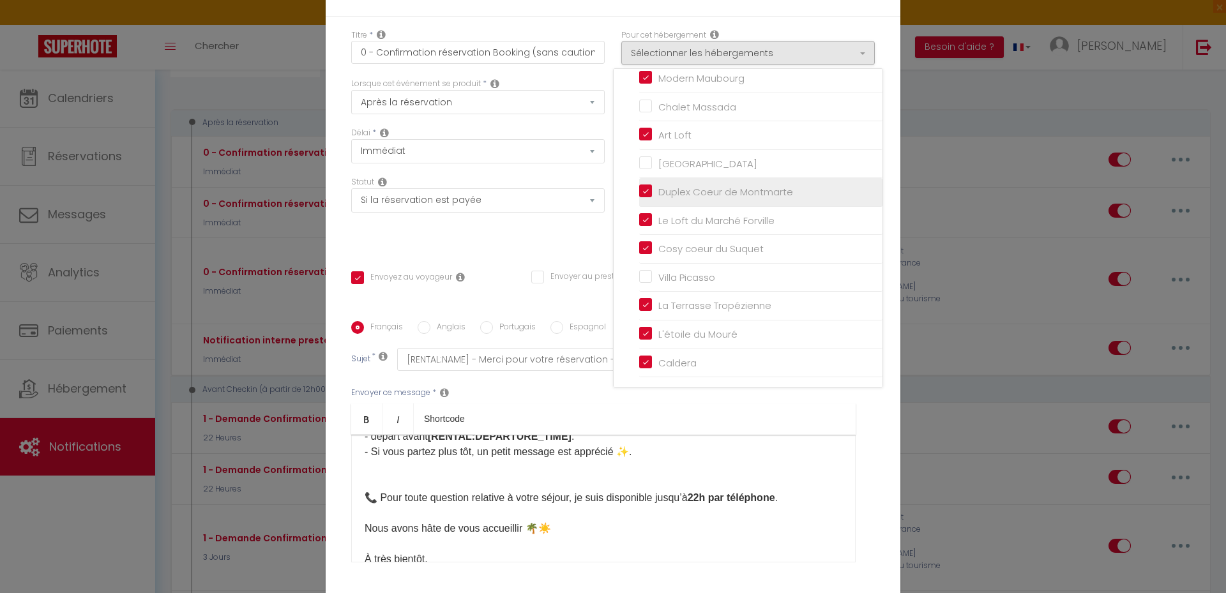
checkbox input "false"
click at [552, 243] on div "Statut Aucun Si la réservation est payée Si réservation non payée Si la caution…" at bounding box center [478, 212] width 270 height 72
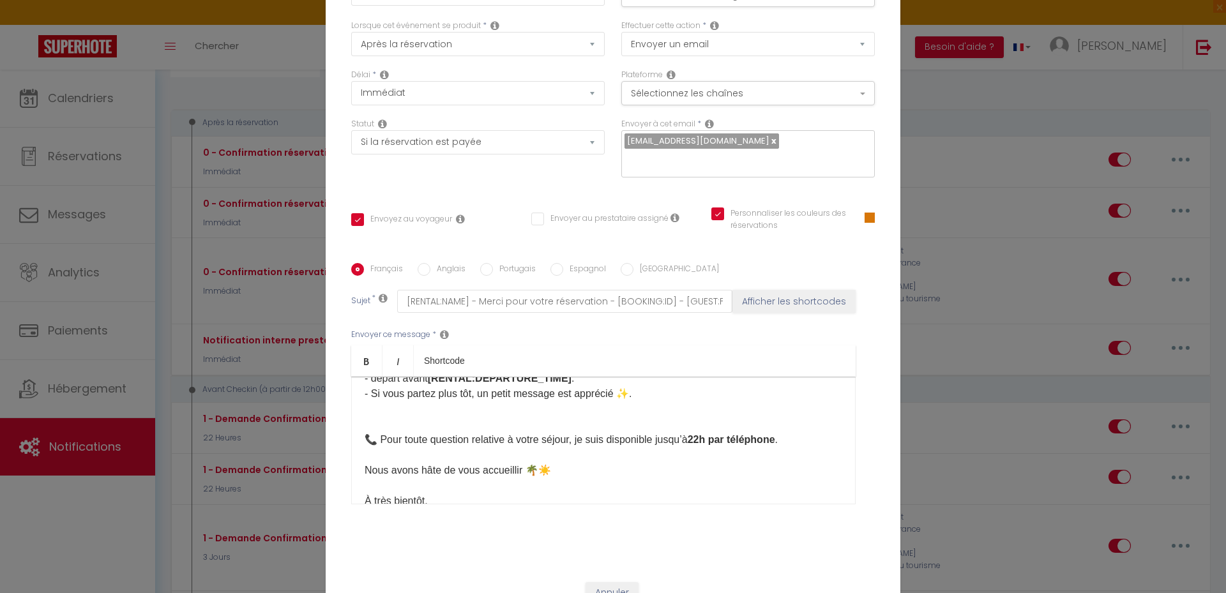
scroll to position [105, 0]
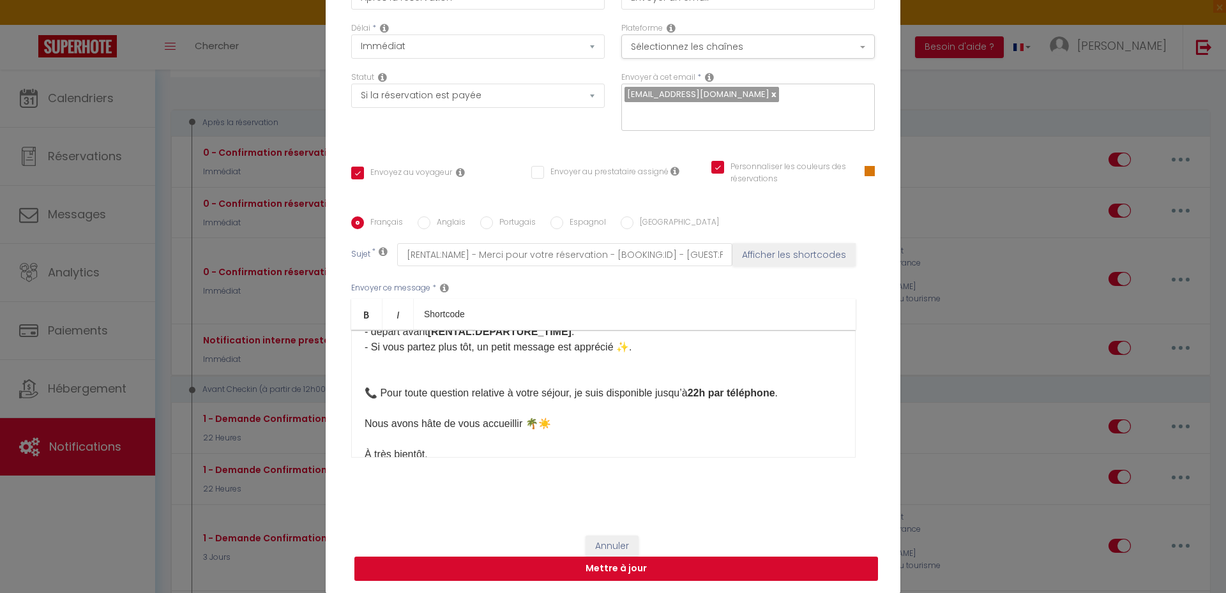
click at [610, 569] on button "Mettre à jour" at bounding box center [616, 569] width 524 height 24
checkbox input "true"
checkbox input "false"
checkbox input "true"
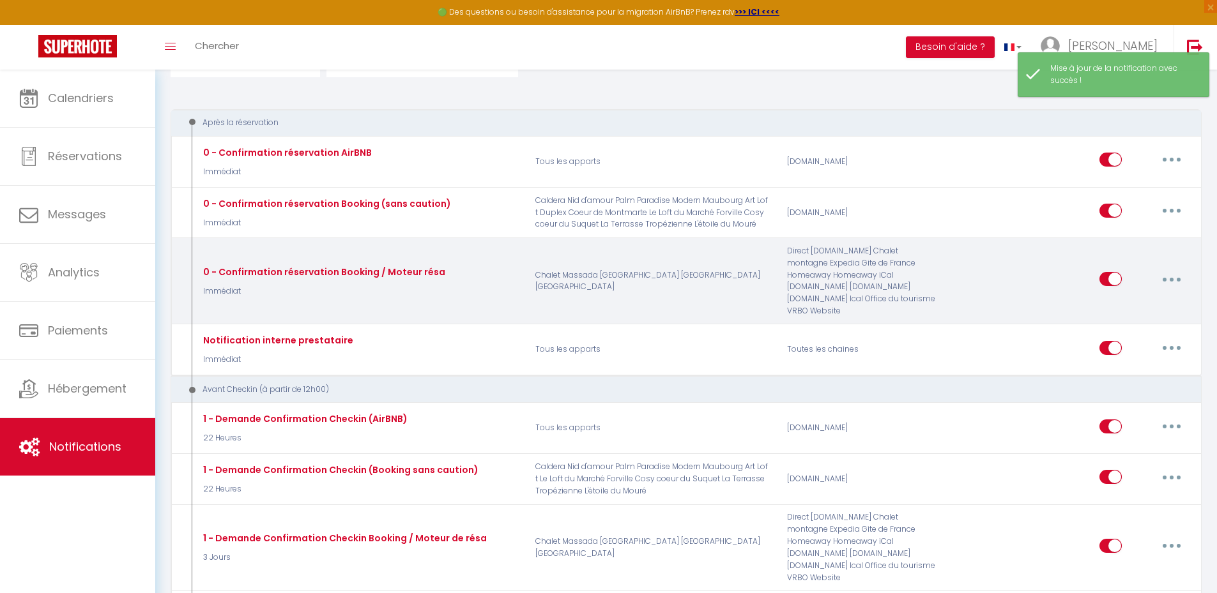
click at [1171, 269] on button "button" at bounding box center [1171, 279] width 36 height 20
click at [1125, 302] on link "Editer" at bounding box center [1138, 309] width 95 height 22
type input "0 - Confirmation réservation Booking / Moteur résa"
select select "Immédiat"
select select "if_booking_is_paid"
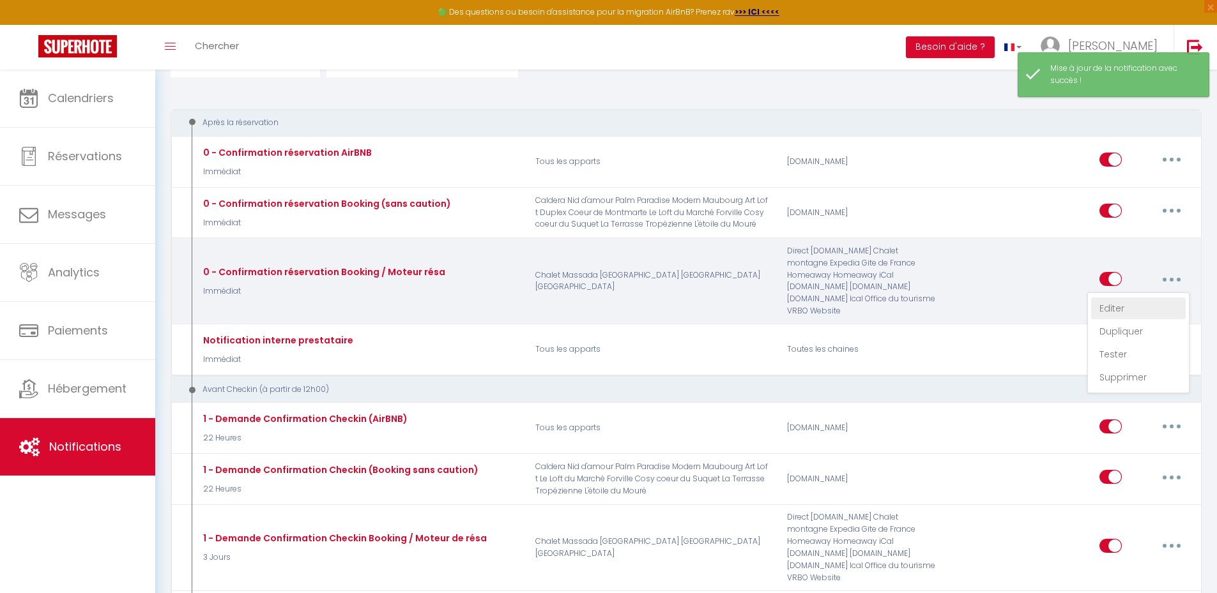
checkbox input "true"
checkbox input "false"
checkbox input "true"
radio input "true"
type input "[RENTAL:NAME] - Merci pour votre réservation - [BOOKING:ID] - [GUEST:FIRST_NAME…"
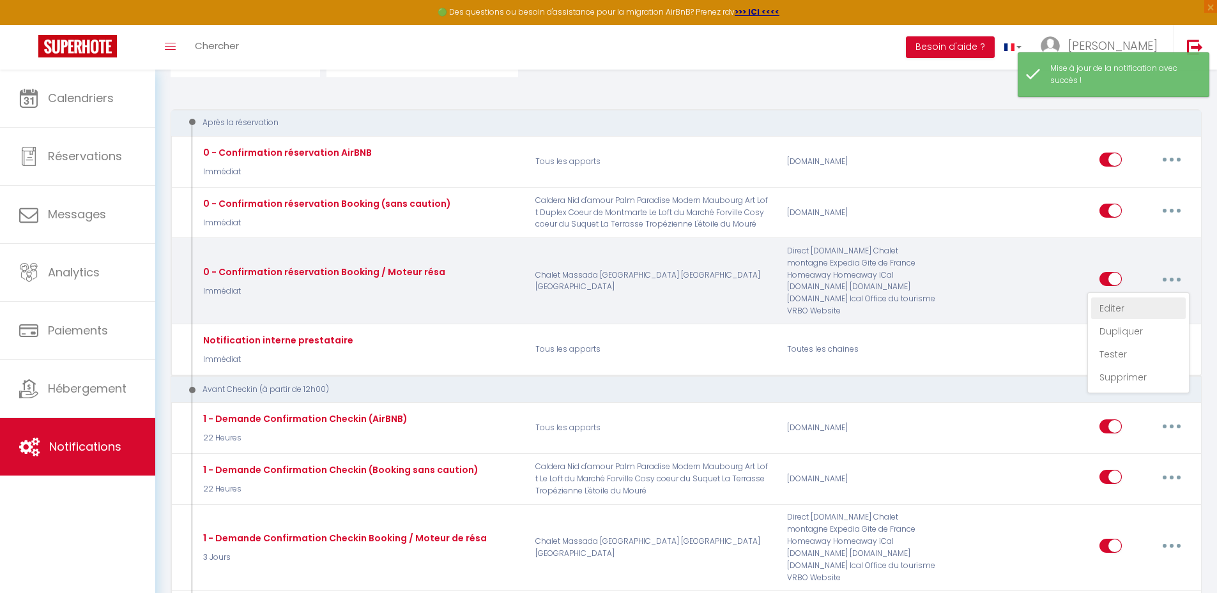
checkbox input "false"
checkbox input "true"
checkbox input "false"
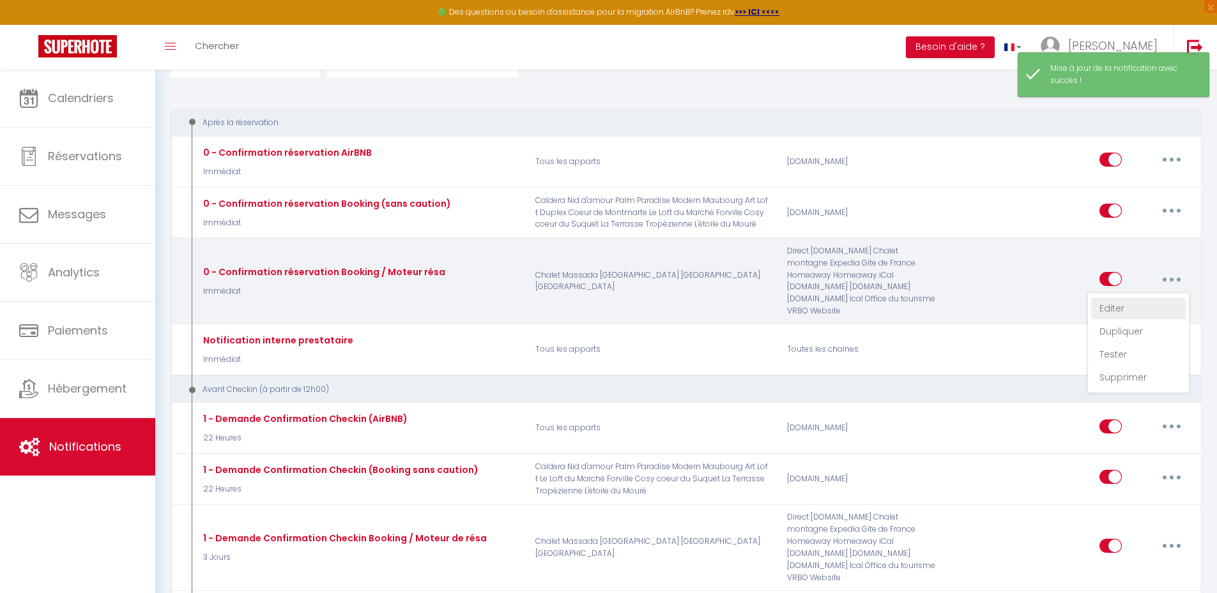
checkbox input "true"
checkbox input "false"
checkbox input "true"
checkbox input "false"
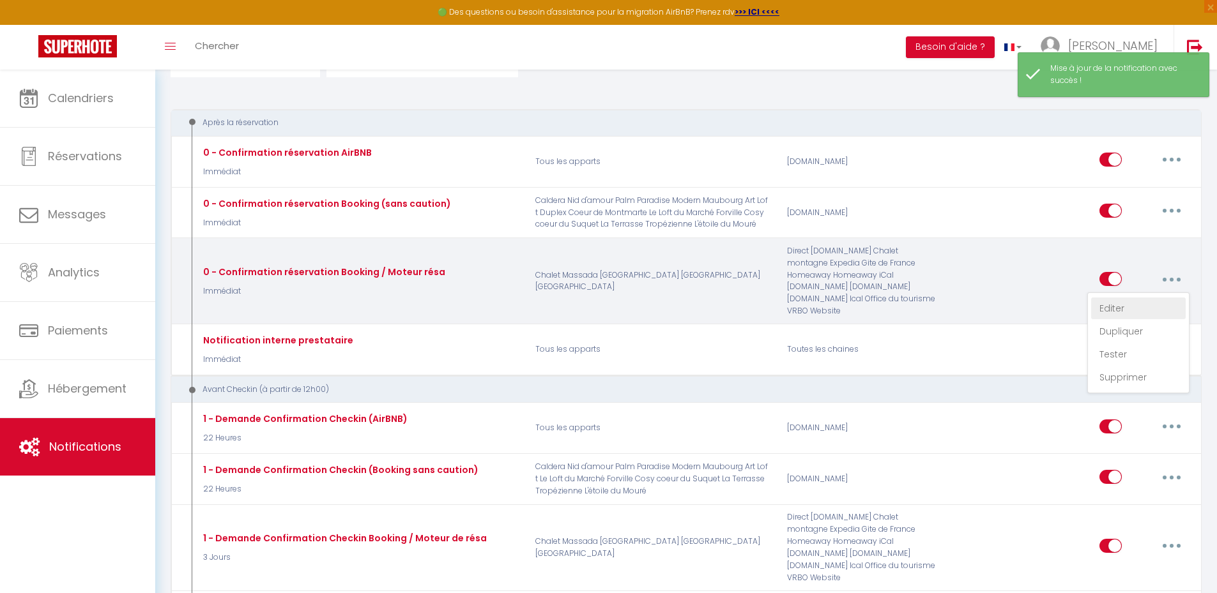
checkbox input "false"
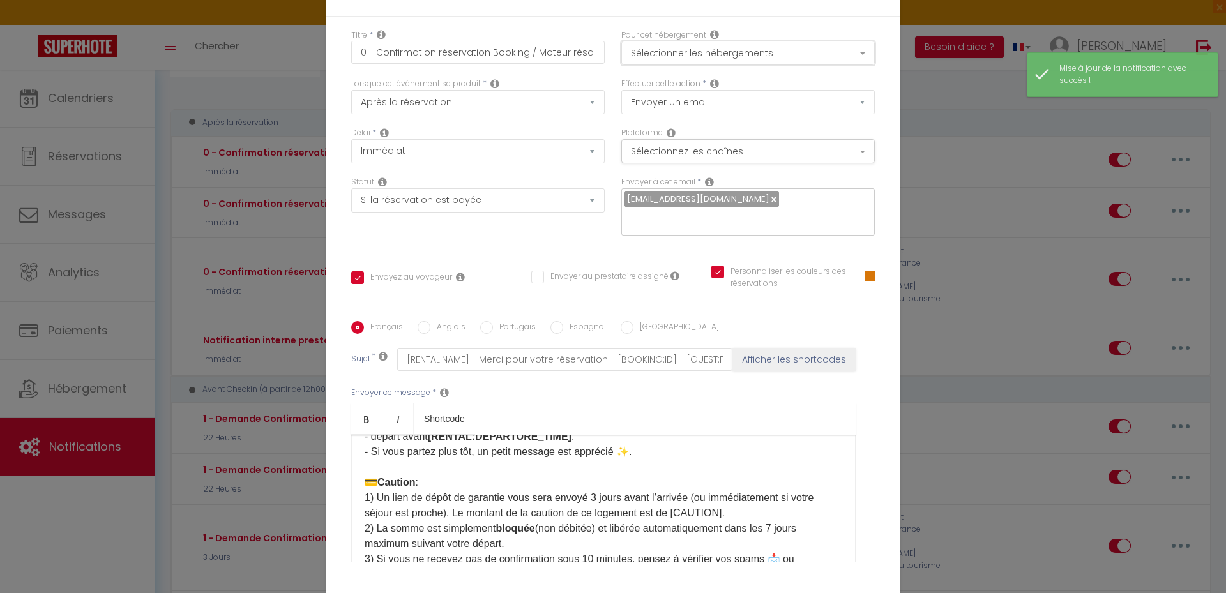
click at [755, 52] on button "Sélectionner les hébergements" at bounding box center [748, 53] width 254 height 24
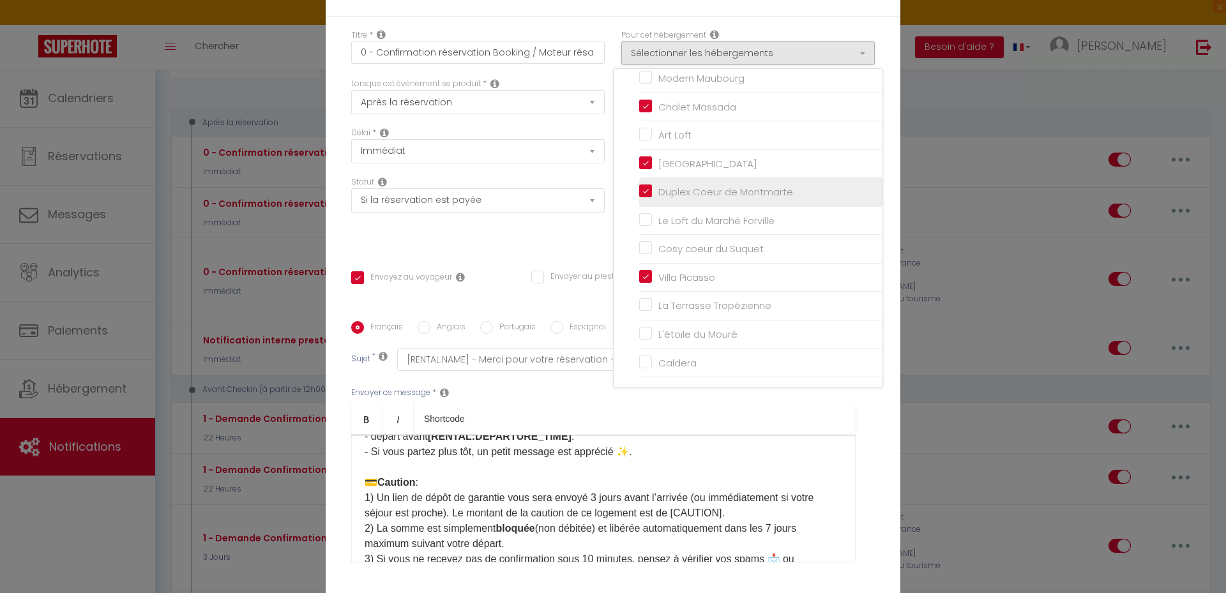
click at [686, 191] on input "Duplex Coeur de Montmarte" at bounding box center [760, 192] width 243 height 13
checkbox input "false"
click at [560, 234] on div "Statut Aucun Si la réservation est payée Si réservation non payée Si la caution…" at bounding box center [478, 212] width 270 height 72
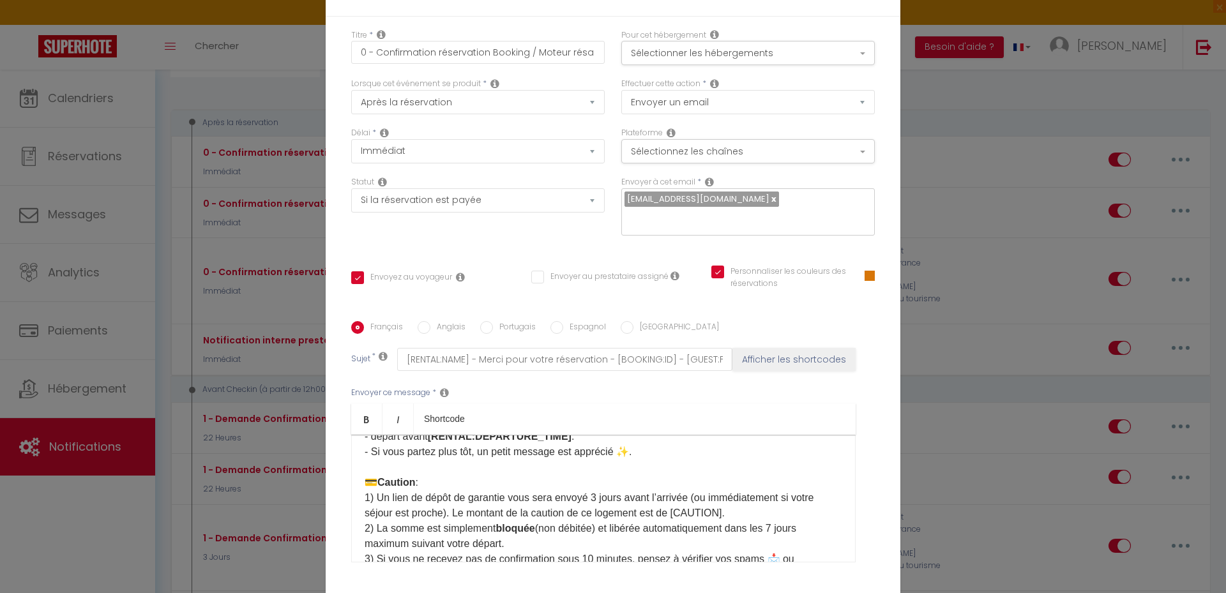
scroll to position [105, 0]
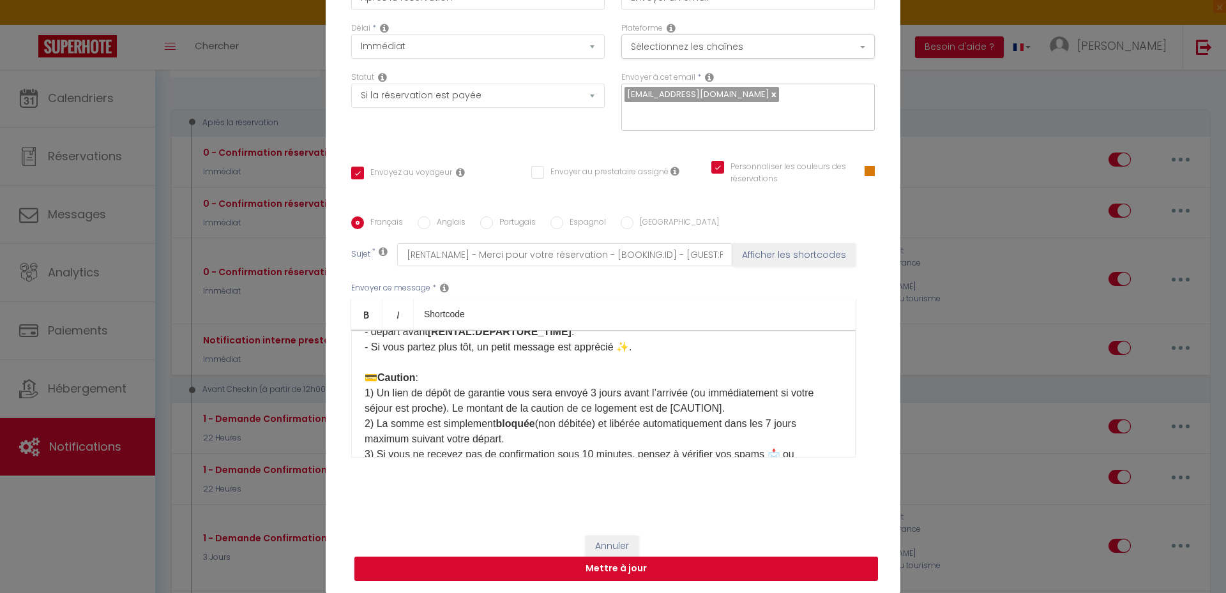
click at [624, 563] on button "Mettre à jour" at bounding box center [616, 569] width 524 height 24
checkbox input "true"
checkbox input "false"
checkbox input "true"
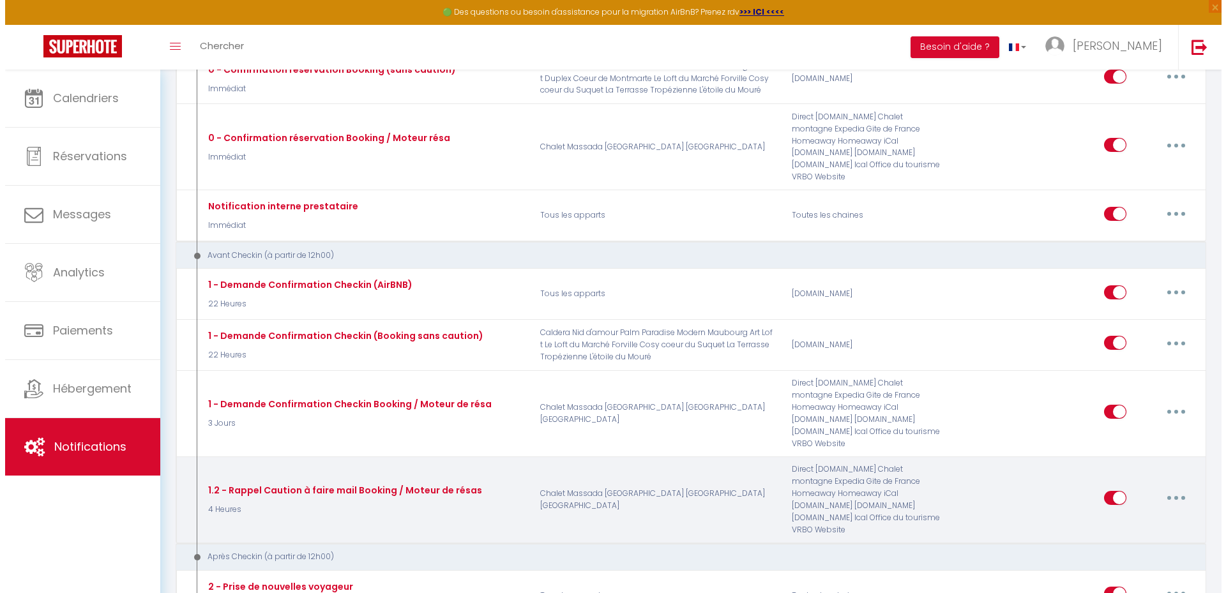
scroll to position [303, 0]
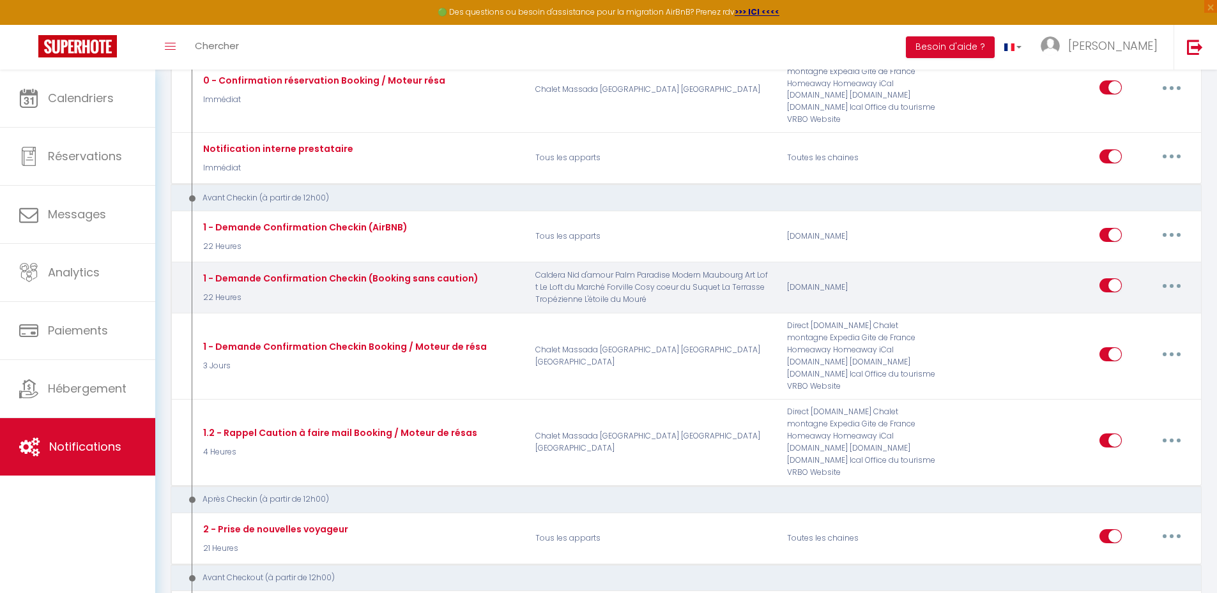
click at [1176, 275] on button "button" at bounding box center [1171, 285] width 36 height 20
click at [1128, 305] on link "Editer" at bounding box center [1138, 315] width 95 height 22
type input "1 - Demande Confirmation Checkin (Booking sans caution)"
select select "22 Heures"
select select "if_booking_is_paid"
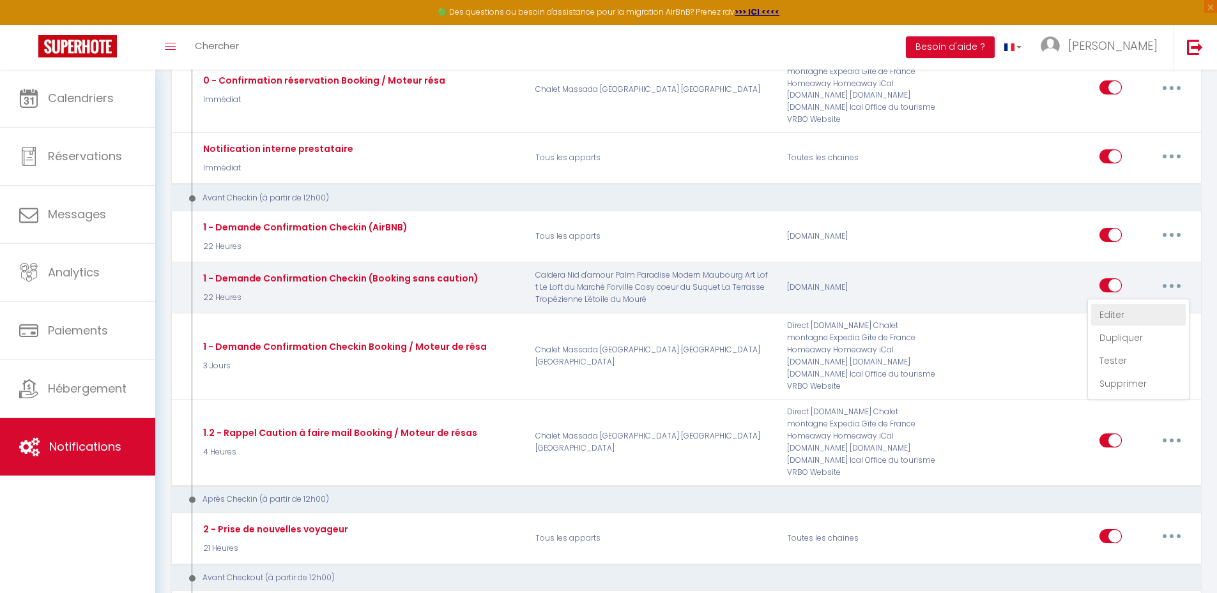
checkbox input "true"
checkbox input "false"
checkbox input "true"
radio input "true"
type input "[RENTAL:NAME] - Instructions d'accès - [BOOKING:ID] - [GUEST:FIRST_NAME] [GUEST…"
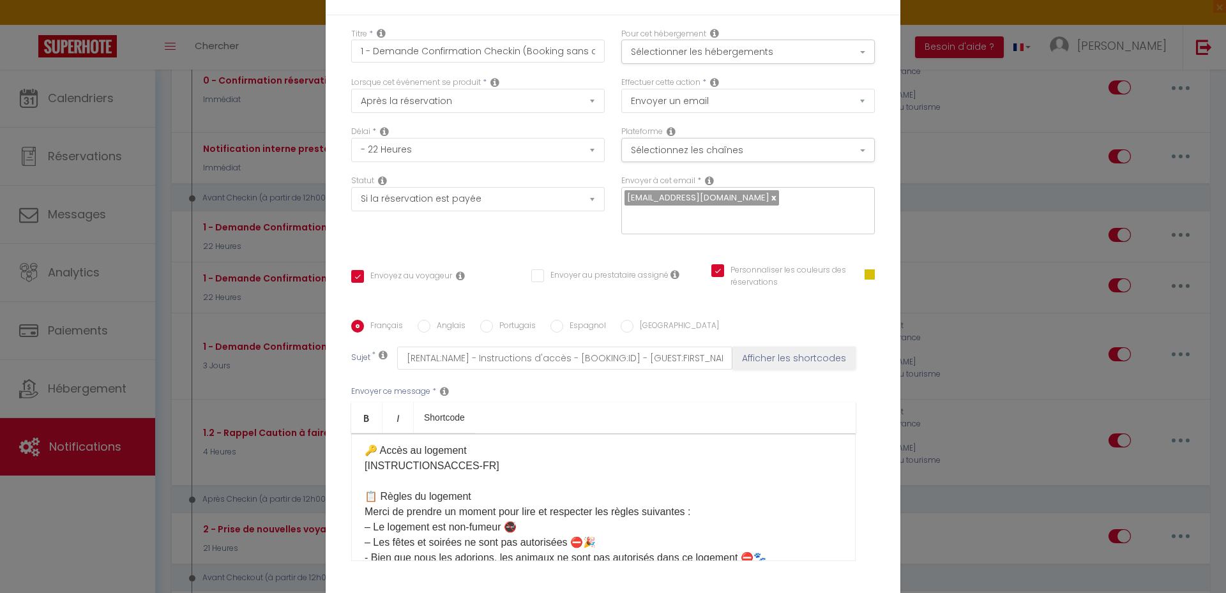
scroll to position [0, 0]
click at [736, 54] on button "Sélectionner les hébergements" at bounding box center [748, 53] width 254 height 24
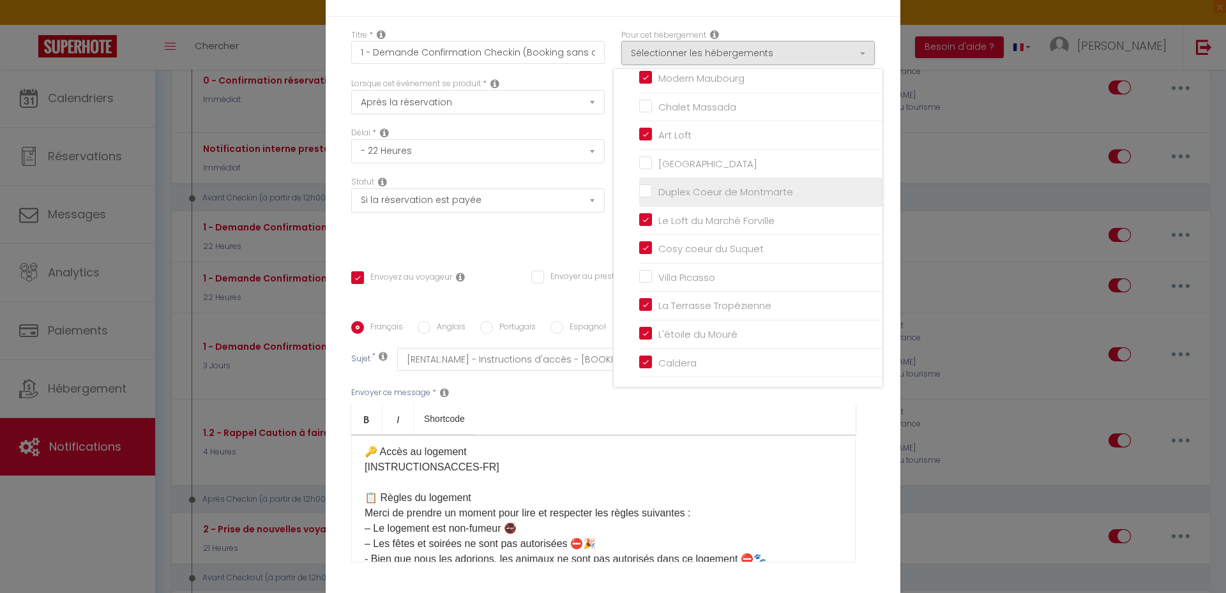
click at [664, 190] on input "Duplex Coeur de Montmarte" at bounding box center [760, 192] width 243 height 13
checkbox input "true"
click at [563, 232] on div "Statut Aucun Si la réservation est payée Si réservation non payée Si la caution…" at bounding box center [478, 212] width 270 height 72
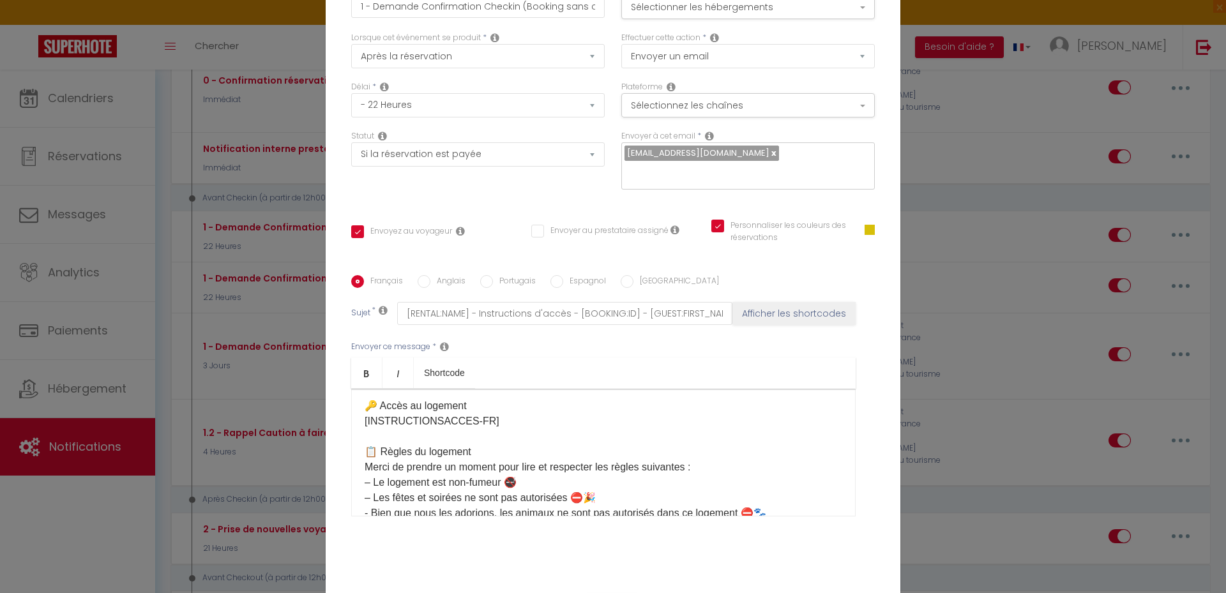
scroll to position [105, 0]
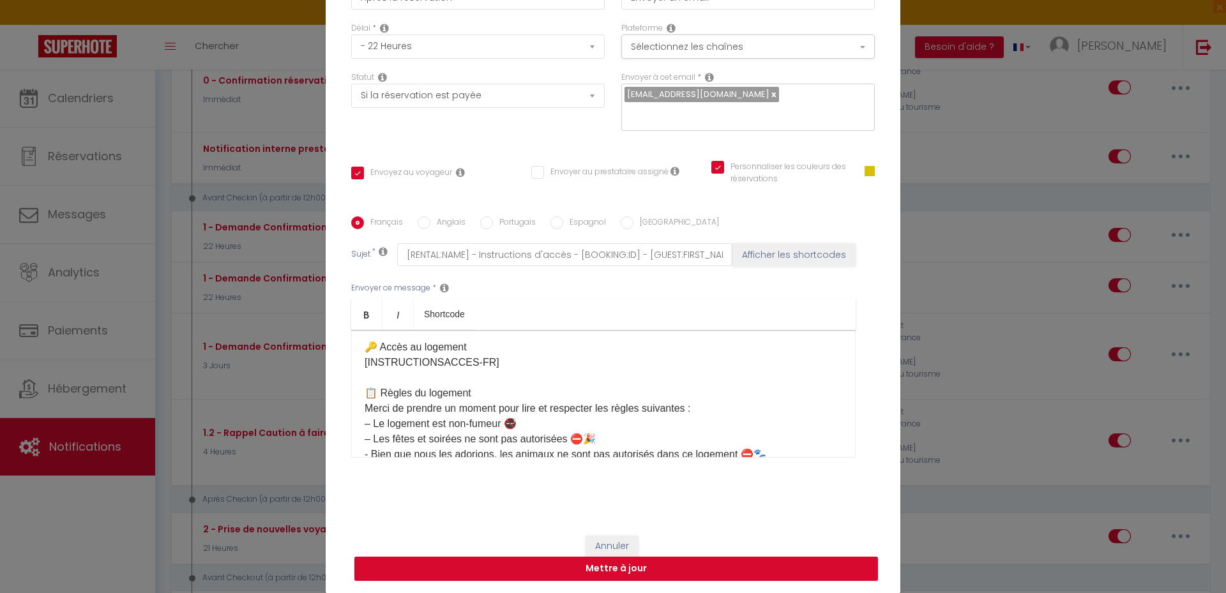
click at [607, 572] on button "Mettre à jour" at bounding box center [616, 569] width 524 height 24
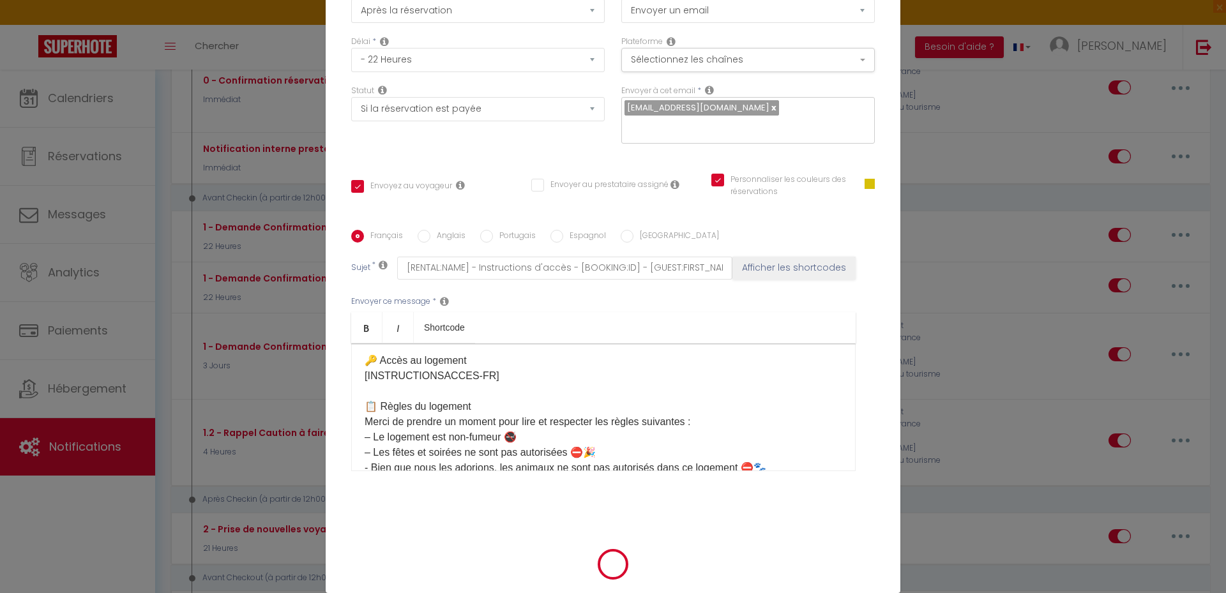
scroll to position [98, 0]
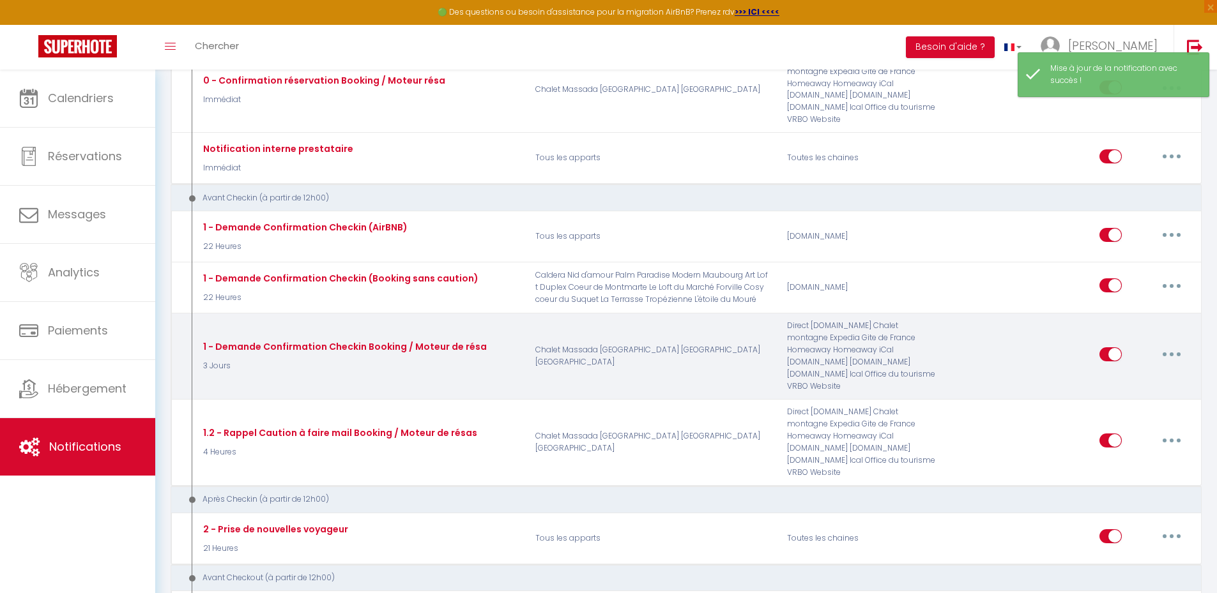
click at [1172, 353] on icon "button" at bounding box center [1171, 355] width 4 height 4
click at [1132, 372] on link "Editer" at bounding box center [1138, 383] width 95 height 22
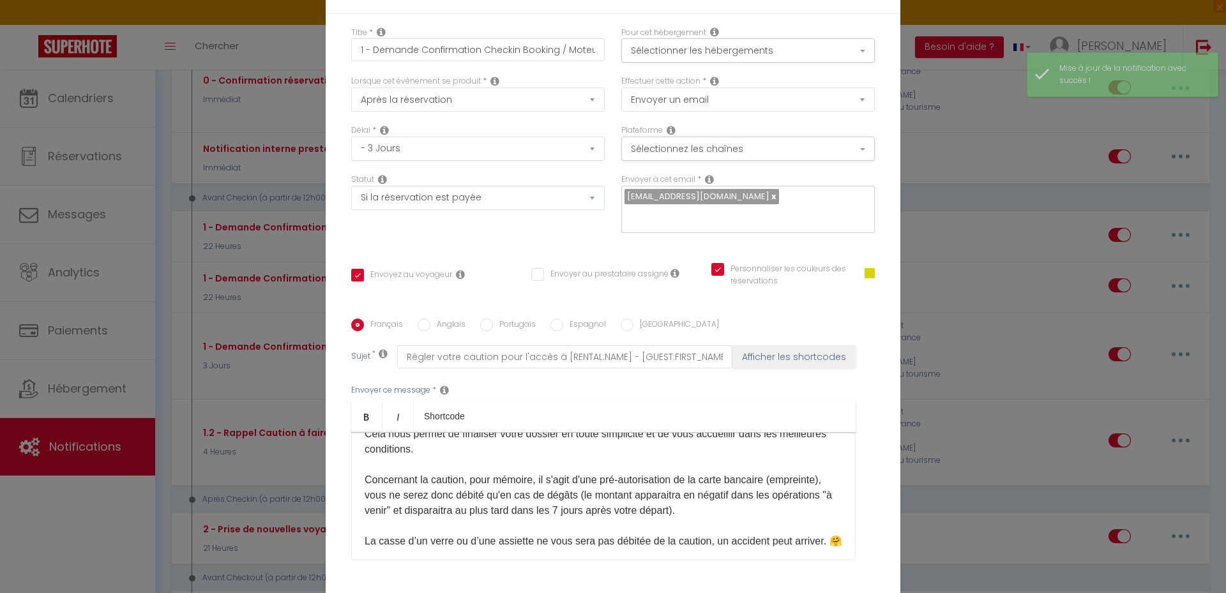
scroll to position [0, 0]
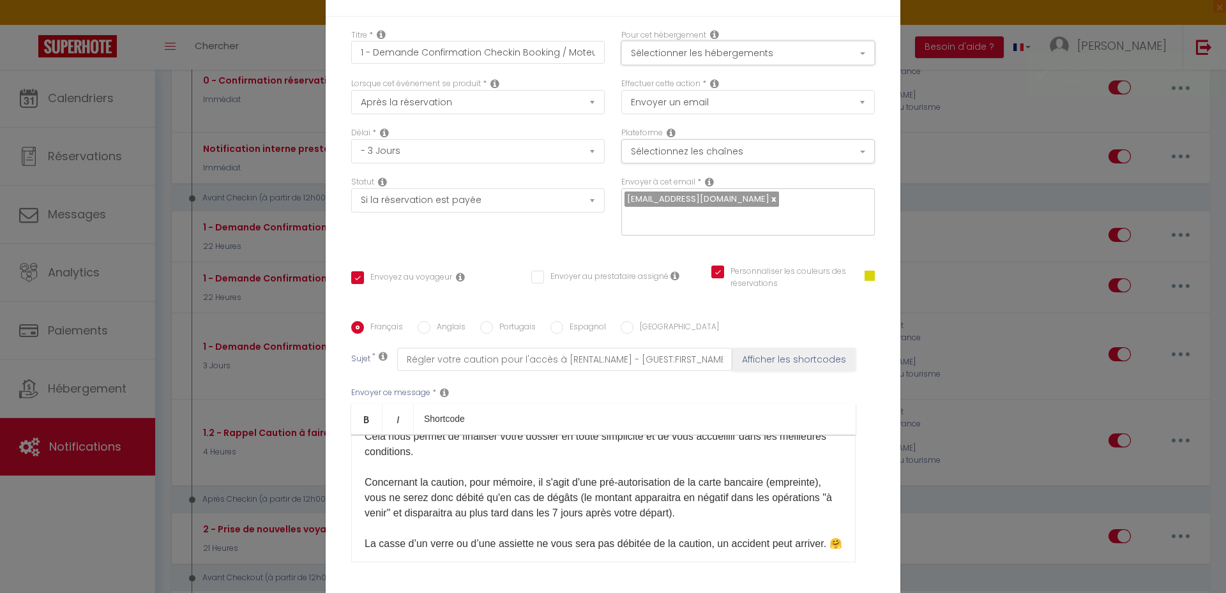
click at [762, 52] on button "Sélectionner les hébergements" at bounding box center [748, 53] width 254 height 24
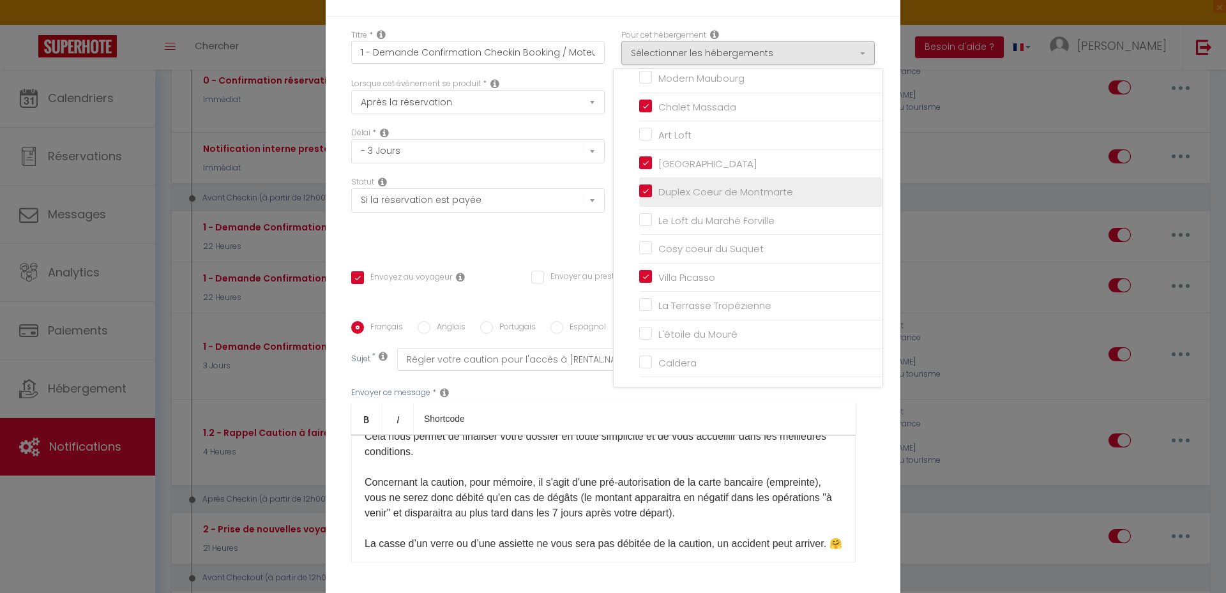
click at [648, 193] on input "Duplex Coeur de Montmarte" at bounding box center [760, 192] width 243 height 13
click at [549, 245] on div "Statut Aucun Si la réservation est payée Si réservation non payée Si la caution…" at bounding box center [478, 212] width 270 height 72
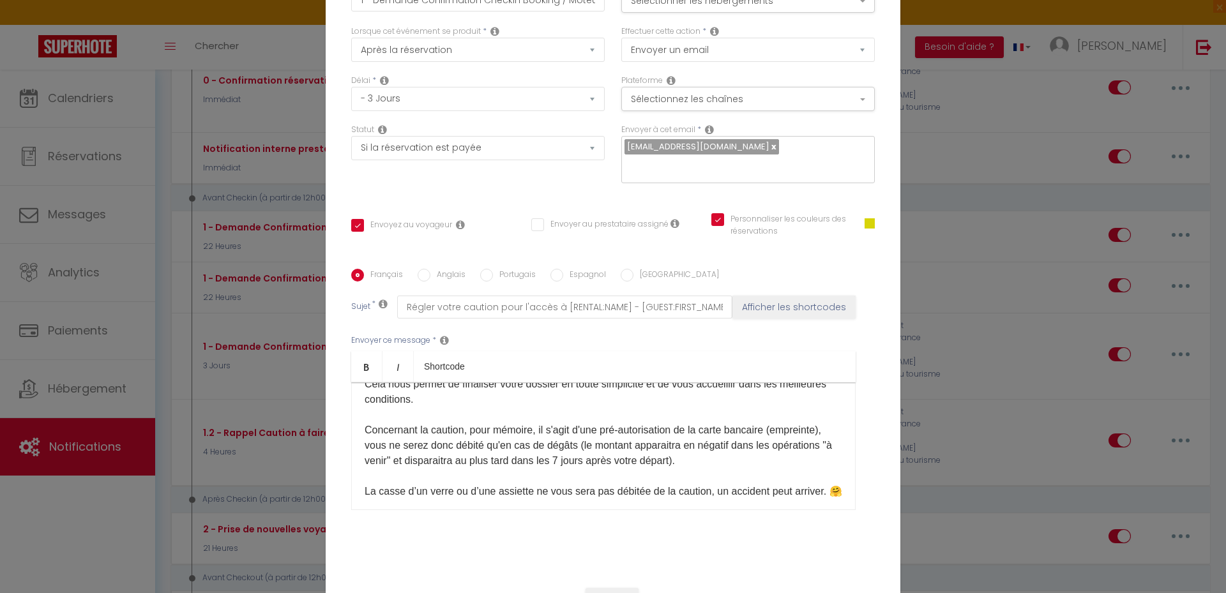
scroll to position [105, 0]
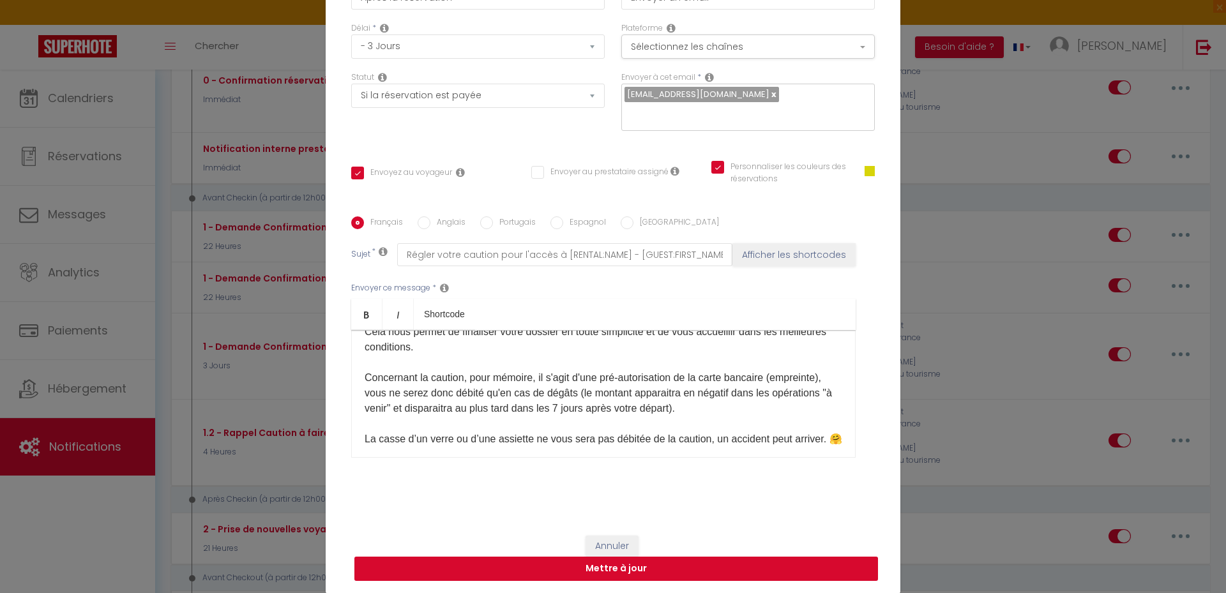
click at [663, 565] on button "Mettre à jour" at bounding box center [616, 569] width 524 height 24
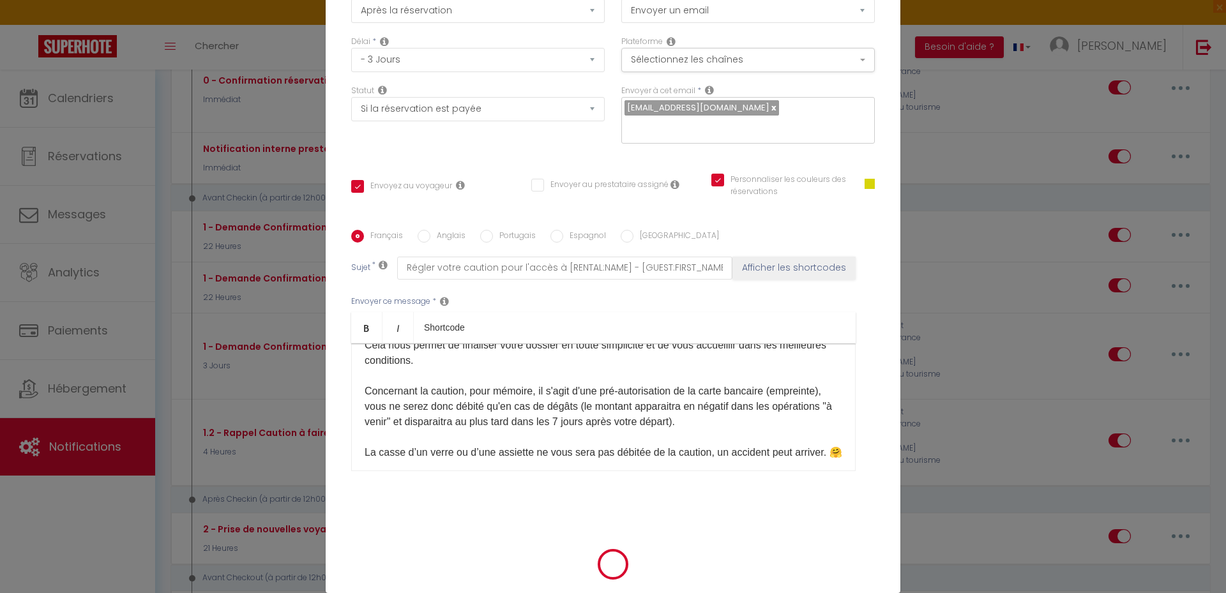
scroll to position [98, 0]
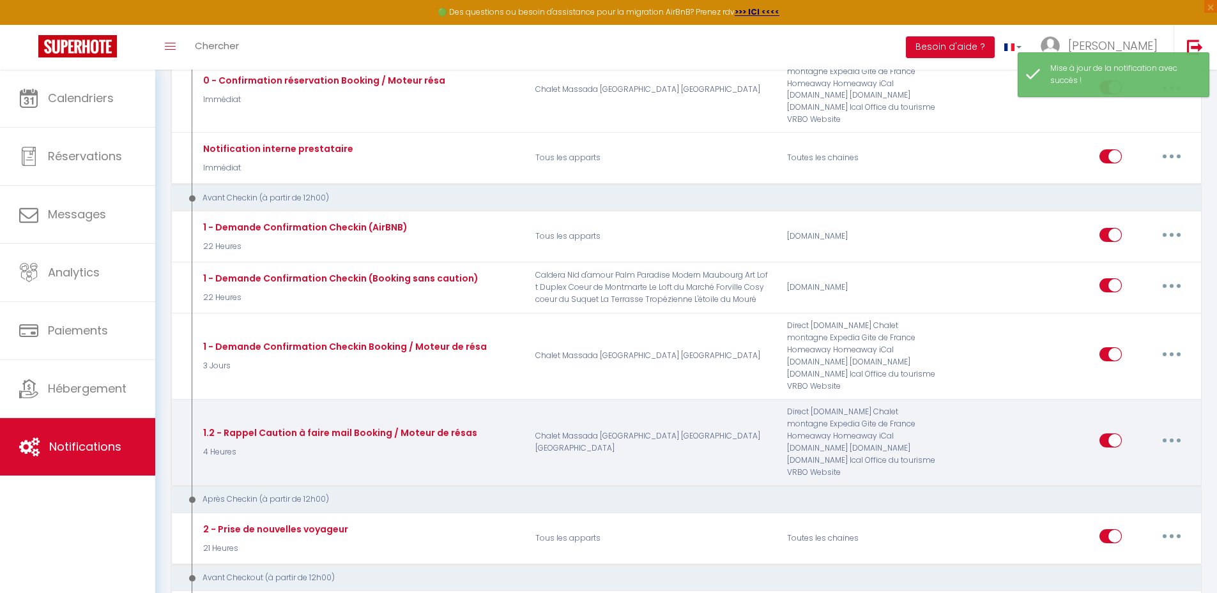
click at [1171, 439] on icon "button" at bounding box center [1171, 441] width 4 height 4
click at [1134, 459] on link "Editer" at bounding box center [1138, 470] width 95 height 22
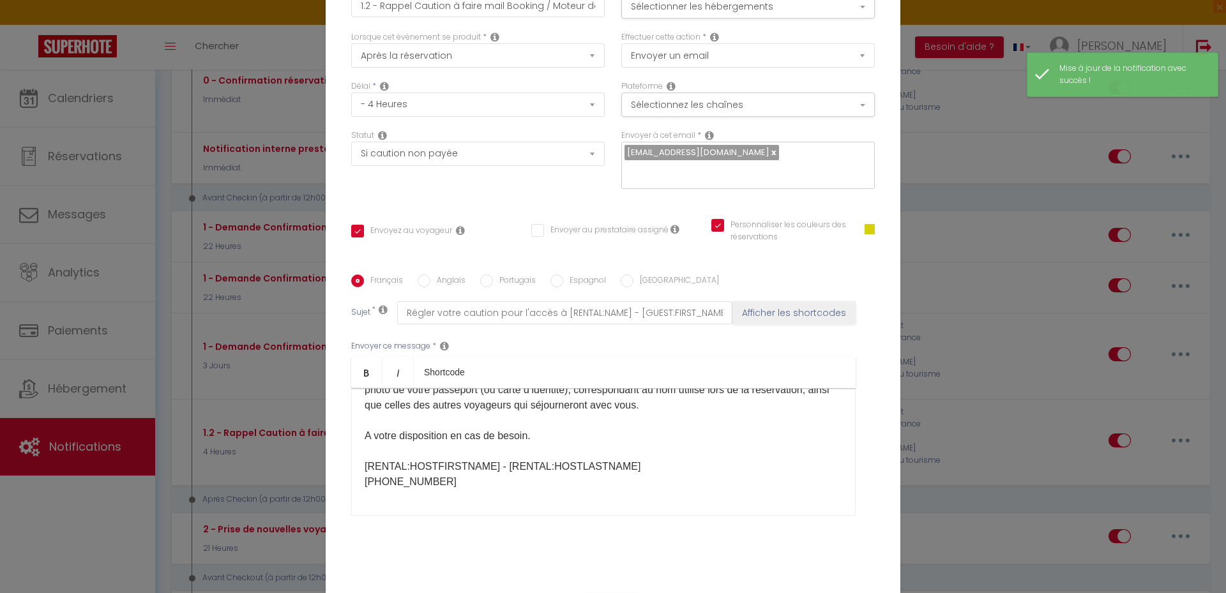
scroll to position [0, 0]
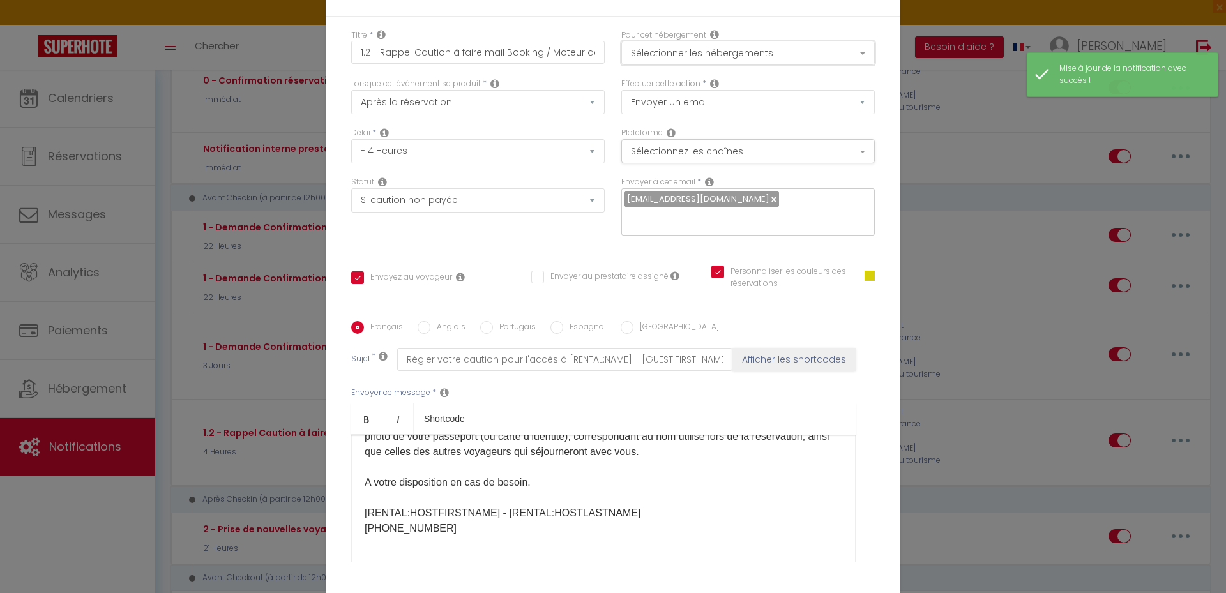
click at [818, 55] on button "Sélectionner les hébergements" at bounding box center [748, 53] width 254 height 24
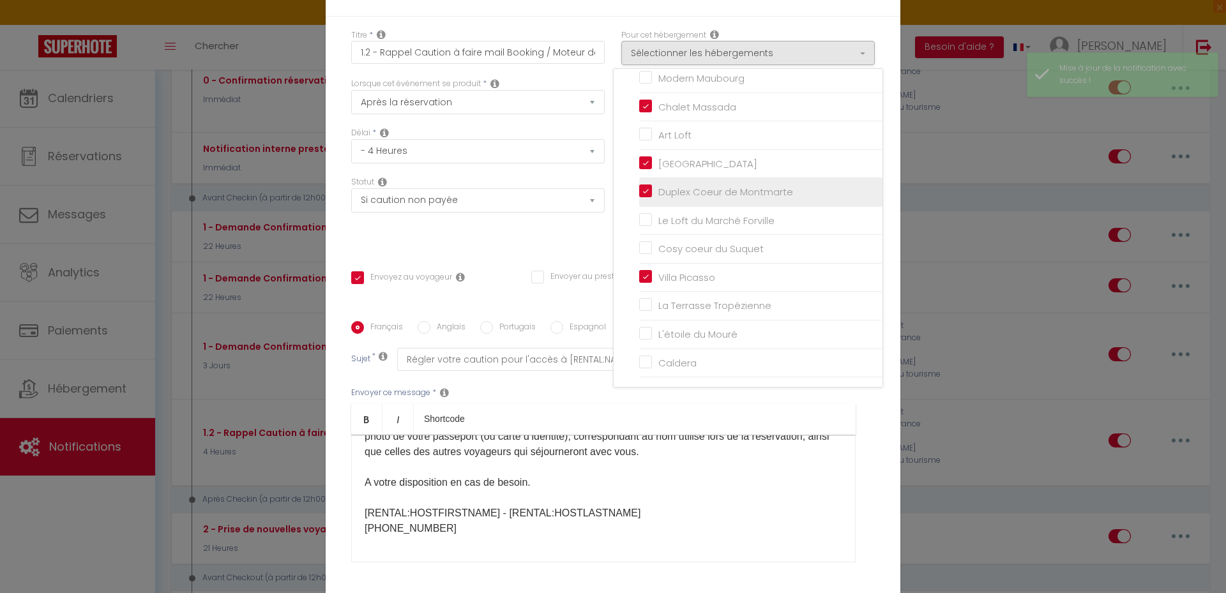
click at [639, 192] on input "Duplex Coeur de Montmarte" at bounding box center [760, 192] width 243 height 13
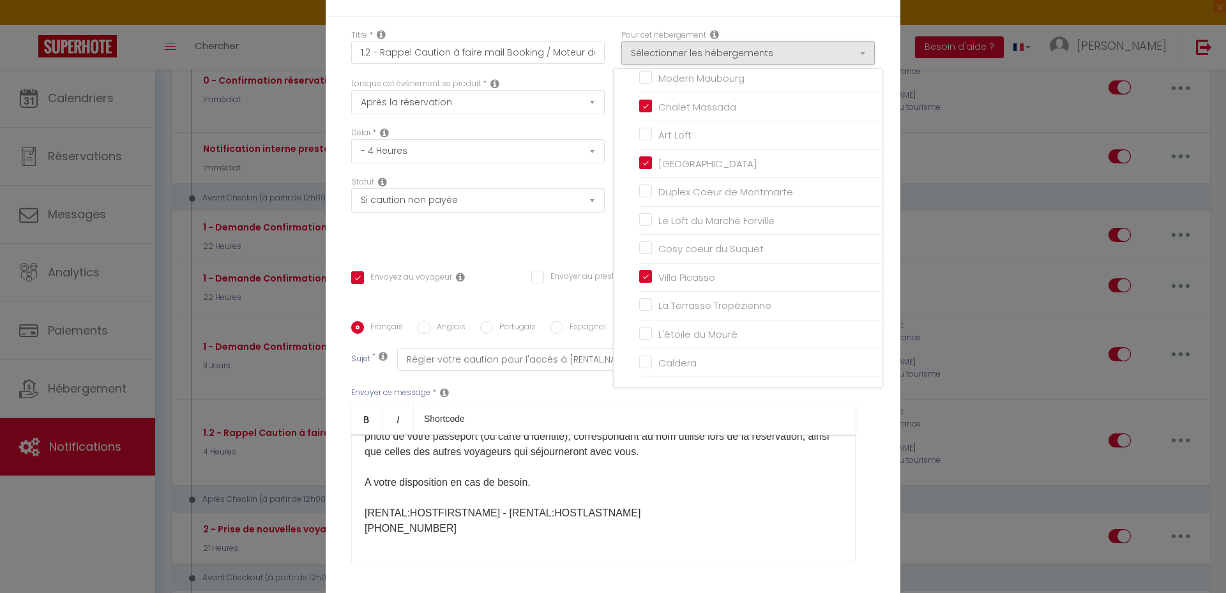
click at [569, 238] on div "Statut Aucun Si la réservation est payée Si réservation non payée Si la caution…" at bounding box center [478, 212] width 270 height 72
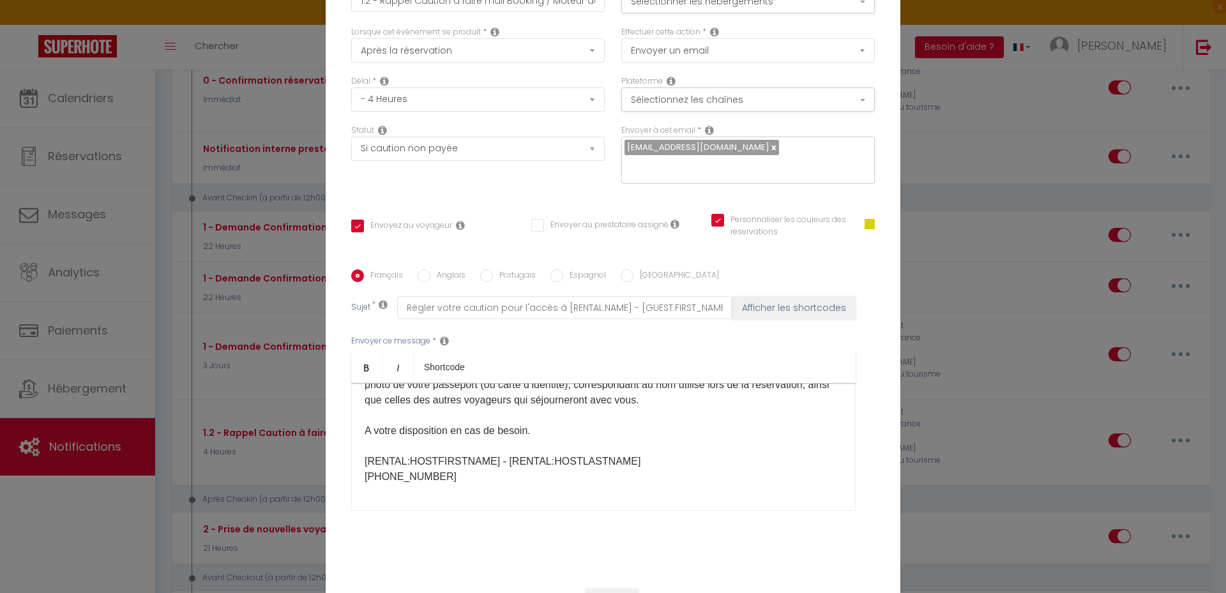
scroll to position [105, 0]
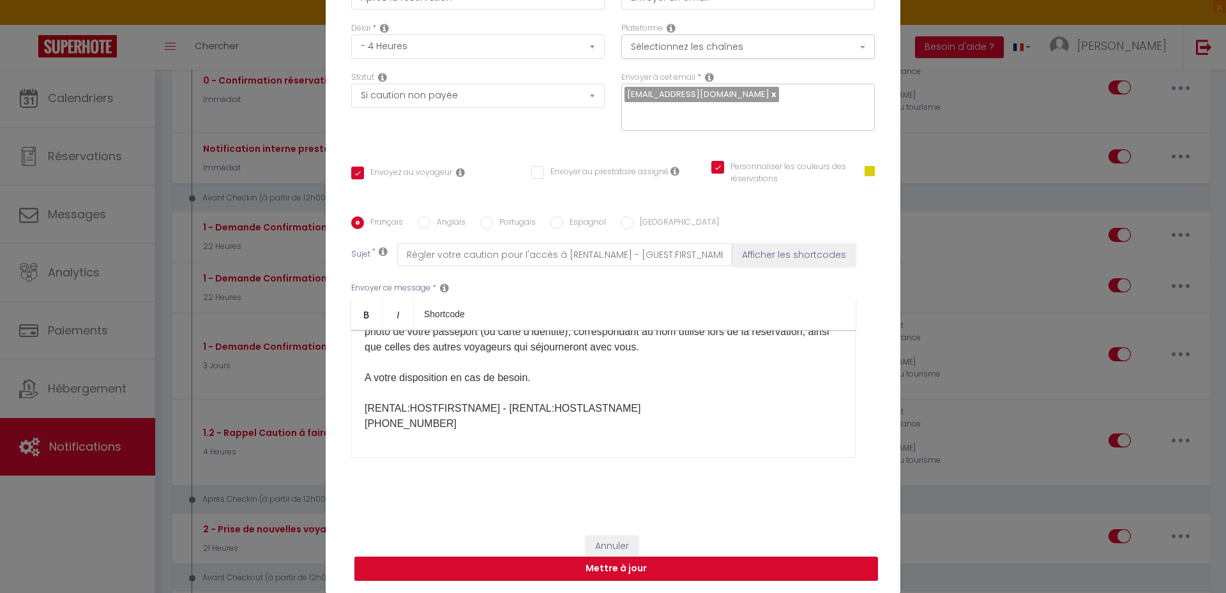
click at [635, 568] on button "Mettre à jour" at bounding box center [616, 569] width 524 height 24
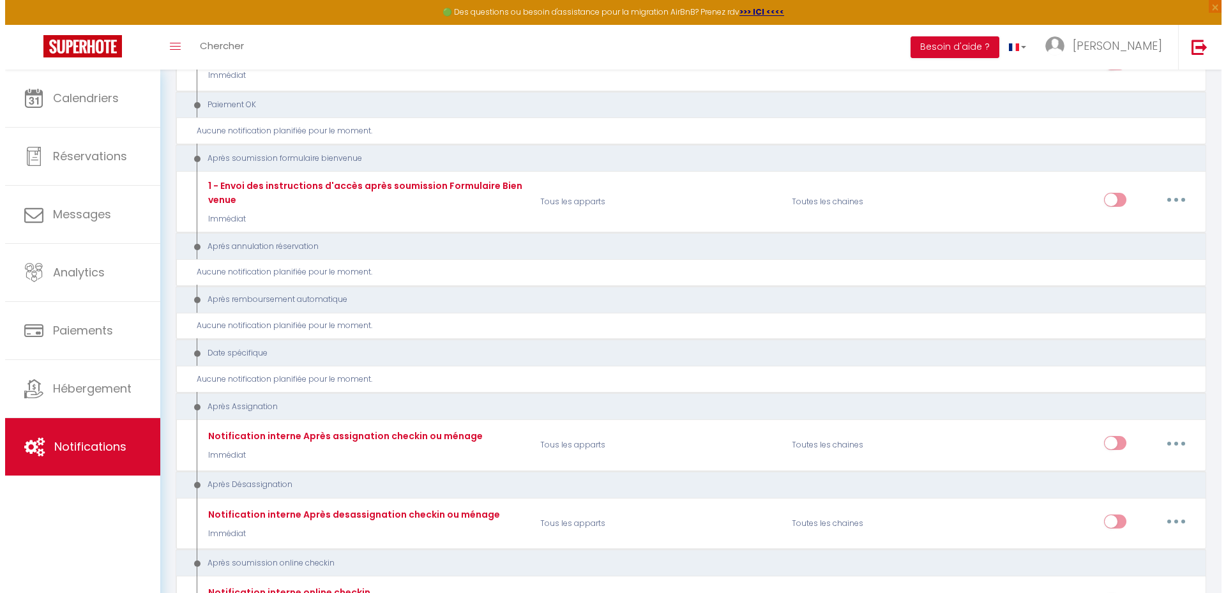
scroll to position [1964, 0]
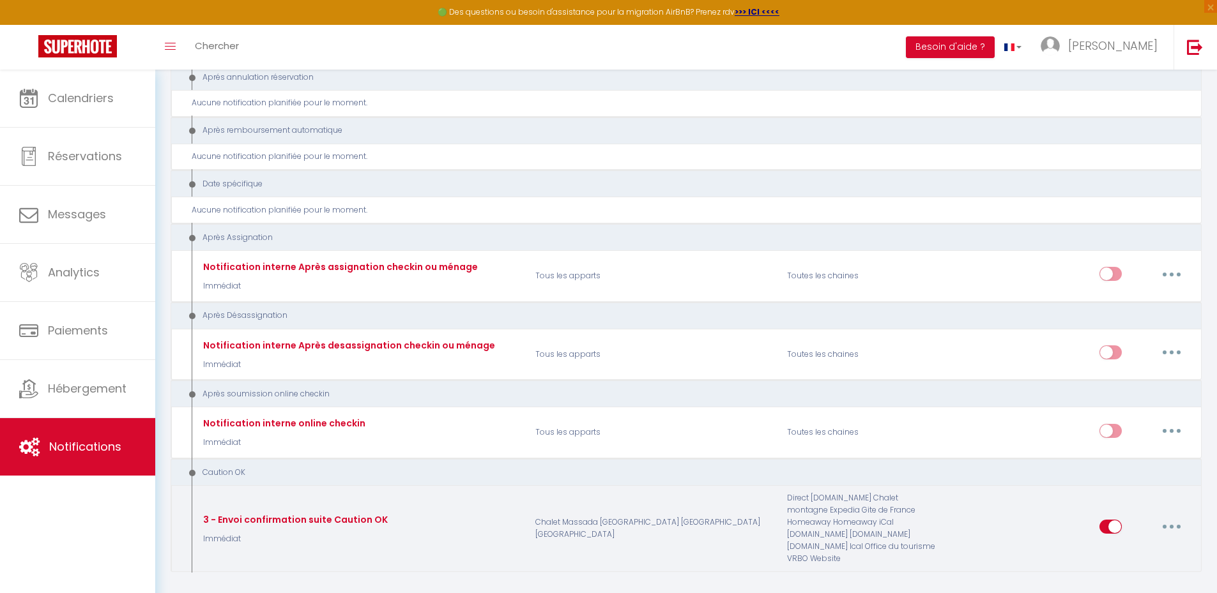
click at [1162, 517] on button "button" at bounding box center [1171, 527] width 36 height 20
click at [1113, 414] on link "Editer" at bounding box center [1138, 425] width 95 height 22
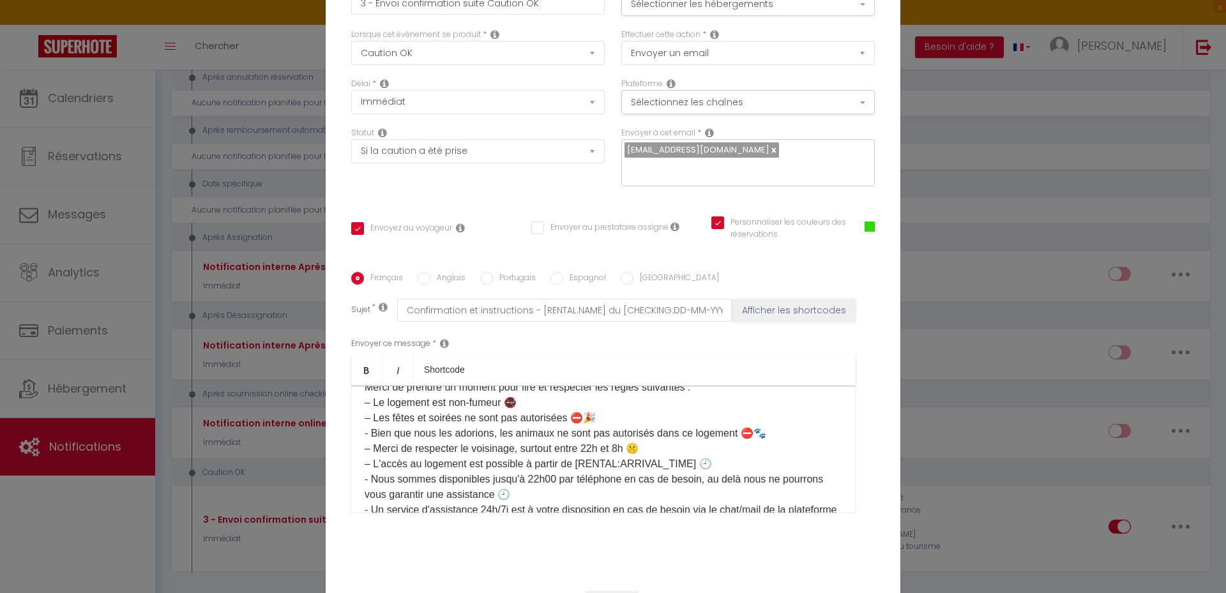
scroll to position [0, 0]
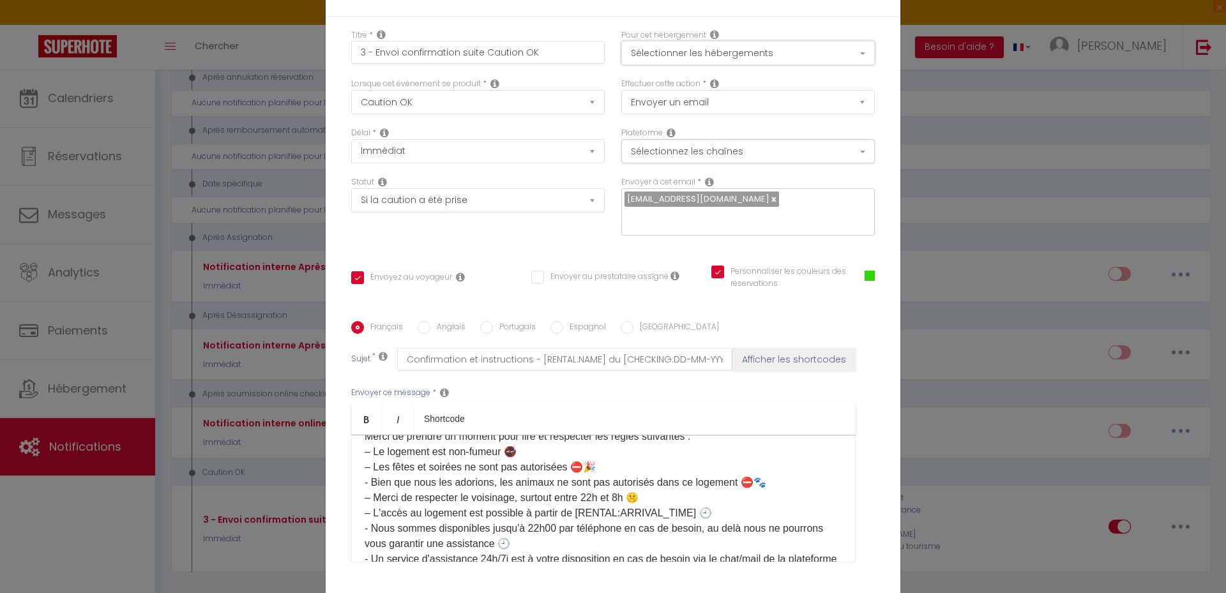
click at [803, 50] on button "Sélectionner les hébergements" at bounding box center [748, 53] width 254 height 24
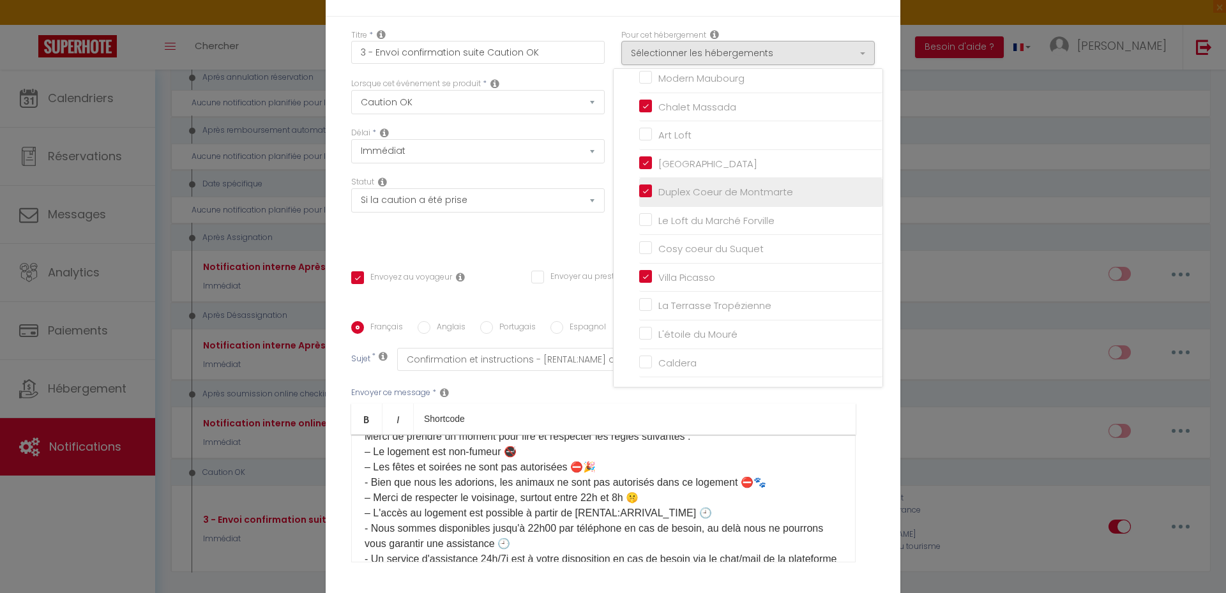
click at [667, 192] on input "Duplex Coeur de Montmarte" at bounding box center [760, 192] width 243 height 13
click at [597, 227] on div "Statut Aucun Si la réservation est payée Si réservation non payée Si la caution…" at bounding box center [478, 212] width 270 height 72
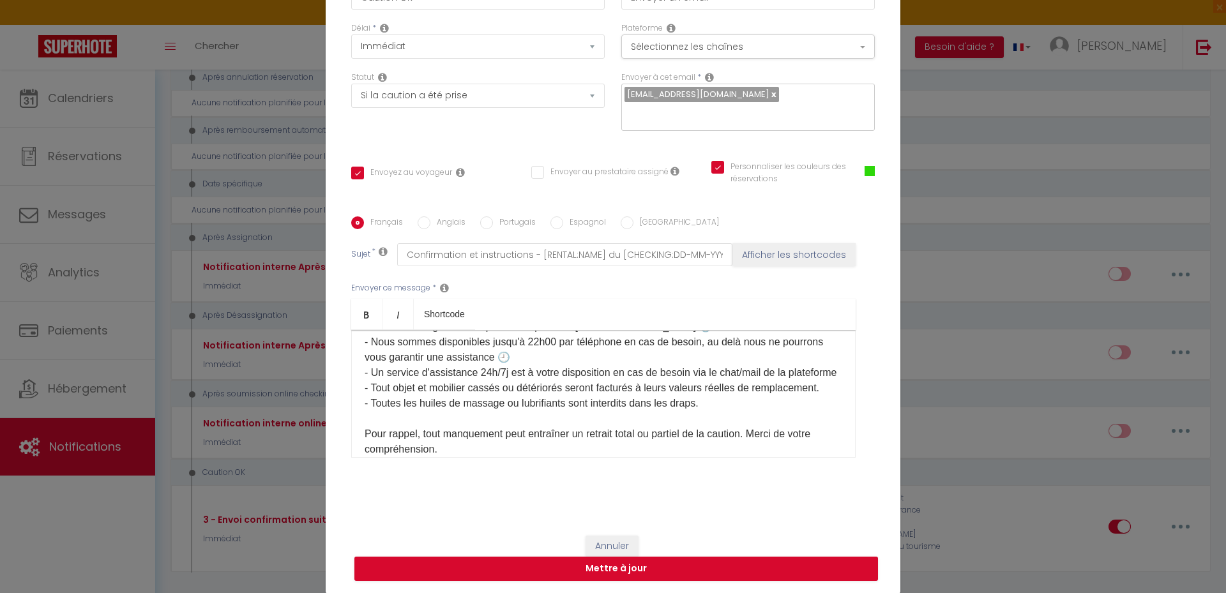
scroll to position [407, 0]
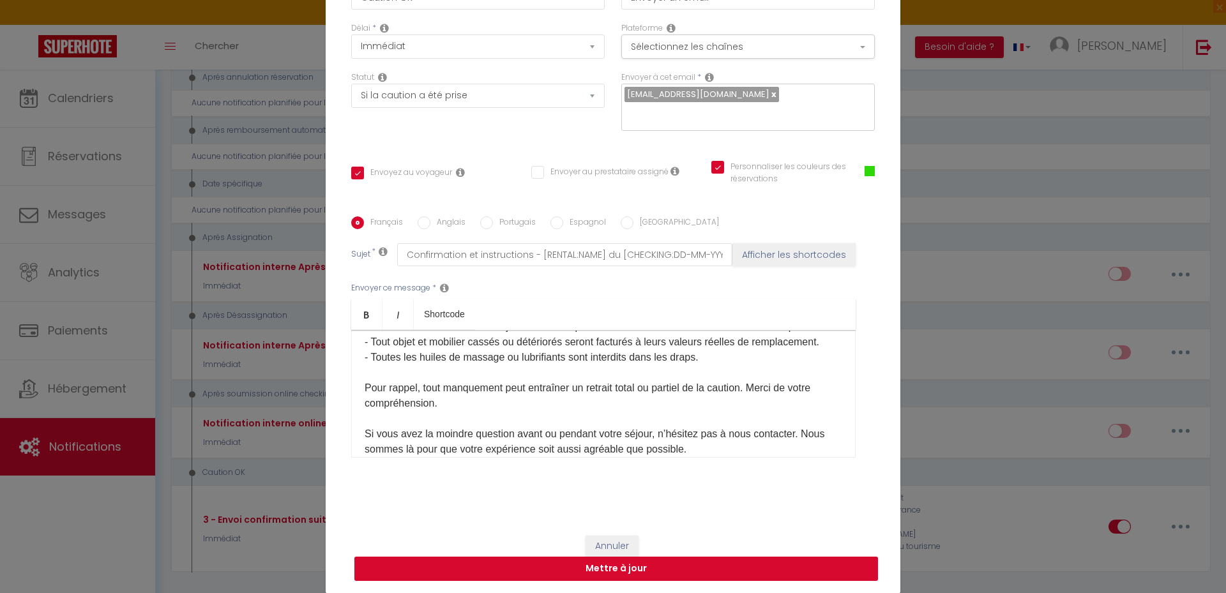
click at [610, 571] on button "Mettre à jour" at bounding box center [616, 569] width 524 height 24
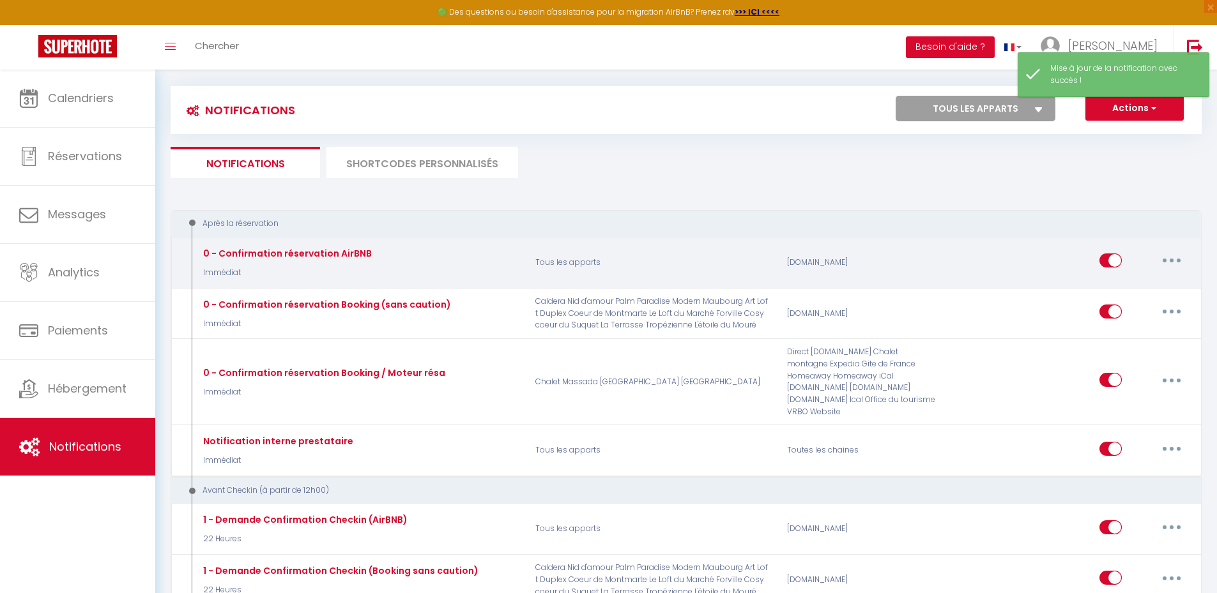
scroll to position [0, 0]
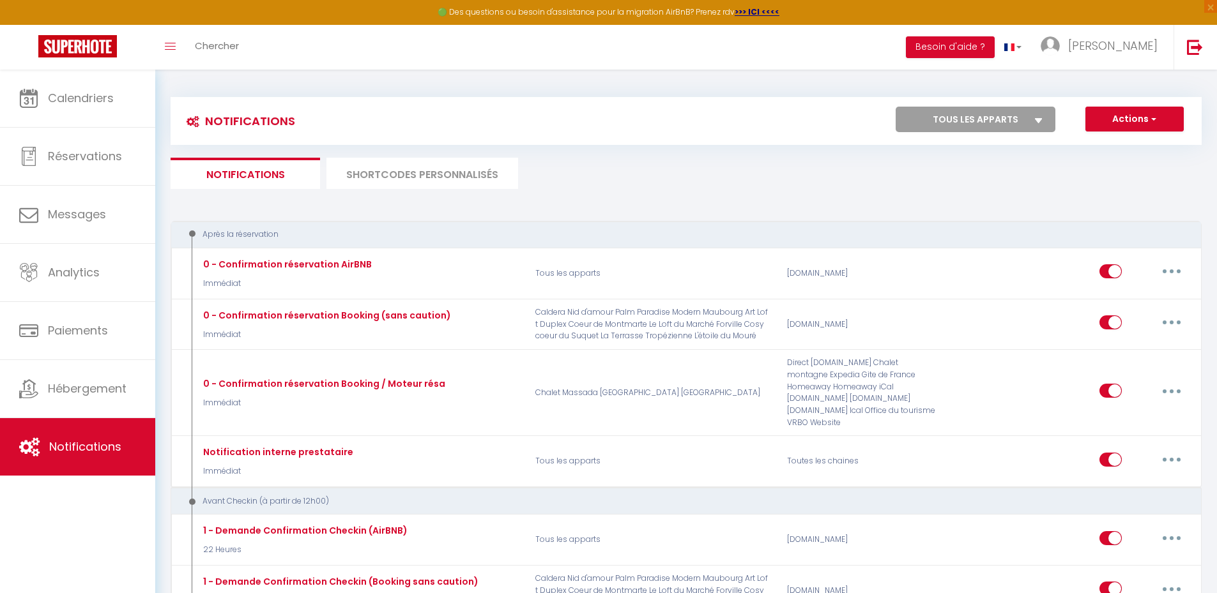
click at [979, 118] on select "Tous les apparts Nid d'amour Palm Paradise Modern Maubourg Chalet Massada Art L…" at bounding box center [975, 120] width 160 height 26
click at [685, 172] on ul "Notifications SHORTCODES PERSONNALISÉS" at bounding box center [686, 173] width 1031 height 31
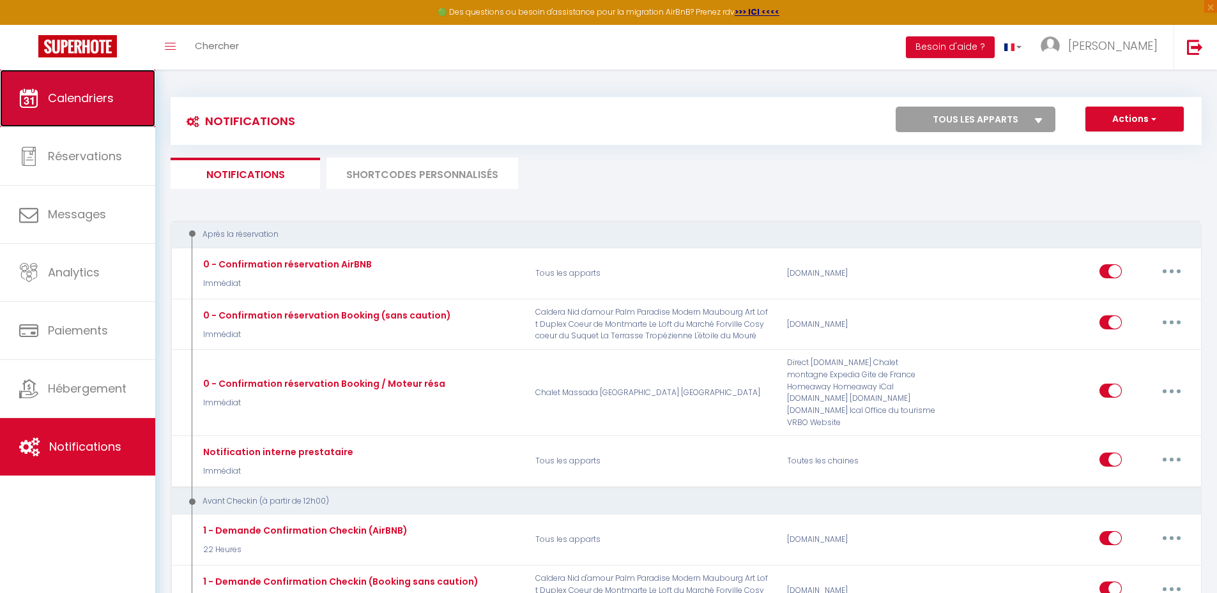
click at [84, 94] on span "Calendriers" at bounding box center [81, 98] width 66 height 16
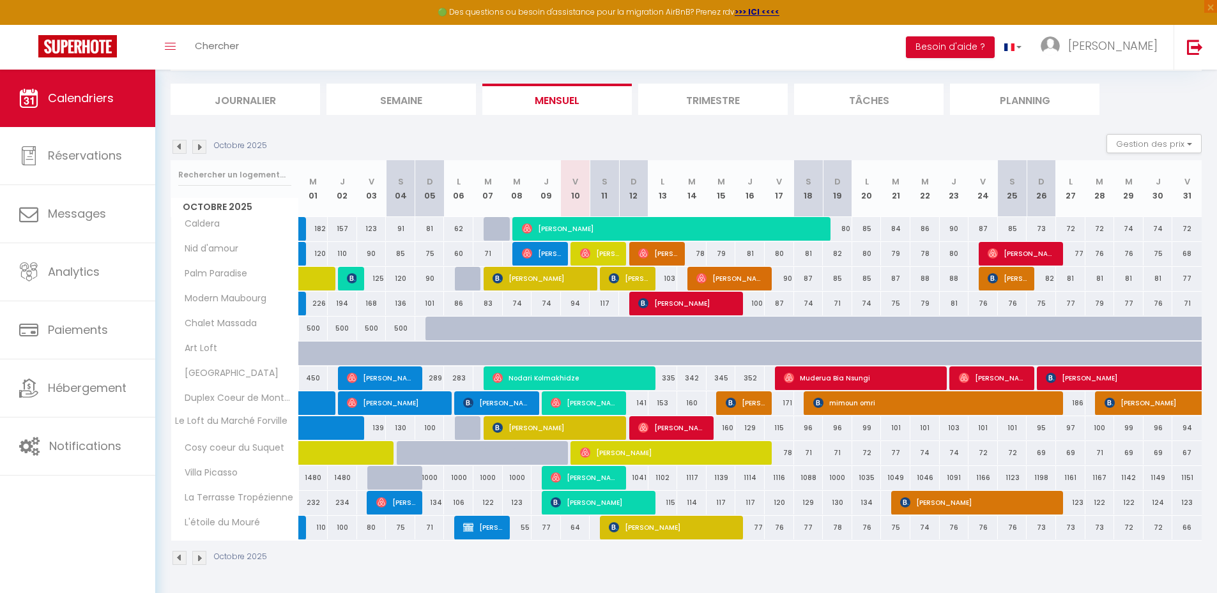
scroll to position [75, 0]
